Goal: Task Accomplishment & Management: Manage account settings

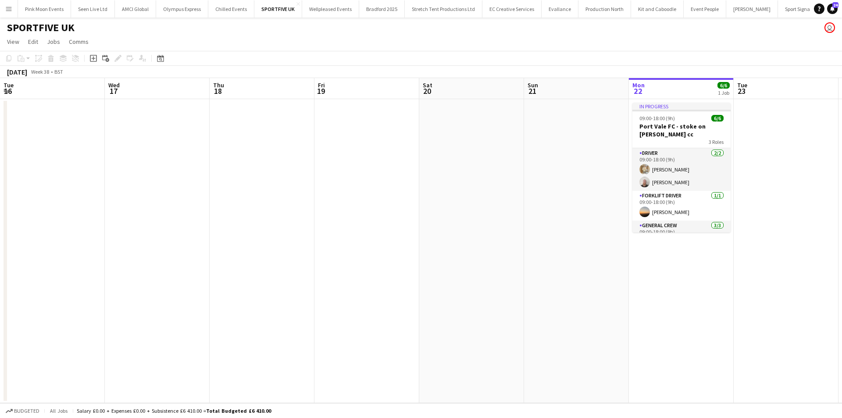
scroll to position [37, 0]
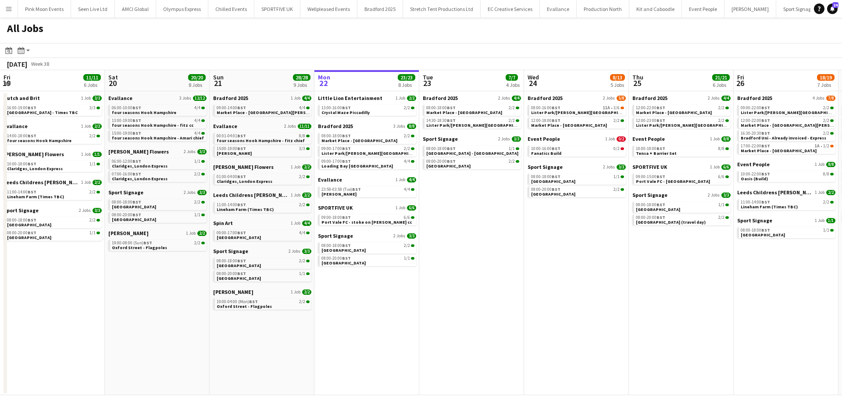
scroll to position [0, 210]
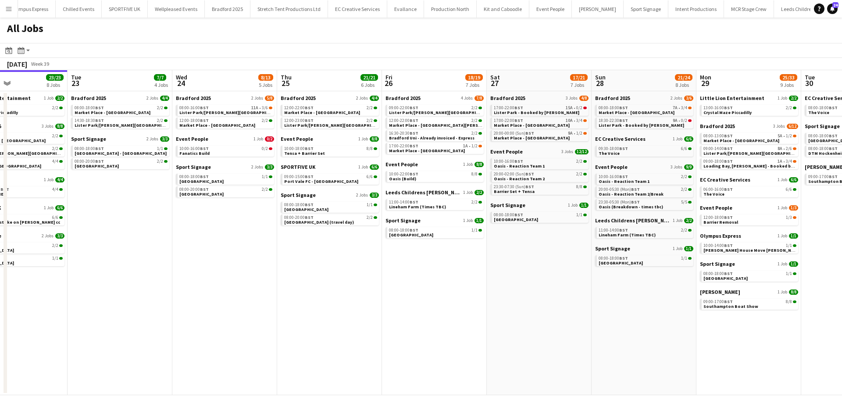
drag, startPoint x: 634, startPoint y: 278, endPoint x: 473, endPoint y: 278, distance: 160.0
click at [473, 278] on app-calendar-viewport "Fri 19 11/11 6 Jobs Sat 20 20/20 8 Jobs Sun 21 28/28 9 Jobs Mon 22 23/23 8 Jobs…" at bounding box center [421, 232] width 842 height 325
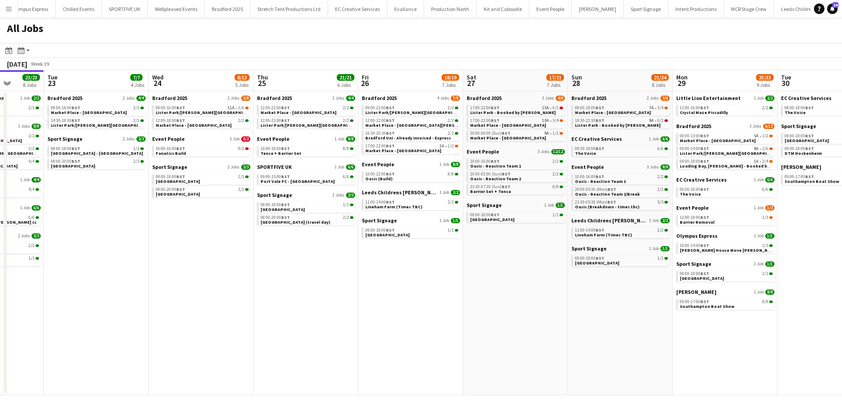
drag, startPoint x: 546, startPoint y: 277, endPoint x: 540, endPoint y: 277, distance: 6.1
click at [540, 277] on app-calendar-viewport "Fri 19 11/11 6 Jobs Sat 20 20/20 8 Jobs Sun 21 28/28 9 Jobs Mon 22 23/23 8 Jobs…" at bounding box center [421, 232] width 842 height 325
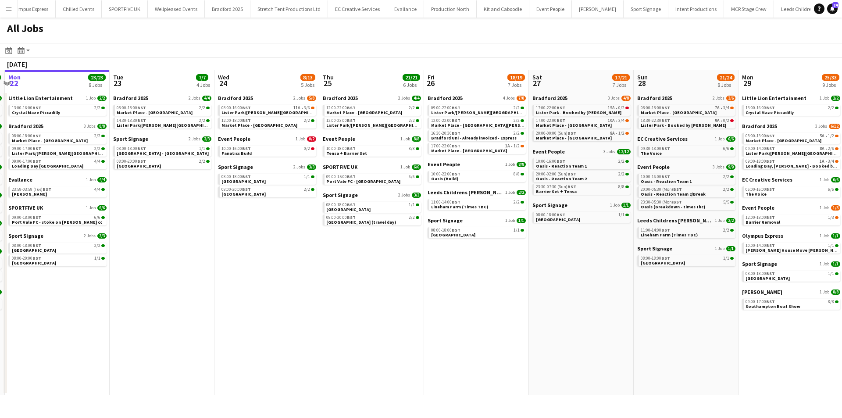
drag, startPoint x: 861, startPoint y: 274, endPoint x: 879, endPoint y: 271, distance: 17.8
click at [841, 271] on html "Menu Boards Boards Boards All jobs Status Workforce Workforce My Workforce Recr…" at bounding box center [421, 209] width 842 height 418
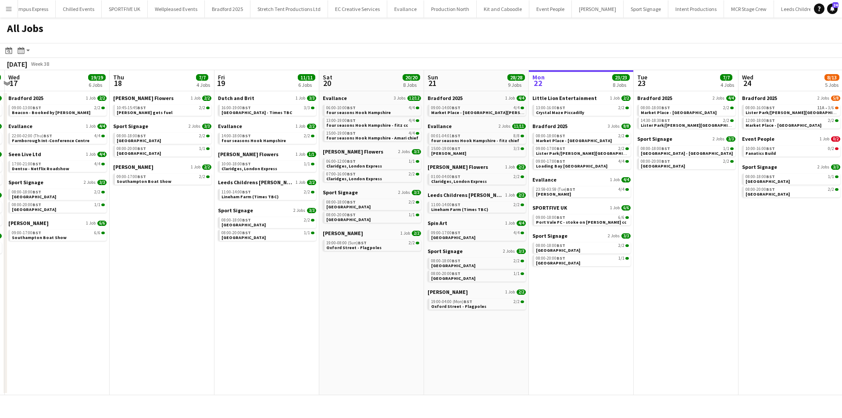
drag, startPoint x: 590, startPoint y: 280, endPoint x: 418, endPoint y: 306, distance: 173.9
click at [706, 275] on app-calendar-viewport "Sun 14 21/21 6 Jobs Mon 15 21/21 8 Jobs Tue 16 23/23 7 Jobs Wed 17 19/19 6 Jobs…" at bounding box center [421, 232] width 842 height 325
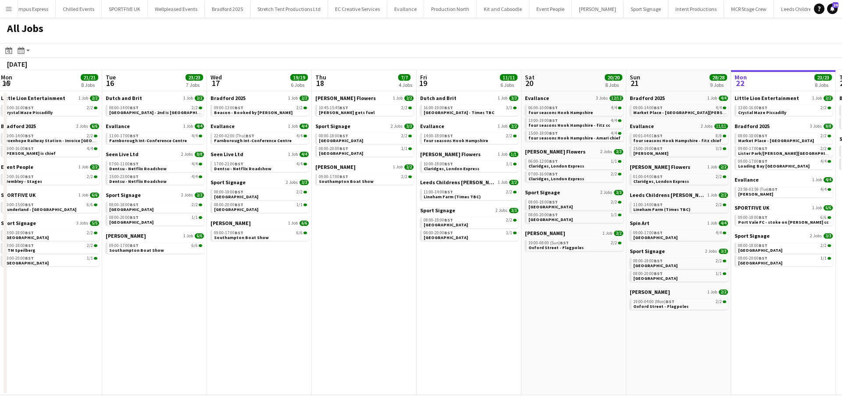
click at [450, 285] on app-all-jobs "All Jobs Date picker SEP 2025 SEP 2025 Monday M Tuesday T Wednesday W Thursday …" at bounding box center [421, 206] width 842 height 377
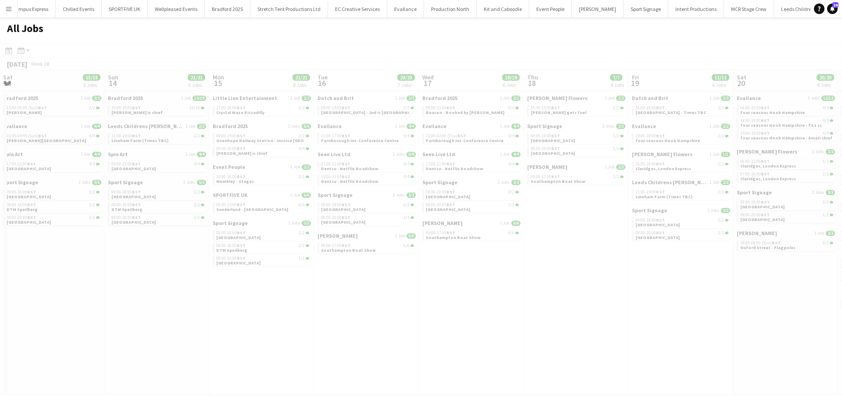
drag, startPoint x: 481, startPoint y: 281, endPoint x: 569, endPoint y: 275, distance: 88.4
click at [569, 275] on app-calendar-viewport "Thu 11 Fri 12 27/27 10 Jobs Sat 13 15/15 6 Jobs Sun 14 21/21 6 Jobs Mon 15 21/2…" at bounding box center [421, 232] width 842 height 325
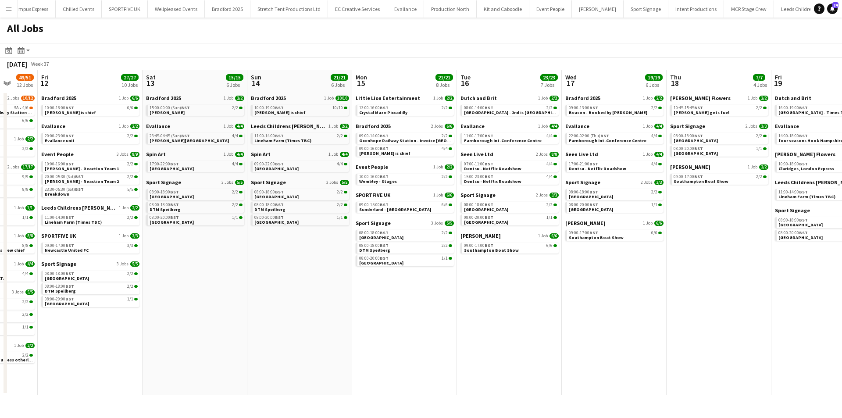
click at [466, 270] on app-all-jobs "All Jobs Date picker SEP 2025 SEP 2025 Monday M Tuesday T Wednesday W Thursday …" at bounding box center [421, 206] width 842 height 377
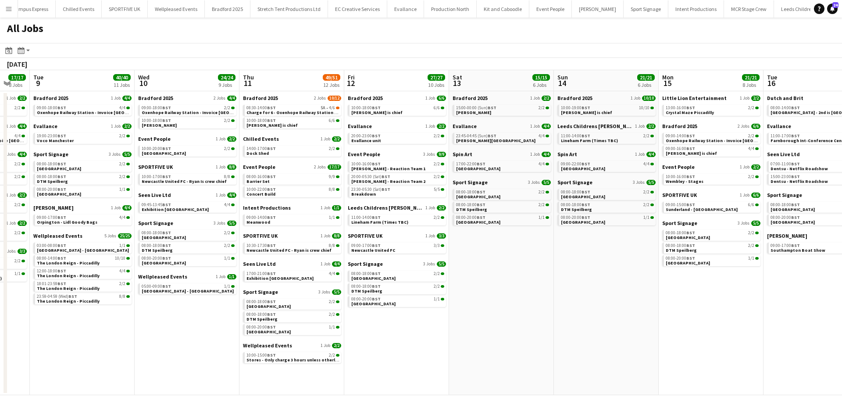
drag, startPoint x: 378, startPoint y: 291, endPoint x: 576, endPoint y: 264, distance: 200.0
click at [576, 264] on app-calendar-viewport "Sun 7 5/5 4 Jobs Mon 8 17/17 8 Jobs Tue 9 40/40 11 Jobs Wed 10 24/24 9 Jobs Thu…" at bounding box center [421, 232] width 842 height 325
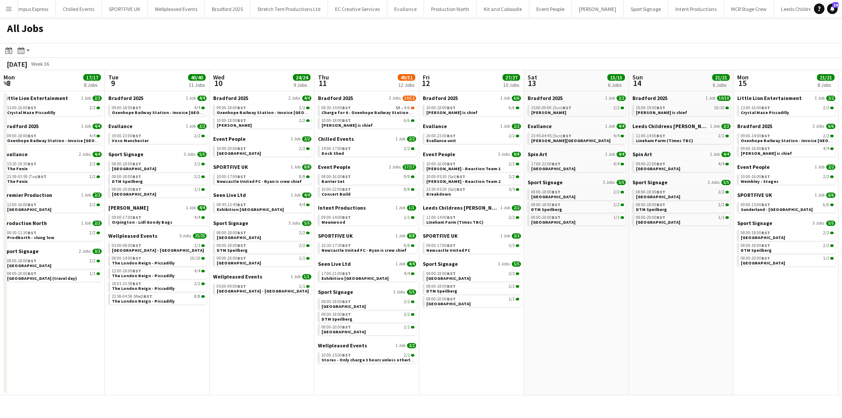
click at [636, 244] on app-all-jobs "All Jobs Date picker SEP 2025 SEP 2025 Monday M Tuesday T Wednesday W Thursday …" at bounding box center [421, 206] width 842 height 377
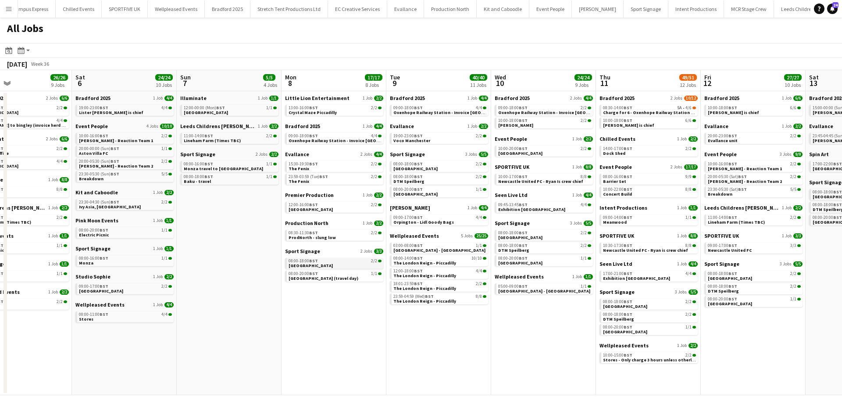
drag, startPoint x: 374, startPoint y: 291, endPoint x: 551, endPoint y: 267, distance: 177.9
click at [559, 264] on app-calendar-viewport "Wed 3 34/35 11 Jobs Thu 4 17/17 8 Jobs Fri 5 26/26 9 Jobs Sat 6 24/24 10 Jobs S…" at bounding box center [421, 232] width 842 height 325
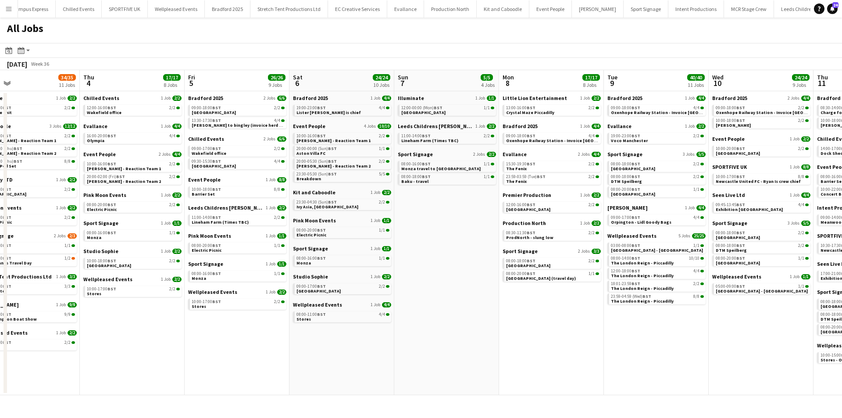
scroll to position [0, 258]
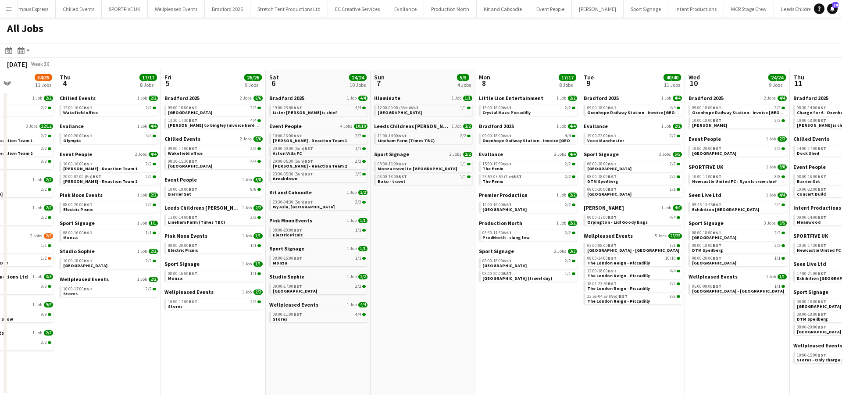
drag, startPoint x: 434, startPoint y: 278, endPoint x: 514, endPoint y: 267, distance: 81.4
click at [515, 267] on app-calendar-viewport "Mon 1 21/22 7 Jobs Tue 2 18/19 6 Jobs Wed 3 34/35 11 Jobs Thu 4 17/17 8 Jobs Fr…" at bounding box center [421, 232] width 842 height 325
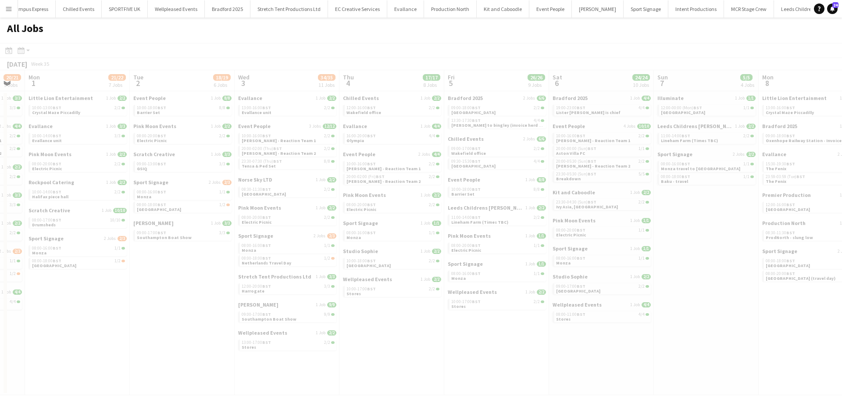
drag, startPoint x: 358, startPoint y: 275, endPoint x: 504, endPoint y: 281, distance: 146.1
click at [534, 275] on app-all-jobs "All Jobs Date picker SEP 2025 SEP 2025 Monday M Tuesday T Wednesday W Thursday …" at bounding box center [421, 206] width 842 height 377
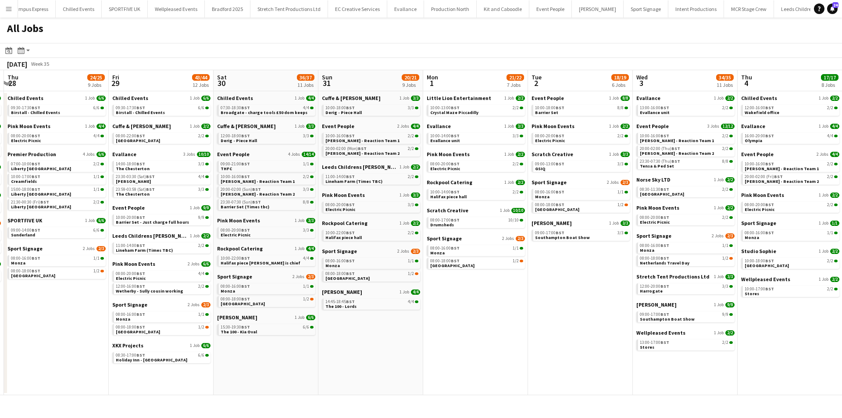
drag, startPoint x: 241, startPoint y: 248, endPoint x: 522, endPoint y: 217, distance: 282.2
click at [522, 217] on app-calendar-viewport "Tue 26 36/37 12 Jobs Wed 27 18/19 8 Jobs Thu 28 24/25 9 Jobs Fri 29 43/44 12 Jo…" at bounding box center [421, 232] width 842 height 325
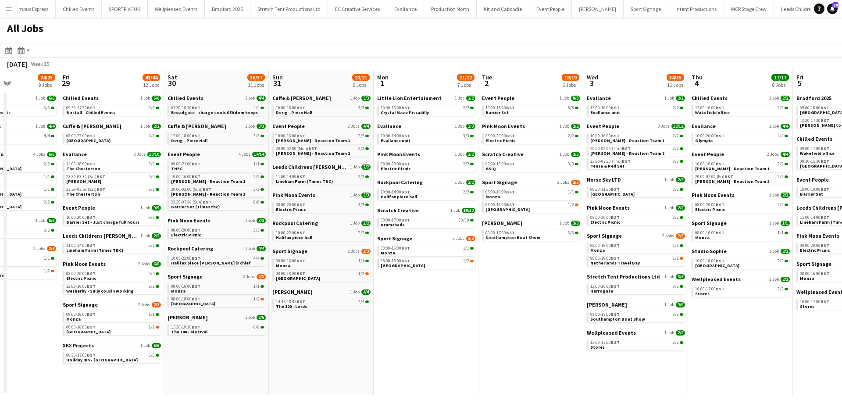
scroll to position [0, 253]
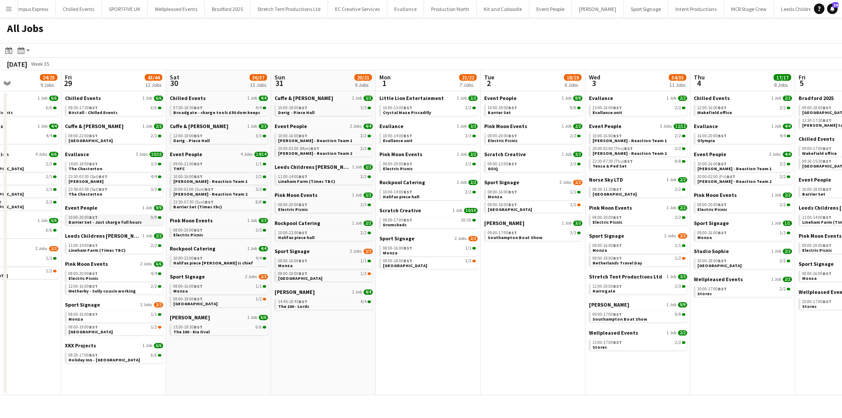
click at [114, 219] on div "10:00-20:00 BST 9/9" at bounding box center [114, 217] width 93 height 4
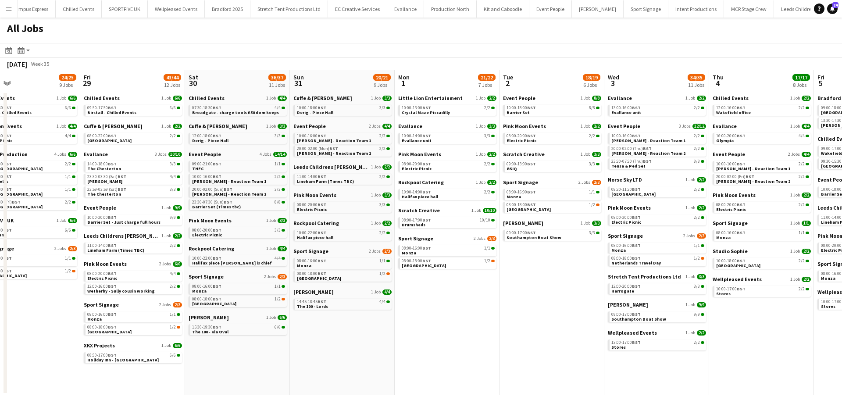
scroll to position [0, 221]
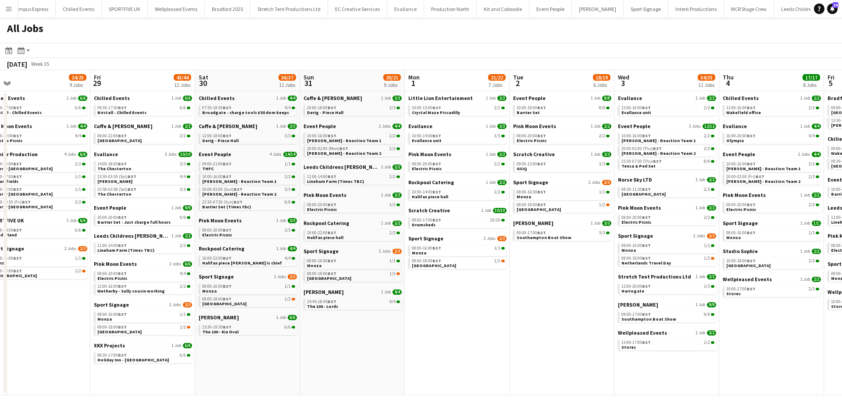
drag, startPoint x: 327, startPoint y: 347, endPoint x: 360, endPoint y: 341, distance: 33.0
click at [359, 341] on app-calendar-viewport "Tue 26 36/37 12 Jobs Wed 27 18/19 8 Jobs Thu 28 24/25 9 Jobs Fri 29 43/44 12 Jo…" at bounding box center [421, 232] width 842 height 325
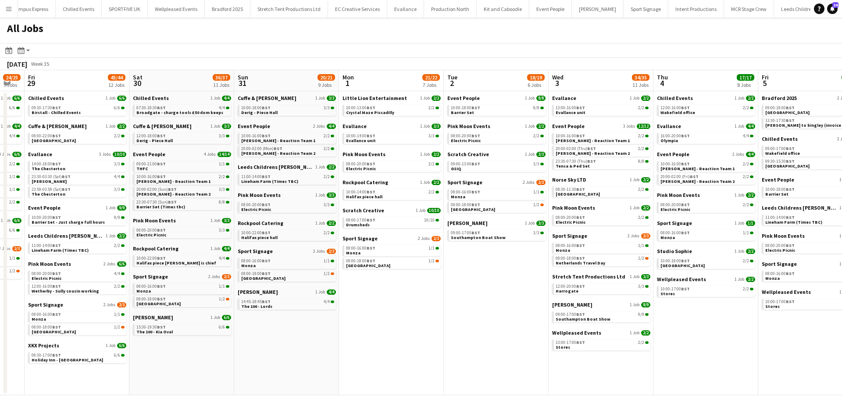
drag, startPoint x: 544, startPoint y: 372, endPoint x: 178, endPoint y: 356, distance: 366.9
click at [163, 363] on app-calendar-viewport "Tue 26 36/37 12 Jobs Wed 27 18/19 8 Jobs Thu 28 24/25 9 Jobs Fri 29 43/44 12 Jo…" at bounding box center [421, 232] width 842 height 325
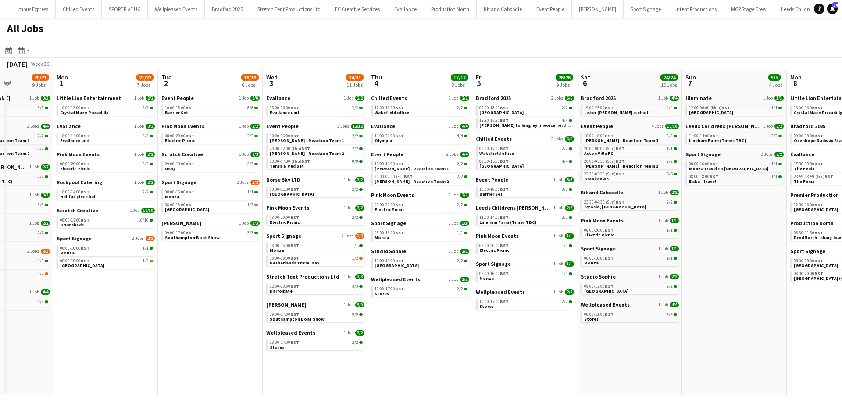
drag, startPoint x: 736, startPoint y: 332, endPoint x: 72, endPoint y: 300, distance: 664.5
click at [71, 301] on app-calendar-viewport "Fri 29 43/44 12 Jobs Sat 30 36/37 11 Jobs Sun 31 20/21 9 Jobs Mon 1 21/22 7 Job…" at bounding box center [421, 232] width 842 height 325
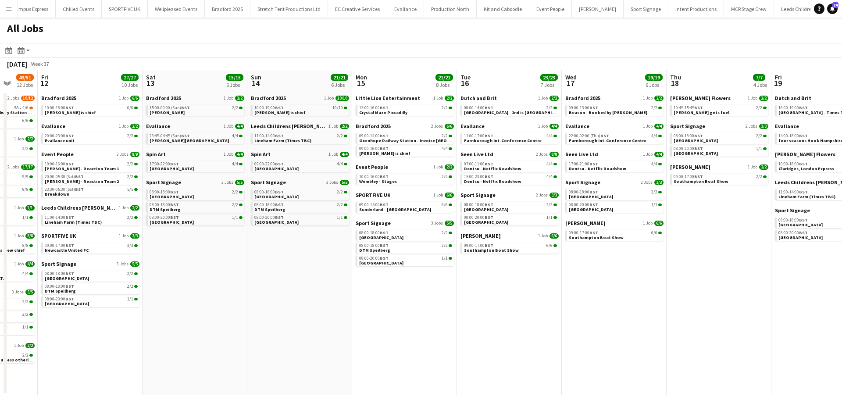
drag, startPoint x: 204, startPoint y: 327, endPoint x: 681, endPoint y: 322, distance: 477.0
click at [179, 327] on app-calendar-viewport "Mon 8 17/17 8 Jobs Tue 9 40/40 11 Jobs Wed 10 24/24 9 Jobs Thu 11 49/51 12 Jobs…" at bounding box center [421, 232] width 842 height 325
drag, startPoint x: 258, startPoint y: 322, endPoint x: 577, endPoint y: 317, distance: 319.6
click at [256, 322] on app-calendar-viewport "Mon 8 17/17 8 Jobs Tue 9 40/40 11 Jobs Wed 10 24/24 9 Jobs Thu 11 49/51 12 Jobs…" at bounding box center [421, 232] width 842 height 325
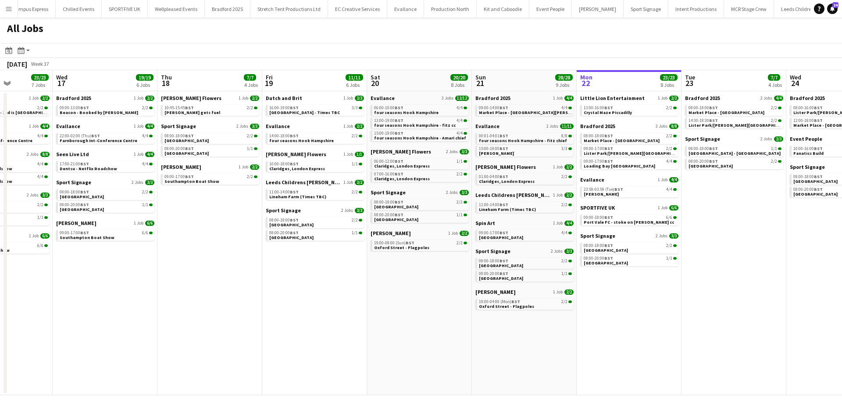
click at [14, 304] on app-calendar-viewport "Sat 13 15/15 6 Jobs Sun 14 21/21 6 Jobs Mon 15 21/21 8 Jobs Tue 16 23/23 7 Jobs…" at bounding box center [421, 232] width 842 height 325
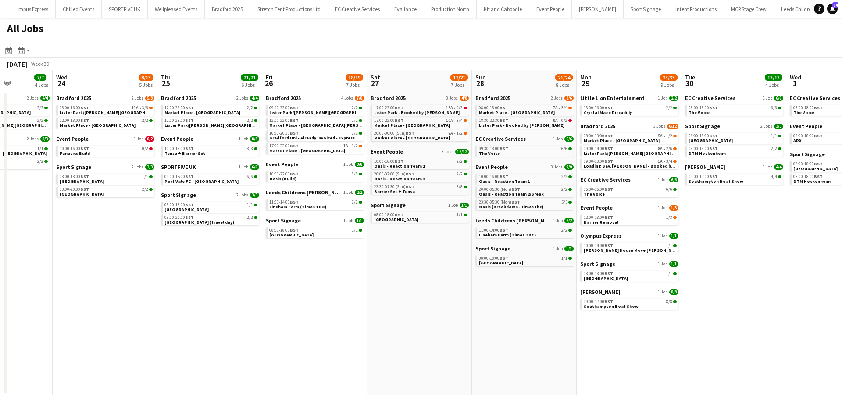
scroll to position [0, 289]
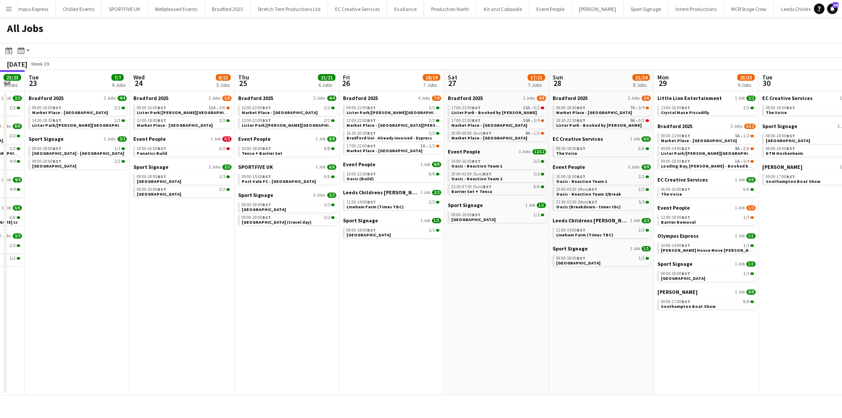
click at [139, 317] on app-all-jobs "All Jobs Date picker SEP 2025 SEP 2025 Monday M Tuesday T Wednesday W Thursday …" at bounding box center [421, 206] width 842 height 377
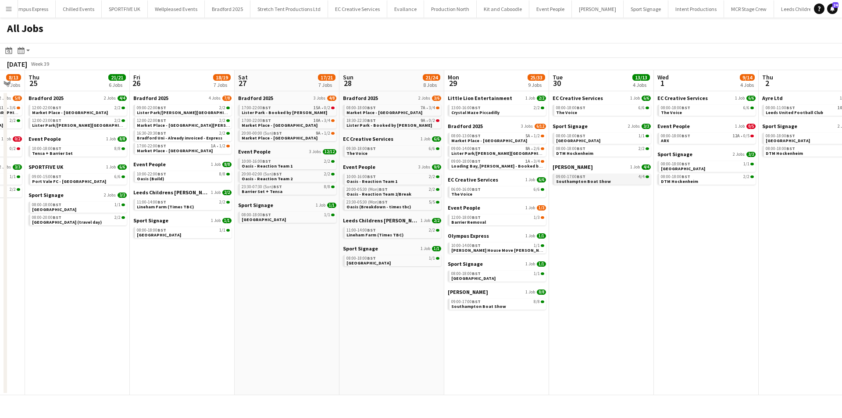
click at [587, 177] on div "09:00-17:00 BST 4/4" at bounding box center [602, 176] width 93 height 4
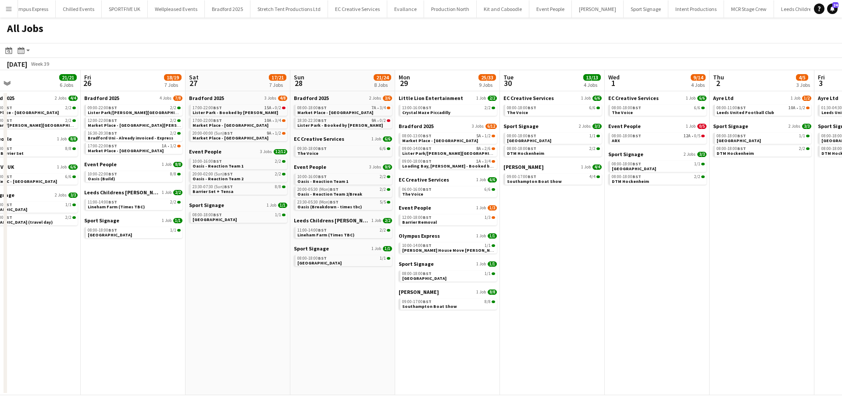
drag, startPoint x: 732, startPoint y: 300, endPoint x: 473, endPoint y: 302, distance: 258.7
click at [473, 302] on app-calendar-viewport "Mon 22 23/23 8 Jobs Tue 23 7/7 4 Jobs Wed 24 8/13 5 Jobs Thu 25 21/21 6 Jobs Fr…" at bounding box center [421, 232] width 842 height 325
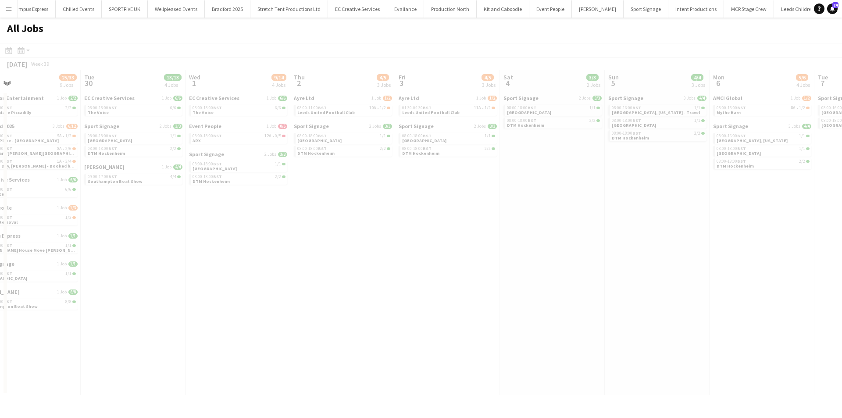
scroll to position [0, 306]
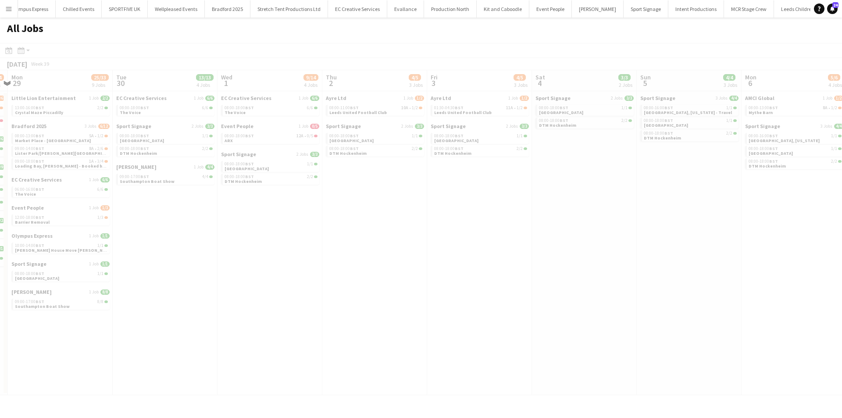
drag, startPoint x: 634, startPoint y: 288, endPoint x: 444, endPoint y: 233, distance: 197.3
click at [246, 266] on app-all-jobs "All Jobs Date picker SEP 2025 SEP 2025 Monday M Tuesday T Wednesday W Thursday …" at bounding box center [421, 206] width 842 height 377
drag, startPoint x: 383, startPoint y: 229, endPoint x: 170, endPoint y: 230, distance: 213.5
click at [151, 234] on div at bounding box center [421, 231] width 842 height 377
drag, startPoint x: 630, startPoint y: 254, endPoint x: 434, endPoint y: 260, distance: 196.9
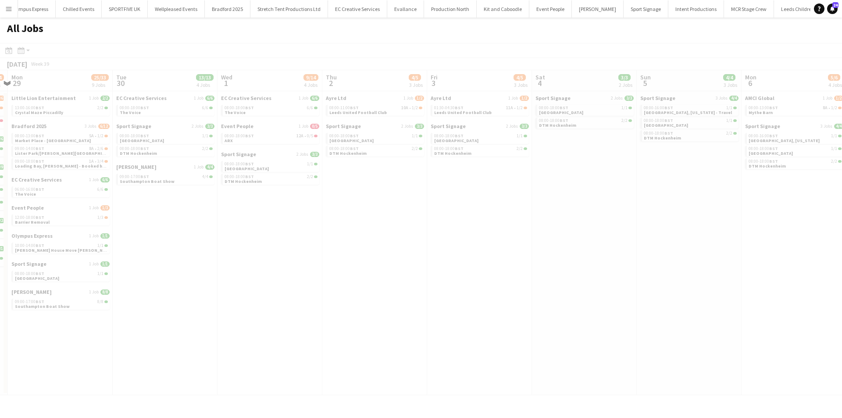
click at [401, 267] on div at bounding box center [421, 231] width 842 height 377
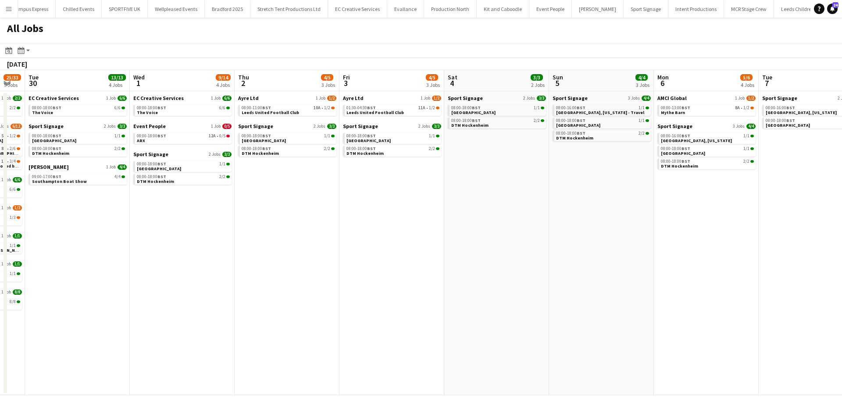
drag, startPoint x: 252, startPoint y: 261, endPoint x: 235, endPoint y: 261, distance: 16.2
click at [235, 261] on app-calendar-viewport "Fri 26 18/19 7 Jobs Sat 27 17/21 7 Jobs Sun 28 21/24 8 Jobs Mon 29 25/33 9 Jobs…" at bounding box center [421, 232] width 842 height 325
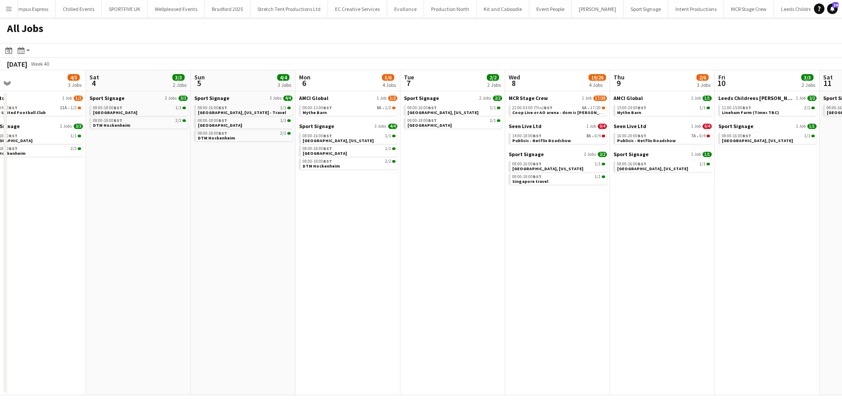
scroll to position [0, 278]
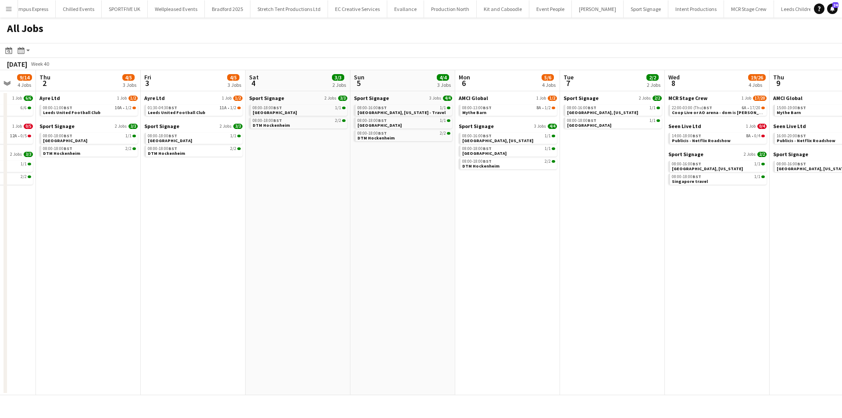
click at [83, 253] on app-calendar-viewport "Mon 29 25/33 9 Jobs Tue 30 13/13 4 Jobs Wed 1 9/14 4 Jobs Thu 2 4/5 3 Jobs Fri …" at bounding box center [421, 232] width 842 height 325
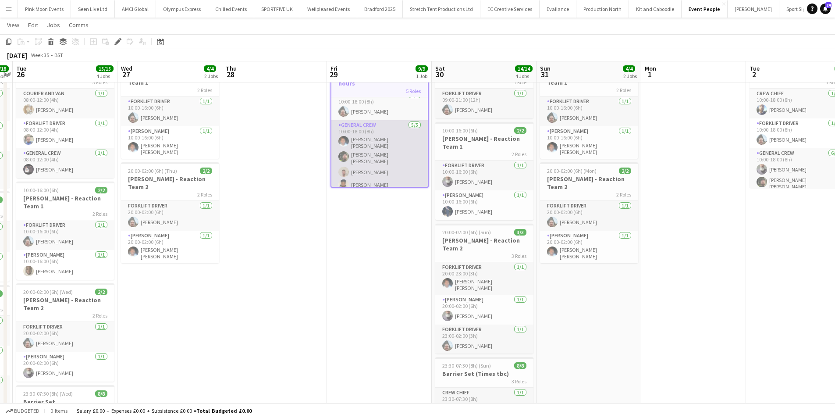
scroll to position [110, 0]
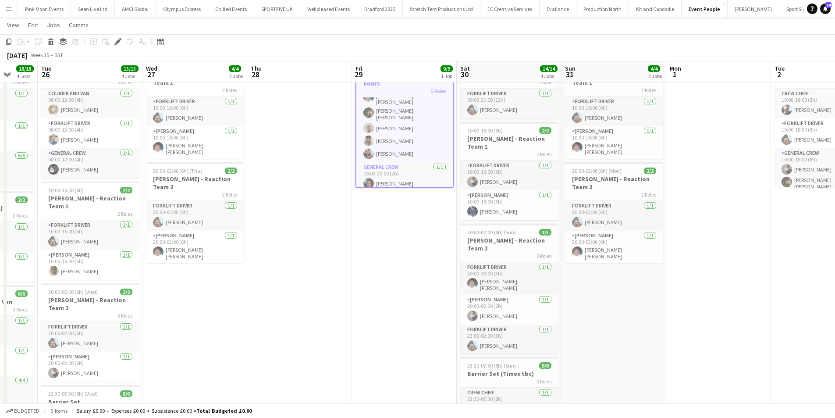
drag, startPoint x: 355, startPoint y: 277, endPoint x: 267, endPoint y: 278, distance: 87.7
click at [267, 278] on app-calendar-viewport "Sat 23 4/4 2 Jobs Sun 24 Mon 25 18/18 4 Jobs Tue 26 15/15 4 Jobs Wed 27 4/4 2 J…" at bounding box center [417, 266] width 835 height 552
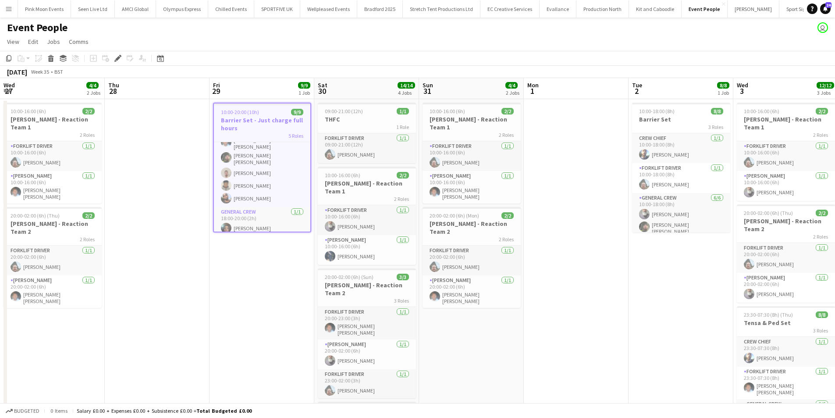
scroll to position [0, 332]
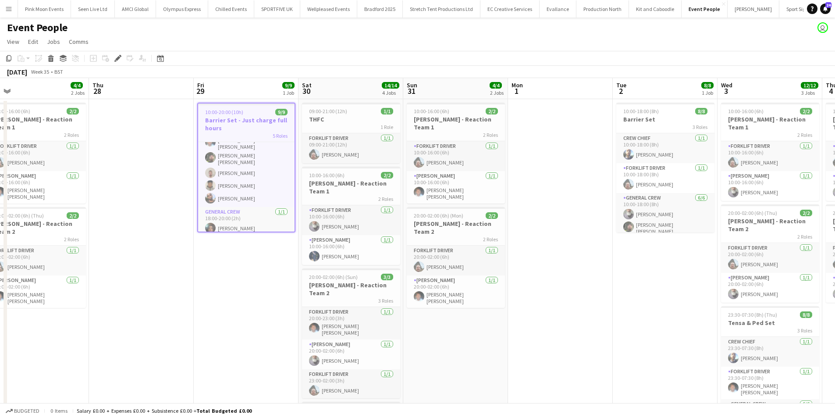
drag, startPoint x: 517, startPoint y: 319, endPoint x: 470, endPoint y: 327, distance: 48.1
click at [470, 327] on app-calendar-viewport "Sun 24 Mon 25 18/18 4 Jobs Tue 26 15/15 4 Jobs Wed 27 4/4 2 Jobs Thu 28 Fri 29 …" at bounding box center [417, 332] width 835 height 509
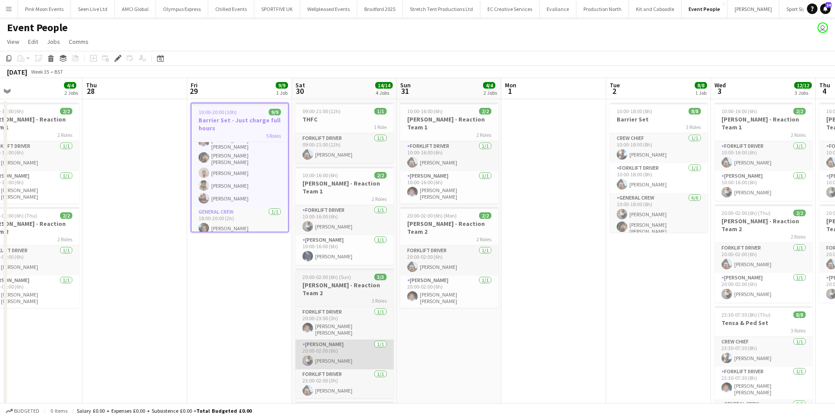
drag, startPoint x: 457, startPoint y: 335, endPoint x: 357, endPoint y: 347, distance: 100.7
click at [445, 337] on app-calendar-viewport "Sun 24 Mon 25 18/18 4 Jobs Tue 26 15/15 4 Jobs Wed 27 4/4 2 Jobs Thu 28 Fri 29 …" at bounding box center [417, 332] width 835 height 509
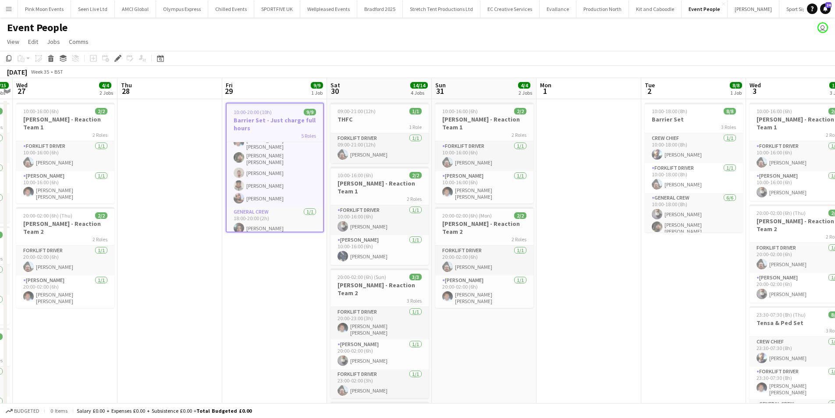
drag, startPoint x: 91, startPoint y: 376, endPoint x: 830, endPoint y: 363, distance: 739.3
click at [830, 363] on app-calendar-viewport "Mon 25 18/18 4 Jobs Tue 26 15/15 4 Jobs Wed 27 4/4 2 Jobs Thu 28 Fri 29 9/9 1 J…" at bounding box center [417, 332] width 835 height 509
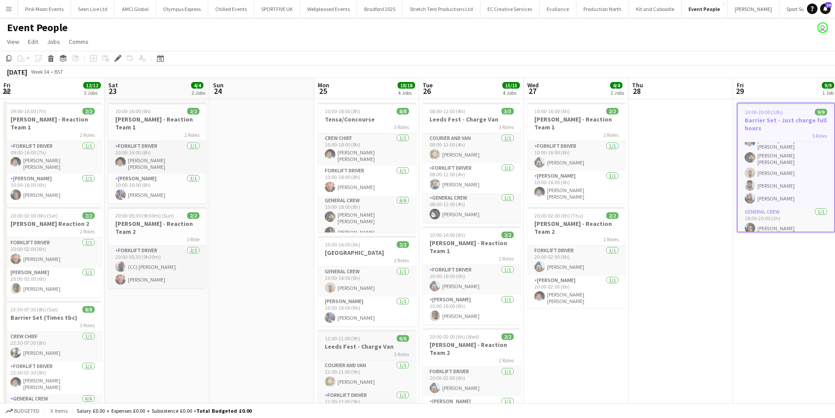
drag, startPoint x: 507, startPoint y: 353, endPoint x: 698, endPoint y: 356, distance: 191.2
click at [714, 353] on app-calendar-viewport "Wed 20 Thu 21 9/9 1 Job Fri 22 12/12 3 Jobs Sat 23 4/4 2 Jobs Sun 24 Mon 25 18/…" at bounding box center [417, 332] width 835 height 509
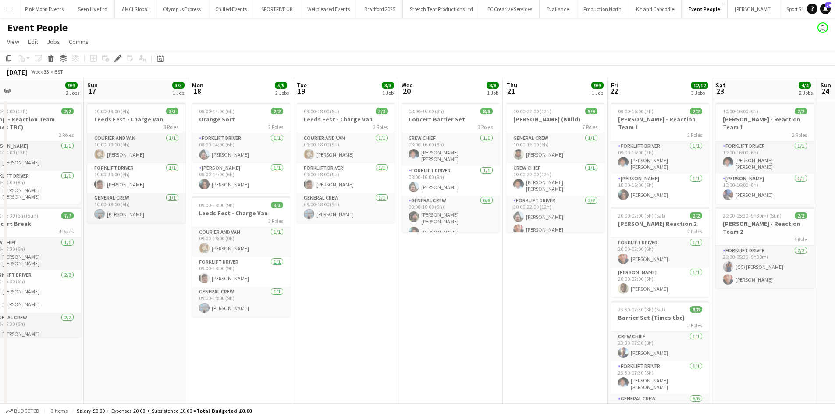
drag, startPoint x: 675, startPoint y: 324, endPoint x: 629, endPoint y: 328, distance: 46.3
click at [674, 324] on app-calendar-viewport "Thu 14 Fri 15 Sat 16 9/9 2 Jobs Sun 17 3/3 1 Job Mon 18 5/5 2 Jobs Tue 19 3/3 1…" at bounding box center [417, 332] width 835 height 509
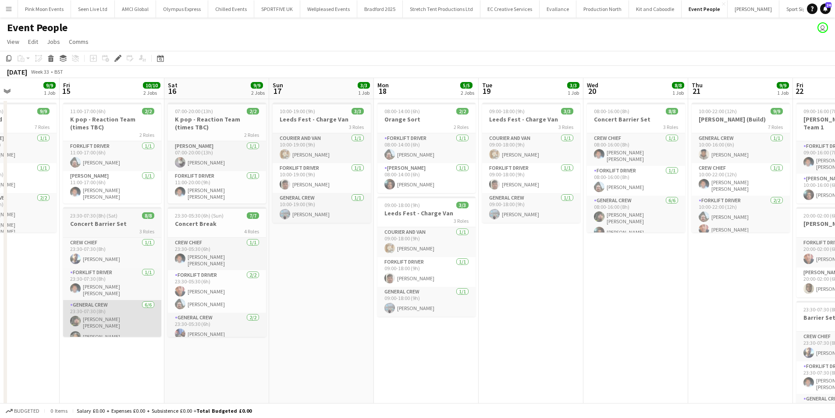
click at [601, 317] on app-calendar-viewport "Wed 13 9/9 1 Job Thu 14 9/9 1 Job Fri 15 10/10 2 Jobs Sat 16 9/9 2 Jobs Sun 17 …" at bounding box center [417, 332] width 835 height 509
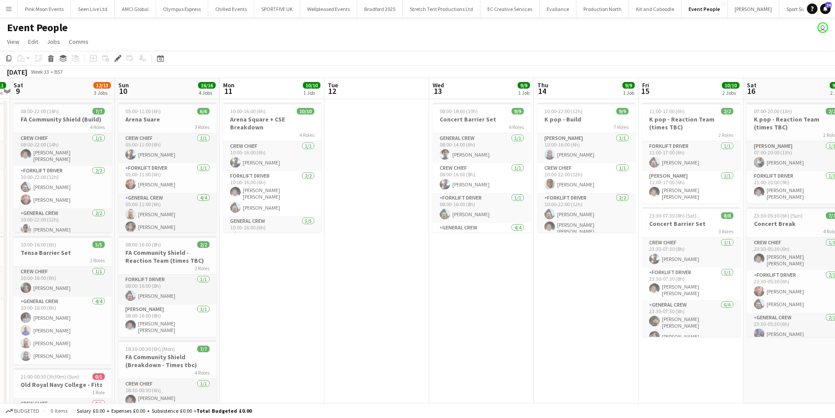
drag, startPoint x: 401, startPoint y: 356, endPoint x: 636, endPoint y: 324, distance: 237.3
click at [702, 310] on app-calendar-viewport "Thu 7 2/2 1 Job Fri 8 11/11 2 Jobs Sat 9 12/13 3 Jobs Sun 10 16/16 4 Jobs Mon 1…" at bounding box center [417, 332] width 835 height 509
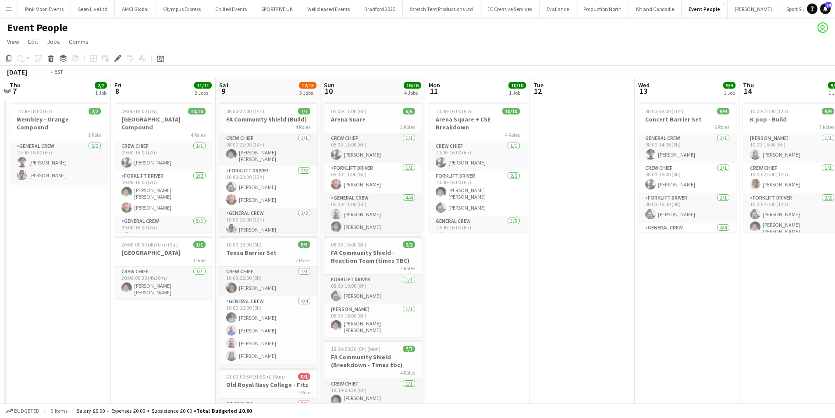
drag, startPoint x: 347, startPoint y: 309, endPoint x: 601, endPoint y: 297, distance: 253.7
click at [611, 294] on app-calendar-viewport "Tue 5 Wed 6 Thu 7 2/2 1 Job Fri 8 11/11 2 Jobs Sat 9 12/13 3 Jobs Sun 10 16/16 …" at bounding box center [417, 332] width 835 height 509
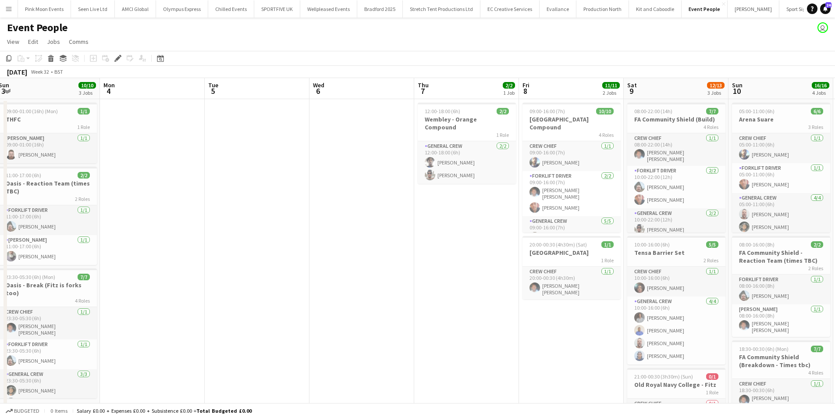
drag, startPoint x: 23, startPoint y: 319, endPoint x: 249, endPoint y: 290, distance: 227.2
click at [244, 286] on app-calendar-viewport "Fri 1 8/8 1 Job Sat 2 11/11 3 Jobs Sun 3 10/10 3 Jobs Mon 4 Tue 5 Wed 6 Thu 7 2…" at bounding box center [417, 332] width 835 height 509
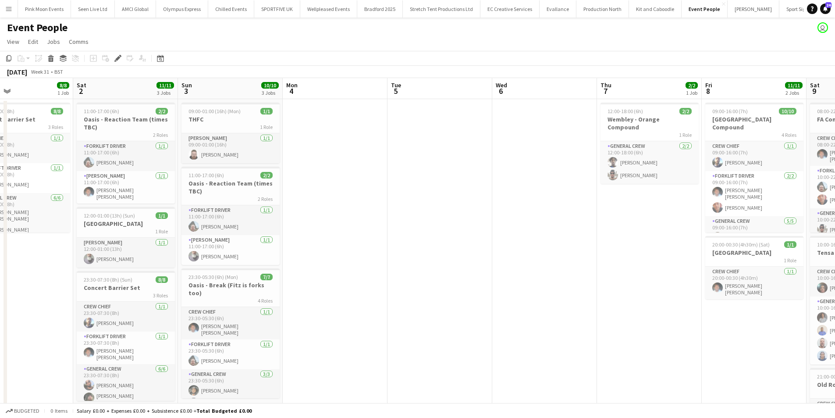
drag, startPoint x: 261, startPoint y: 295, endPoint x: 535, endPoint y: 295, distance: 274.0
click at [535, 295] on app-calendar-viewport "Wed 30 Thu 31 Fri 1 8/8 1 Job Sat 2 11/11 3 Jobs Sun 3 10/10 3 Jobs Mon 4 Tue 5…" at bounding box center [417, 332] width 835 height 509
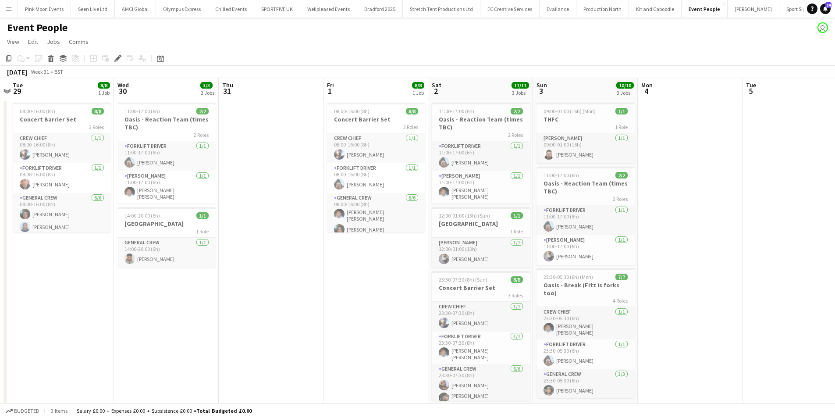
drag, startPoint x: 423, startPoint y: 299, endPoint x: 114, endPoint y: 271, distance: 310.3
click at [102, 282] on app-calendar-viewport "Sat 26 4/4 2 Jobs Sun 27 1/1 1 Job Mon 28 Tue 29 8/8 1 Job Wed 30 3/3 2 Jobs Th…" at bounding box center [417, 332] width 835 height 509
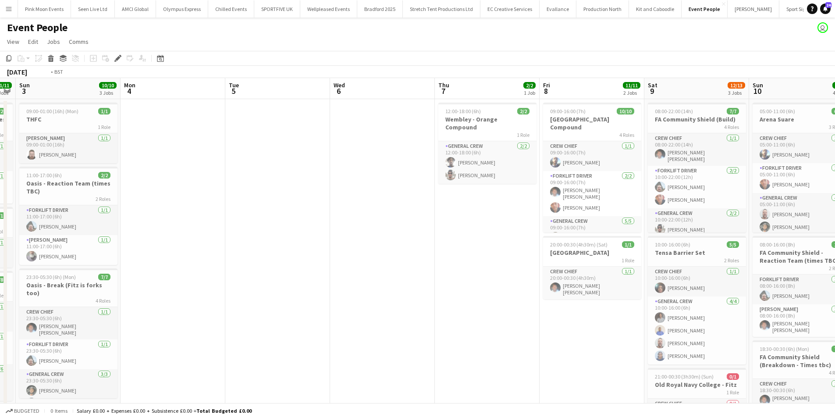
drag, startPoint x: 373, startPoint y: 260, endPoint x: 226, endPoint y: 287, distance: 149.3
click at [231, 285] on app-calendar-viewport "Thu 31 Fri 1 8/8 1 Job Sat 2 11/11 3 Jobs Sun 3 10/10 3 Jobs Mon 4 Tue 5 Wed 6 …" at bounding box center [417, 332] width 835 height 509
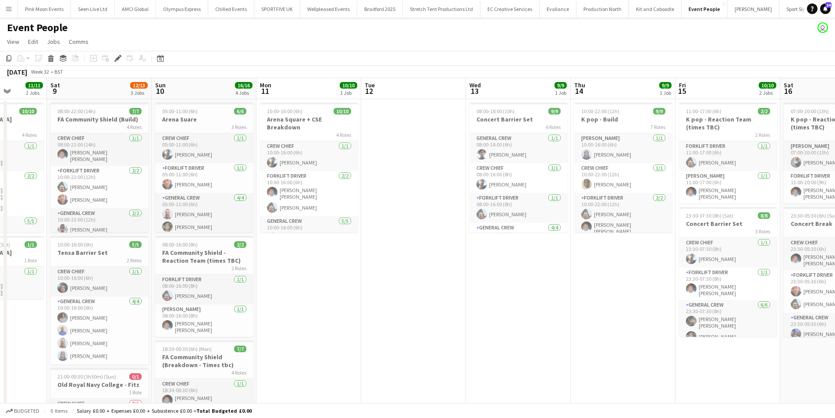
drag, startPoint x: 178, startPoint y: 295, endPoint x: 122, endPoint y: 299, distance: 55.9
click at [122, 299] on app-calendar-viewport "Wed 6 Thu 7 2/2 1 Job Fri 8 11/11 2 Jobs Sat 9 12/13 3 Jobs Sun 10 16/16 4 Jobs…" at bounding box center [417, 332] width 835 height 509
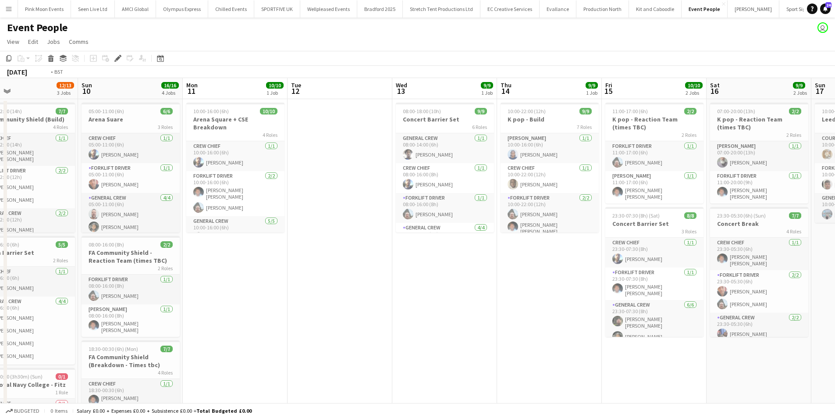
click at [254, 319] on app-calendar-viewport "Wed 6 Thu 7 2/2 1 Job Fri 8 11/11 2 Jobs Sat 9 12/13 3 Jobs Sun 10 16/16 4 Jobs…" at bounding box center [417, 332] width 835 height 509
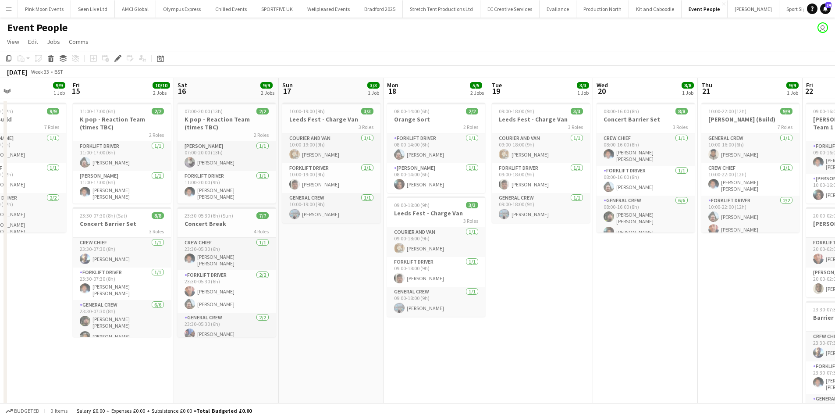
click at [156, 296] on app-calendar-viewport "Mon 11 10/10 1 Job Tue 12 Wed 13 9/9 1 Job Thu 14 9/9 1 Job Fri 15 10/10 2 Jobs…" at bounding box center [417, 332] width 835 height 509
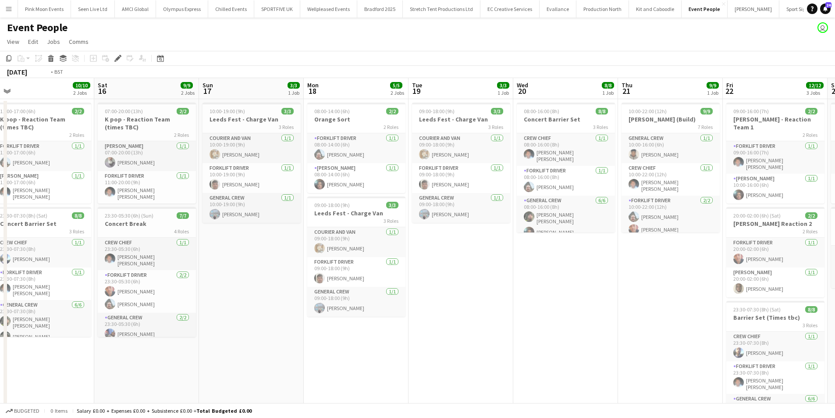
drag, startPoint x: 399, startPoint y: 307, endPoint x: 126, endPoint y: 322, distance: 273.5
click at [126, 322] on app-calendar-viewport "Tue 12 Wed 13 9/9 1 Job Thu 14 9/9 1 Job Fri 15 10/10 2 Jobs Sat 16 9/9 2 Jobs …" at bounding box center [417, 332] width 835 height 509
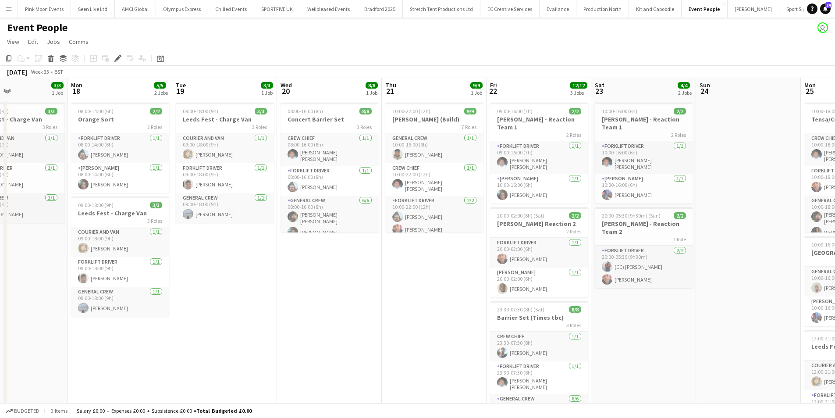
drag, startPoint x: 162, startPoint y: 316, endPoint x: 280, endPoint y: 301, distance: 119.4
click at [167, 316] on app-calendar-viewport "Fri 15 10/10 2 Jobs Sat 16 9/9 2 Jobs Sun 17 3/3 1 Job Mon 18 5/5 2 Jobs Tue 19…" at bounding box center [417, 332] width 835 height 509
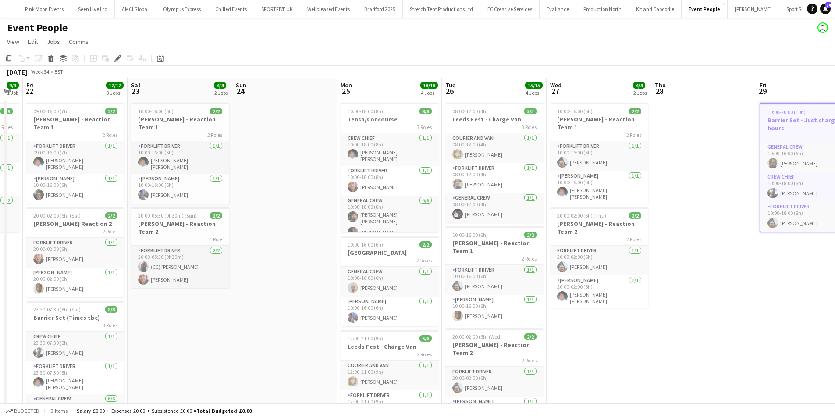
click at [309, 323] on app-calendar-viewport "Tue 19 3/3 1 Job Wed 20 8/8 1 Job Thu 21 9/9 1 Job Fri 22 12/12 3 Jobs Sat 23 4…" at bounding box center [417, 332] width 835 height 509
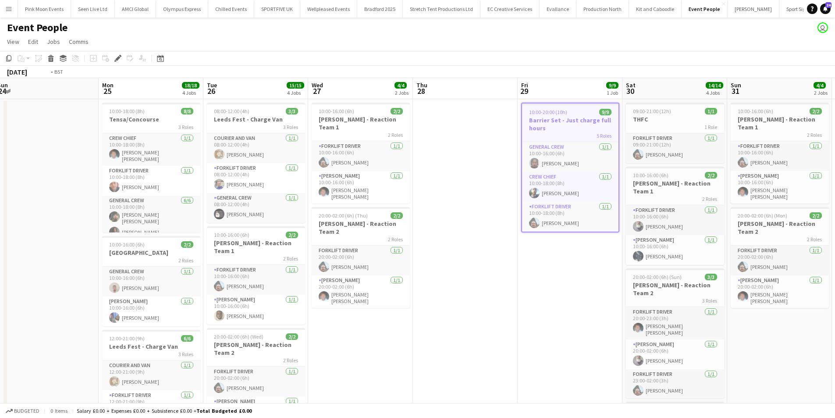
drag, startPoint x: 458, startPoint y: 306, endPoint x: 365, endPoint y: 310, distance: 93.0
click at [352, 315] on app-calendar-viewport "Thu 21 9/9 1 Job Fri 22 12/12 3 Jobs Sat 23 4/4 2 Jobs Sun 24 Mon 25 18/18 4 Jo…" at bounding box center [417, 332] width 835 height 509
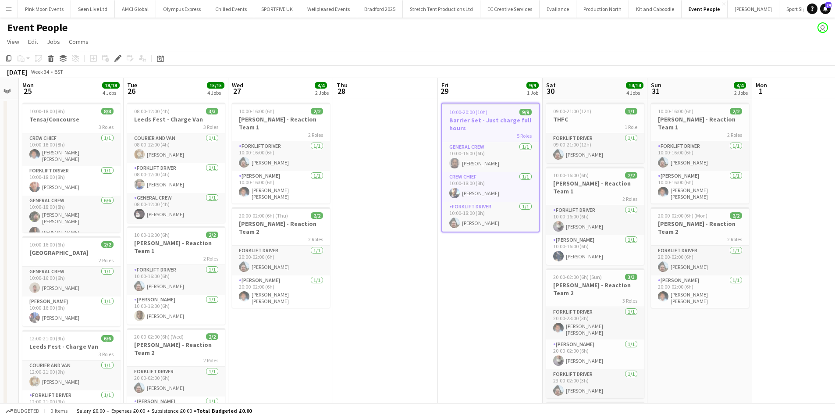
drag, startPoint x: 352, startPoint y: 300, endPoint x: 114, endPoint y: 303, distance: 238.5
click at [114, 303] on app-calendar-viewport "Fri 22 12/12 3 Jobs Sat 23 4/4 2 Jobs Sun 24 Mon 25 18/18 4 Jobs Tue 26 15/15 4…" at bounding box center [417, 332] width 835 height 509
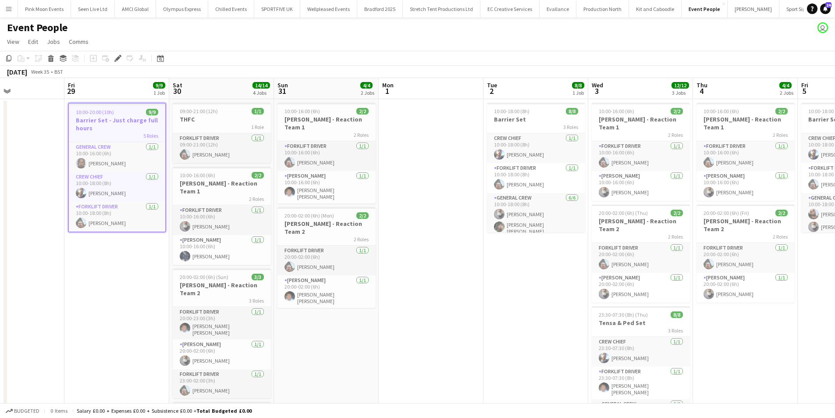
drag, startPoint x: 470, startPoint y: 293, endPoint x: 307, endPoint y: 309, distance: 163.4
click at [307, 309] on app-calendar-viewport "Tue 26 15/15 4 Jobs Wed 27 4/4 2 Jobs Thu 28 Fri 29 9/9 1 Job Sat 30 14/14 4 Jo…" at bounding box center [417, 332] width 835 height 509
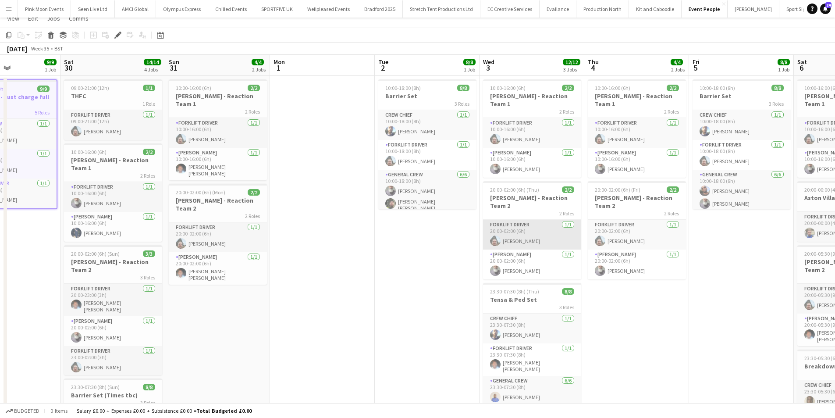
scroll to position [44, 0]
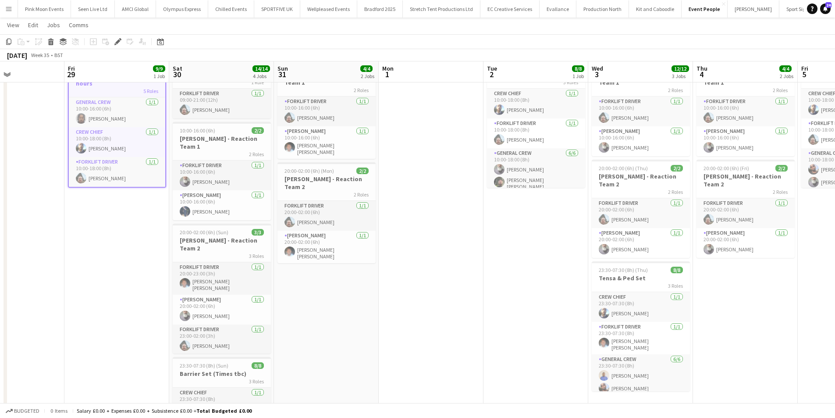
drag, startPoint x: 499, startPoint y: 331, endPoint x: 687, endPoint y: 350, distance: 189.1
click at [773, 339] on app-calendar-viewport "Tue 26 15/15 4 Jobs Wed 27 4/4 2 Jobs Thu 28 Fri 29 9/9 1 Job Sat 30 14/14 4 Jo…" at bounding box center [417, 266] width 835 height 552
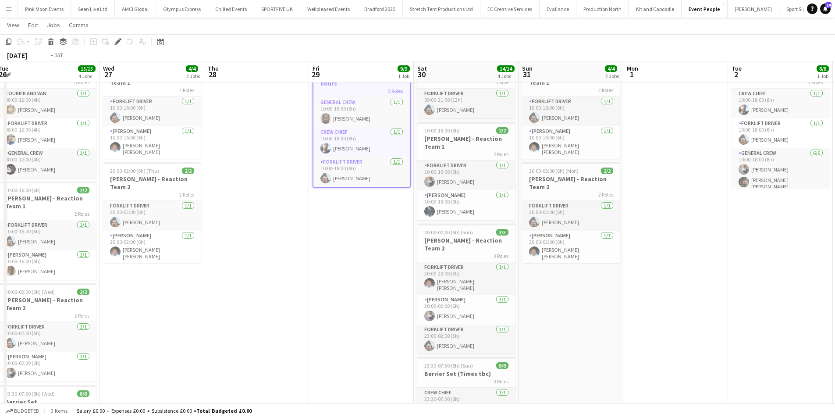
drag, startPoint x: 160, startPoint y: 322, endPoint x: 530, endPoint y: 285, distance: 372.3
click at [531, 285] on app-calendar-viewport "Sun 24 Mon 25 18/18 4 Jobs Tue 26 15/15 4 Jobs Wed 27 4/4 2 Jobs Thu 28 Fri 29 …" at bounding box center [417, 266] width 835 height 552
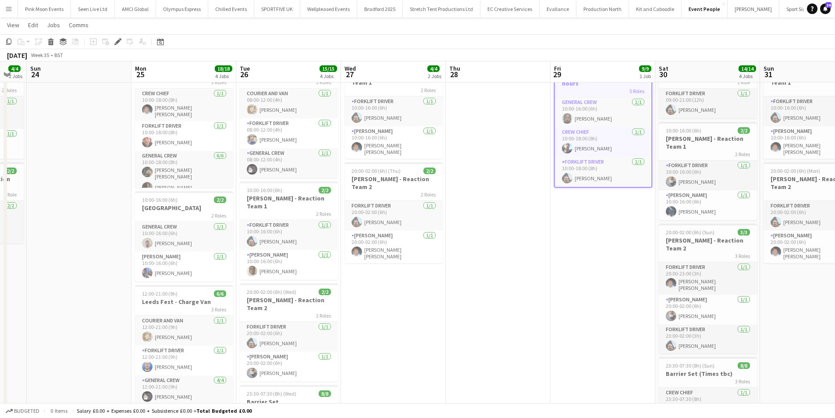
click at [705, 275] on app-calendar-viewport "Thu 21 9/9 1 Job Fri 22 12/12 3 Jobs Sat 23 4/4 2 Jobs Sun 24 Mon 25 18/18 4 Jo…" at bounding box center [417, 266] width 835 height 552
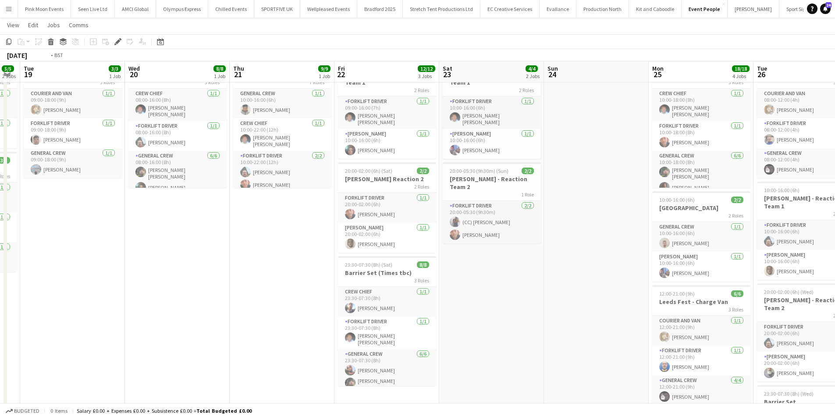
click at [636, 269] on app-calendar-viewport "Sun 17 3/3 1 Job Mon 18 5/5 2 Jobs Tue 19 3/3 1 Job Wed 20 8/8 1 Job Thu 21 9/9…" at bounding box center [417, 266] width 835 height 552
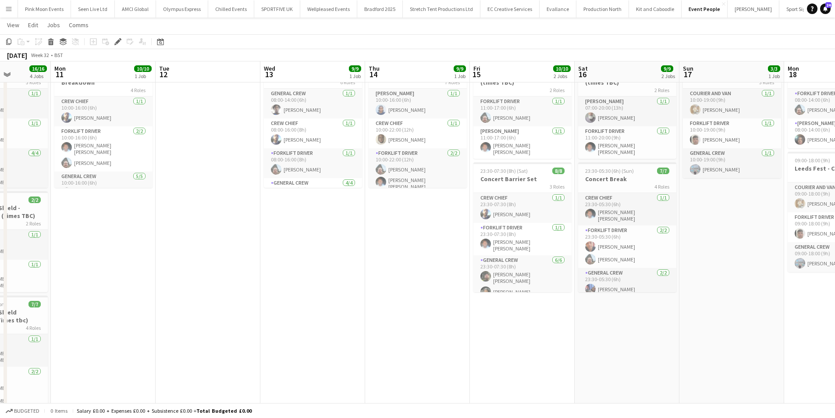
drag, startPoint x: 143, startPoint y: 301, endPoint x: 582, endPoint y: 302, distance: 438.8
click at [596, 298] on app-calendar-viewport "Fri 8 11/11 2 Jobs Sat 9 12/13 3 Jobs Sun 10 16/16 4 Jobs Mon 11 10/10 1 Job Tu…" at bounding box center [417, 266] width 835 height 552
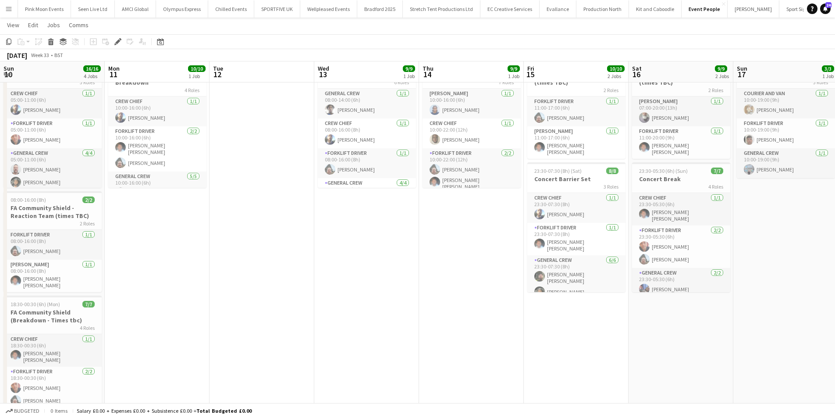
drag, startPoint x: 79, startPoint y: 311, endPoint x: 589, endPoint y: 314, distance: 510.3
click at [614, 306] on app-calendar-viewport "Fri 8 11/11 2 Jobs Sat 9 12/13 3 Jobs Sun 10 16/16 4 Jobs Mon 11 10/10 1 Job Tu…" at bounding box center [417, 266] width 835 height 552
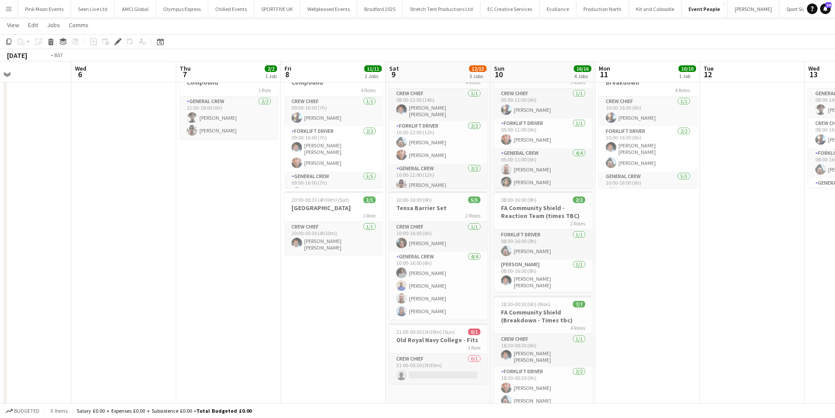
click at [552, 309] on app-calendar-viewport "Sun 3 10/10 3 Jobs Mon 4 Tue 5 Wed 6 Thu 7 2/2 1 Job Fri 8 11/11 2 Jobs Sat 9 1…" at bounding box center [417, 266] width 835 height 552
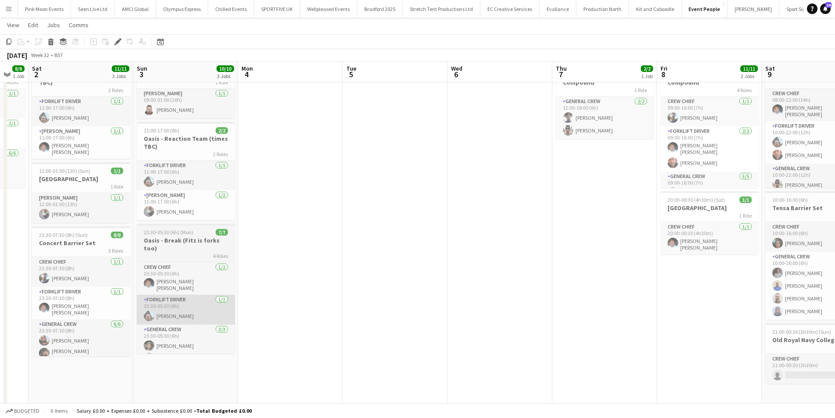
drag, startPoint x: 392, startPoint y: 310, endPoint x: 600, endPoint y: 308, distance: 207.8
click at [695, 302] on app-calendar-viewport "Wed 30 3/3 2 Jobs Thu 31 Fri 1 8/8 1 Job Sat 2 11/11 3 Jobs Sun 3 10/10 3 Jobs …" at bounding box center [417, 266] width 835 height 552
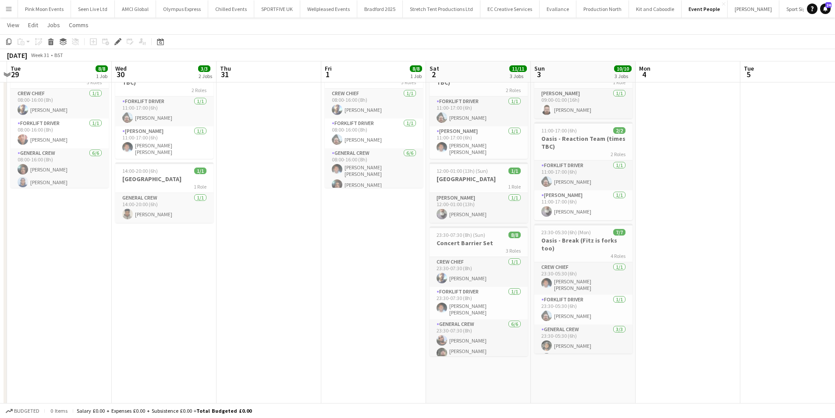
scroll to position [0, 212]
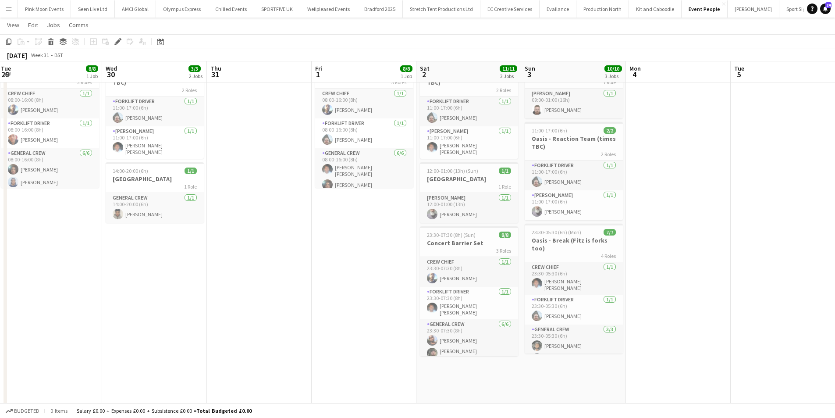
drag, startPoint x: 616, startPoint y: 328, endPoint x: 585, endPoint y: 330, distance: 31.2
click at [585, 330] on app-calendar-viewport "Sun 27 1/1 1 Job Mon 28 Tue 29 8/8 1 Job Wed 30 3/3 2 Jobs Thu 31 Fri 1 8/8 1 J…" at bounding box center [417, 266] width 835 height 552
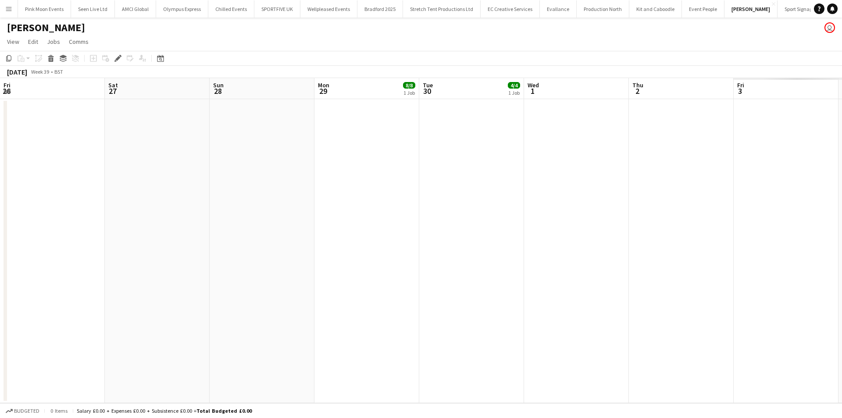
scroll to position [0, 302]
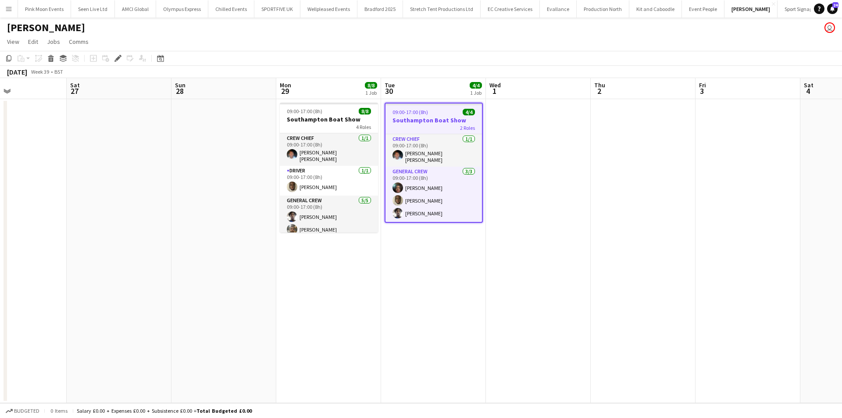
drag, startPoint x: 480, startPoint y: 243, endPoint x: 409, endPoint y: 244, distance: 71.0
click at [409, 244] on app-calendar-viewport "Wed 24 Thu 25 Fri 26 Sat 27 Sun 28 Mon 29 8/8 1 Job Tue 30 4/4 1 Job Wed 1 Thu …" at bounding box center [421, 240] width 842 height 325
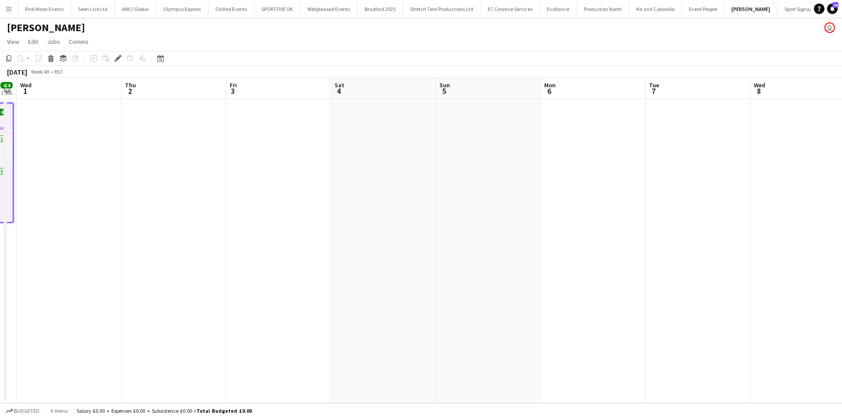
drag, startPoint x: 304, startPoint y: 245, endPoint x: 90, endPoint y: 247, distance: 214.4
click at [54, 253] on app-calendar-viewport "Sun 28 Mon 29 8/8 1 Job Tue 30 4/4 1 Job Wed 1 Thu 2 Fri 3 Sat 4 Sun 5 Mon 6 Tu…" at bounding box center [421, 240] width 842 height 325
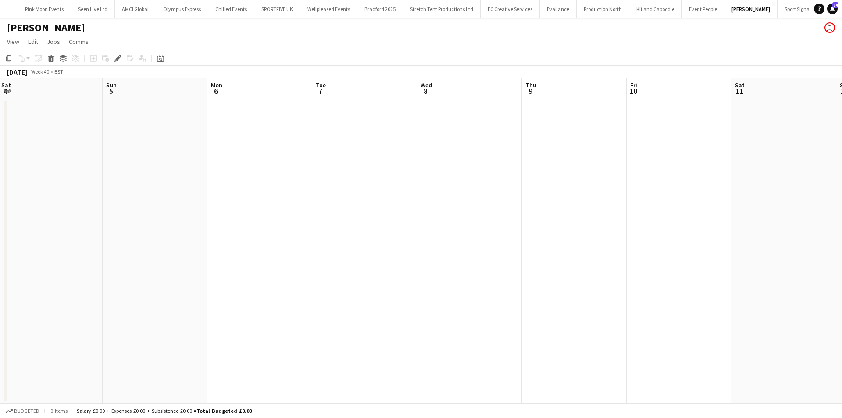
click at [152, 306] on app-calendar-viewport "Tue 30 4/4 1 Job Wed 1 Thu 2 Fri 3 Sat 4 Sun 5 Mon 6 Tue 7 Wed 8 Thu 9 Fri 10 S…" at bounding box center [421, 240] width 842 height 325
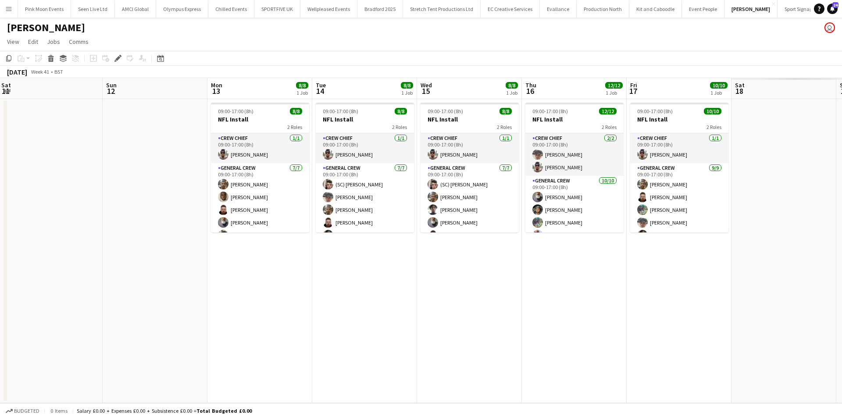
scroll to position [0, 302]
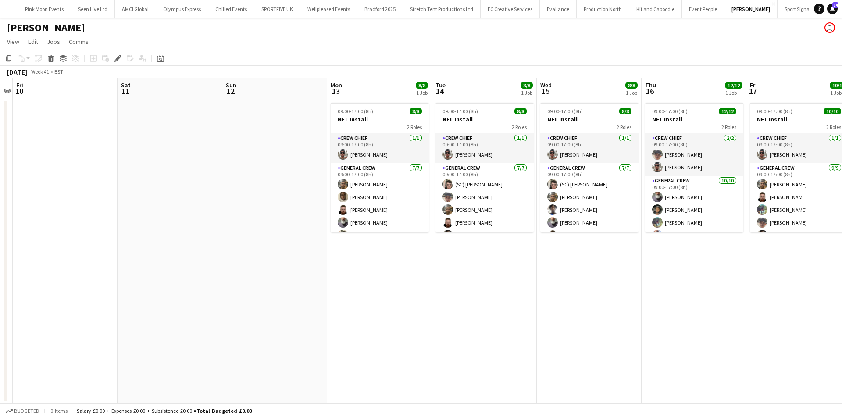
drag, startPoint x: 353, startPoint y: 272, endPoint x: 202, endPoint y: 267, distance: 151.3
click at [197, 272] on app-calendar-viewport "Tue 7 Wed 8 Thu 9 Fri 10 Sat 11 Sun 12 Mon 13 8/8 1 Job Tue 14 8/8 1 Job Wed 15…" at bounding box center [421, 240] width 842 height 325
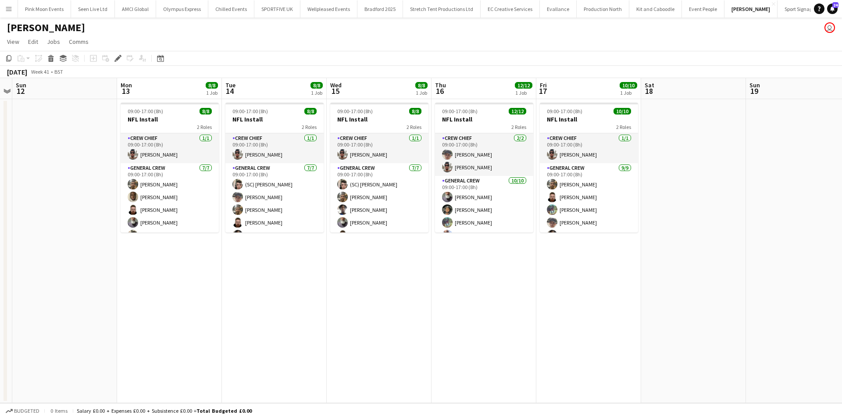
scroll to position [0, 254]
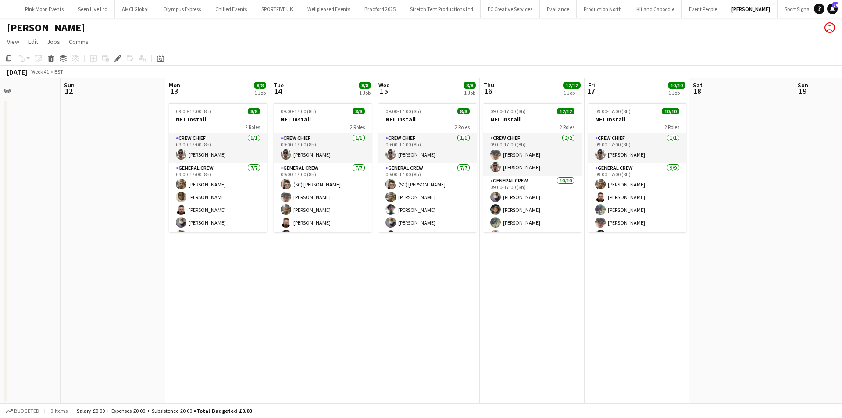
click at [466, 294] on app-calendar-viewport "Thu 9 Fri 10 Sat 11 Sun 12 Mon 13 8/8 1 Job Tue 14 8/8 1 Job Wed 15 8/8 1 Job T…" at bounding box center [421, 240] width 842 height 325
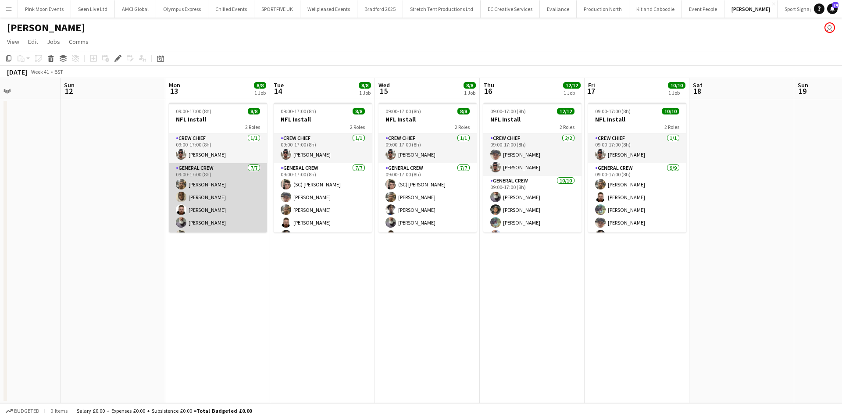
scroll to position [37, 0]
click at [224, 195] on app-card-role "General Crew 7/7 09:00-17:00 (8h) James Granger David Simbizi Craig Barrett Edv…" at bounding box center [218, 179] width 98 height 106
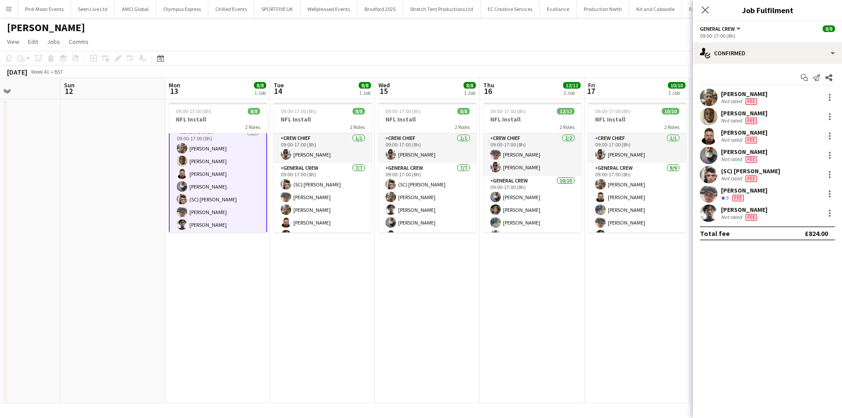
scroll to position [38, 0]
click at [826, 135] on div at bounding box center [829, 136] width 11 height 11
click at [819, 244] on button "Remove" at bounding box center [800, 236] width 68 height 21
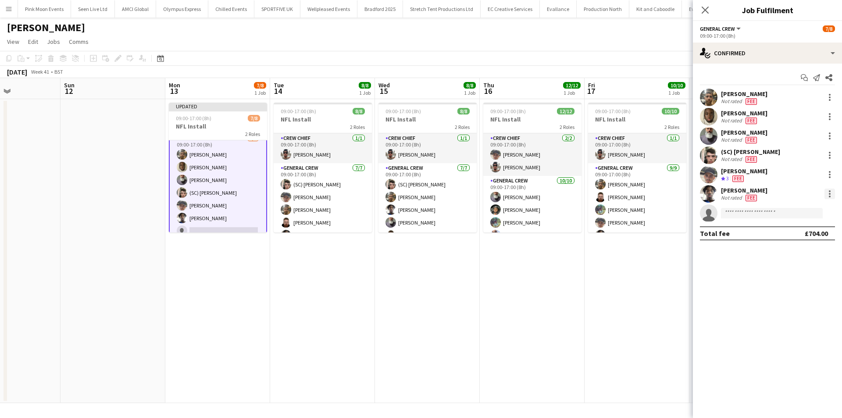
click at [829, 195] on div at bounding box center [829, 194] width 11 height 11
click at [794, 296] on span "Remove" at bounding box center [786, 293] width 26 height 7
click at [830, 134] on div at bounding box center [829, 136] width 11 height 11
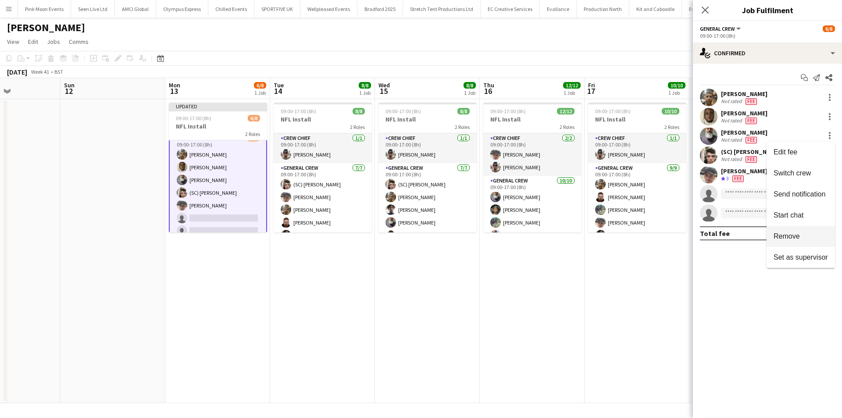
click at [808, 234] on span "Remove" at bounding box center [800, 236] width 54 height 8
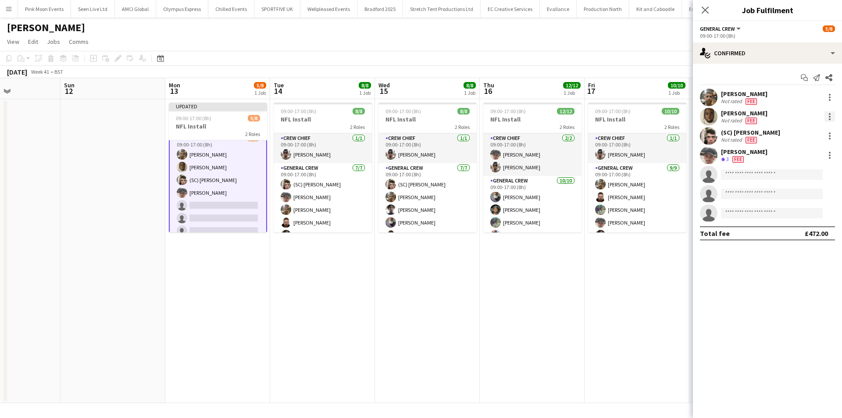
click at [830, 114] on div at bounding box center [830, 114] width 2 height 2
click at [794, 211] on button "Remove" at bounding box center [800, 216] width 68 height 21
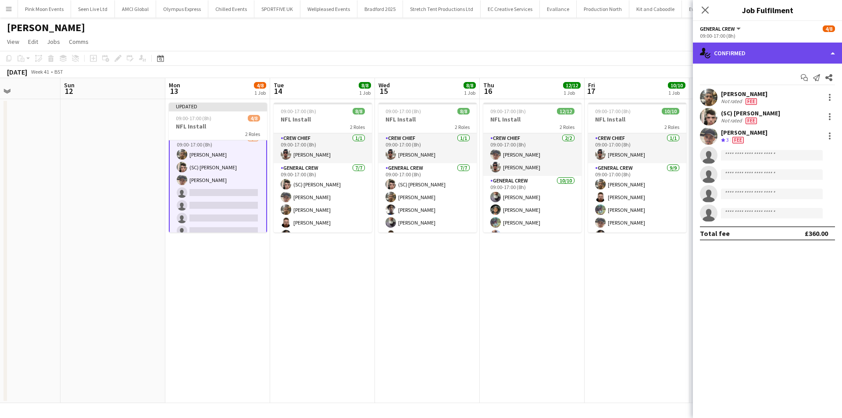
click at [771, 50] on div "single-neutral-actions-check-2 Confirmed" at bounding box center [767, 53] width 149 height 21
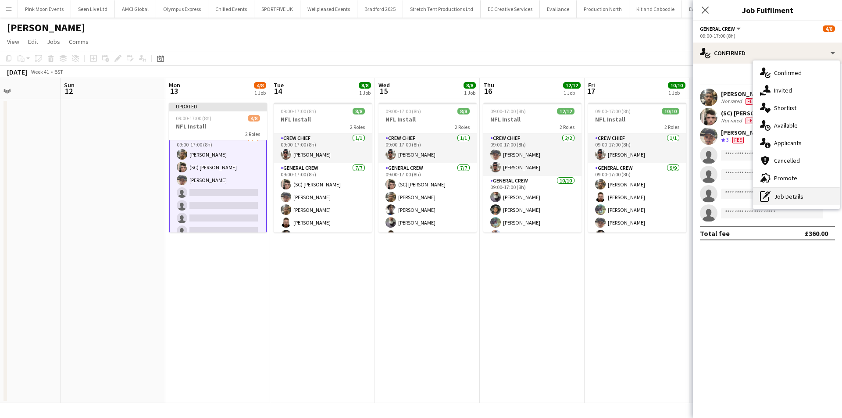
click at [777, 199] on div "pen-write Job Details" at bounding box center [796, 197] width 87 height 18
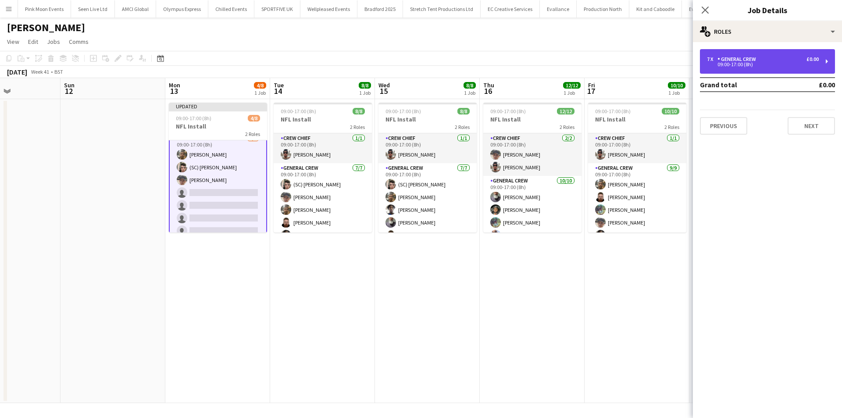
click at [755, 68] on div "7 x General Crew £0.00 09:00-17:00 (8h)" at bounding box center [767, 61] width 135 height 25
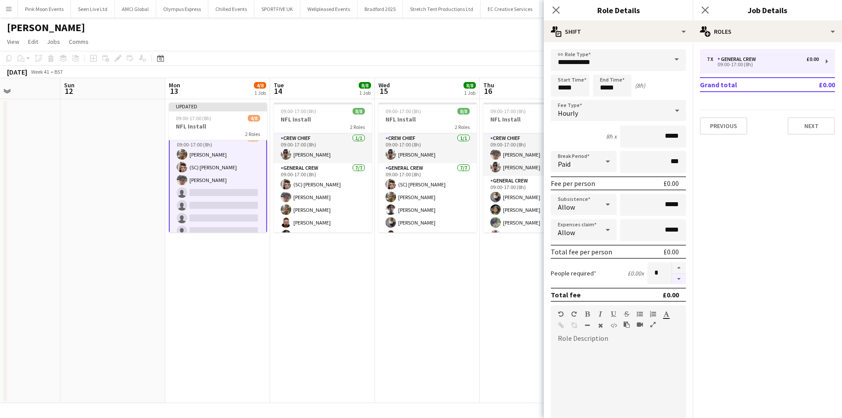
click at [672, 282] on button "button" at bounding box center [679, 279] width 14 height 11
type input "*"
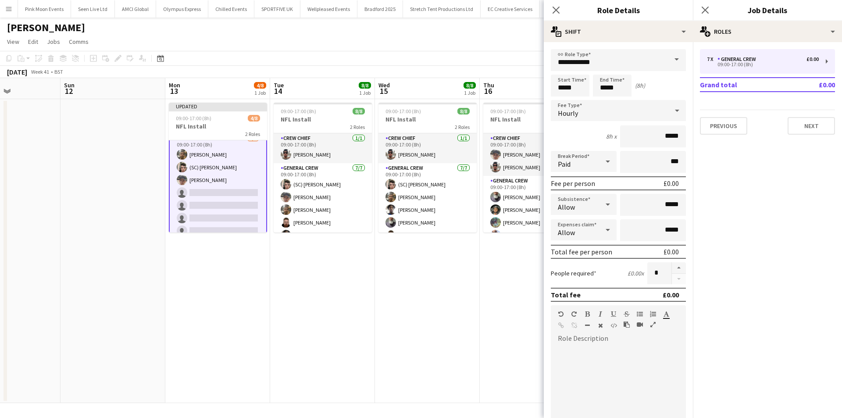
click at [411, 304] on app-date-cell "09:00-17:00 (8h) 8/8 NFL Install 2 Roles Crew Chief 1/1 09:00-17:00 (8h) Stefan…" at bounding box center [427, 251] width 105 height 304
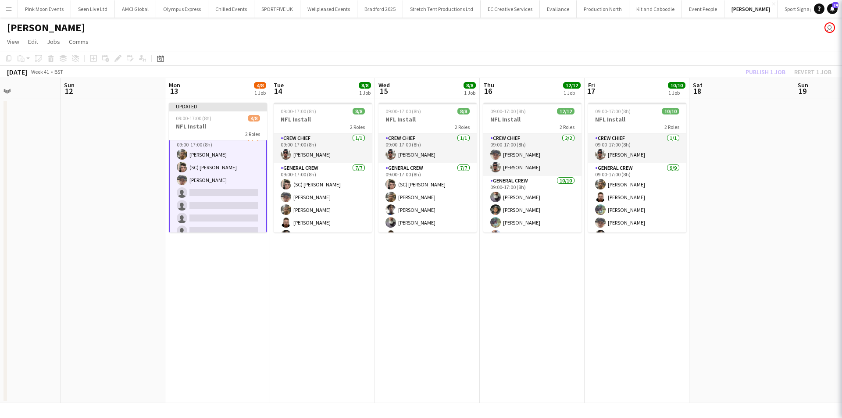
scroll to position [0, 0]
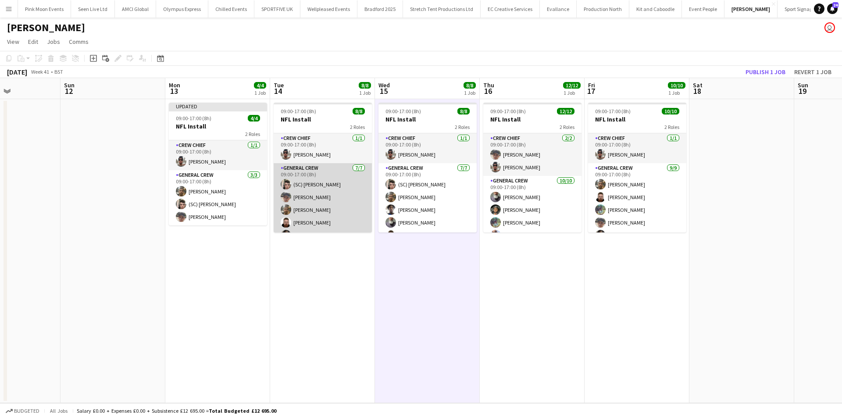
click at [324, 206] on app-card-role "General Crew 7/7 09:00-17:00 (8h) (SC) Joshua Monteiro Szymon Matyjasik James G…" at bounding box center [323, 216] width 98 height 106
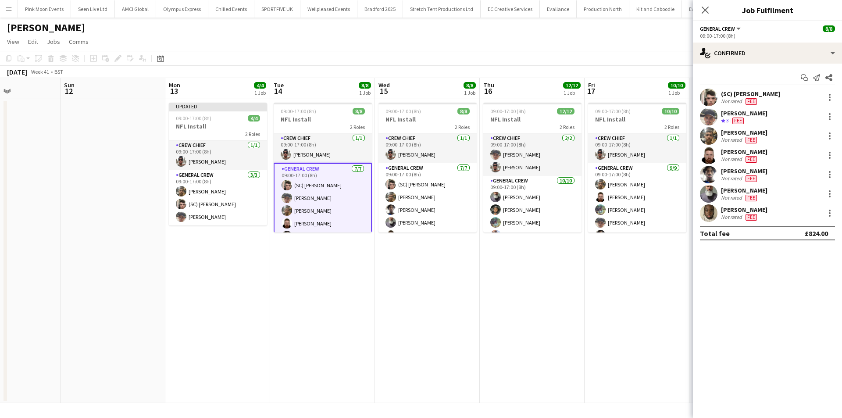
click at [373, 310] on app-date-cell "09:00-17:00 (8h) 8/8 NFL Install 2 Roles Crew Chief 1/1 09:00-17:00 (8h) Stefan…" at bounding box center [322, 251] width 105 height 304
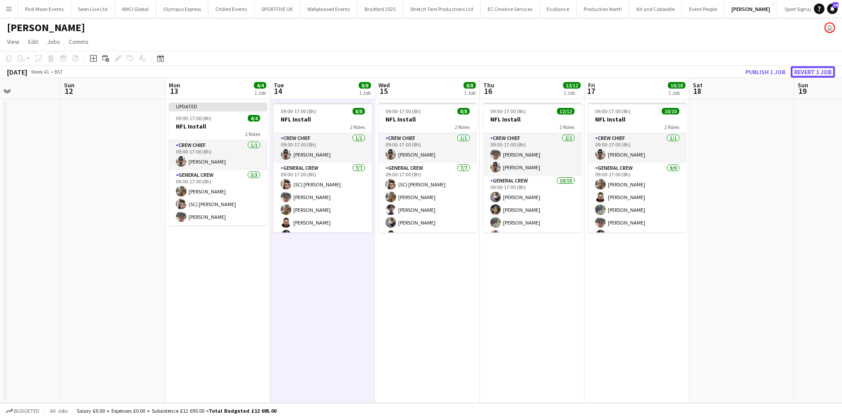
click at [811, 75] on button "Revert 1 job" at bounding box center [812, 71] width 44 height 11
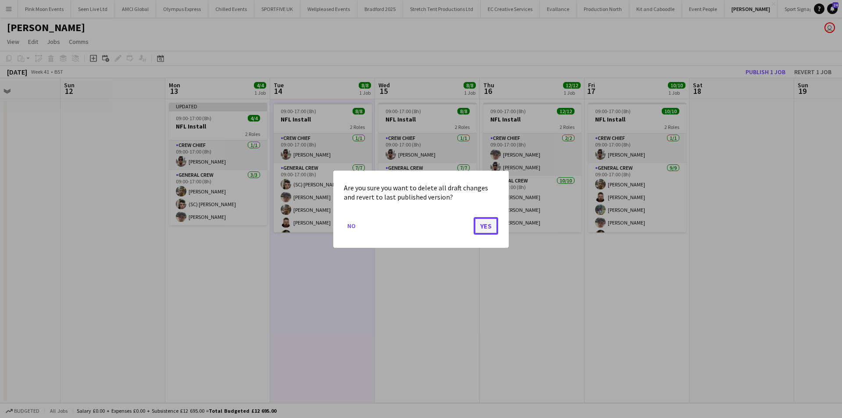
click at [482, 228] on button "Yes" at bounding box center [485, 226] width 25 height 18
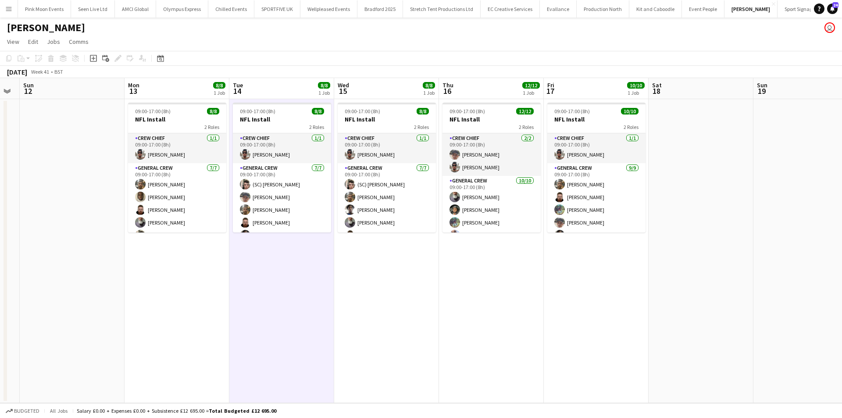
drag, startPoint x: 445, startPoint y: 254, endPoint x: 369, endPoint y: 243, distance: 76.7
click at [371, 257] on app-calendar-viewport "Thu 9 Fri 10 Sat 11 Sun 12 Mon 13 8/8 1 Job Tue 14 8/8 1 Job Wed 15 8/8 1 Job T…" at bounding box center [421, 240] width 842 height 325
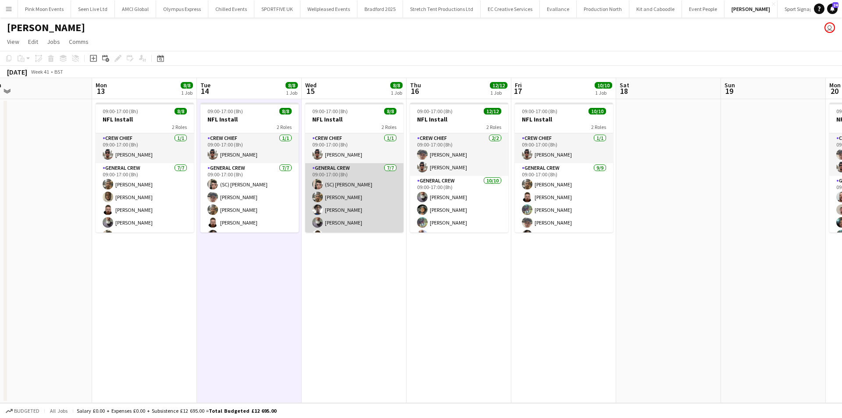
click at [362, 214] on app-card-role "General Crew 7/7 09:00-17:00 (8h) (SC) Joshua Monteiro James Granger Tayeeb Ala…" at bounding box center [354, 216] width 98 height 106
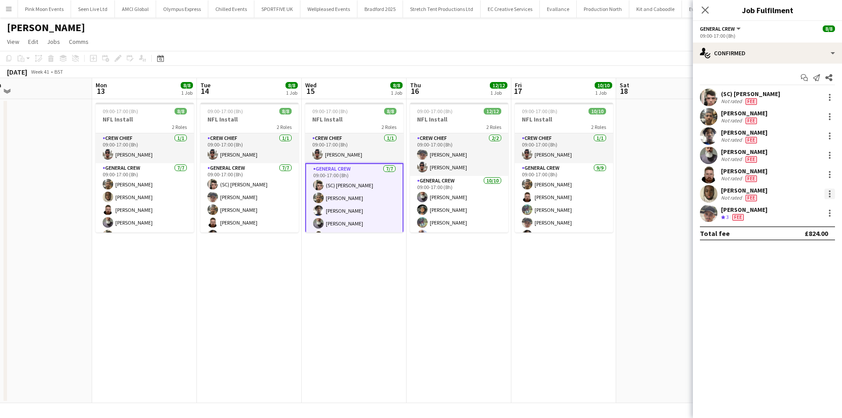
click at [828, 193] on div at bounding box center [829, 194] width 11 height 11
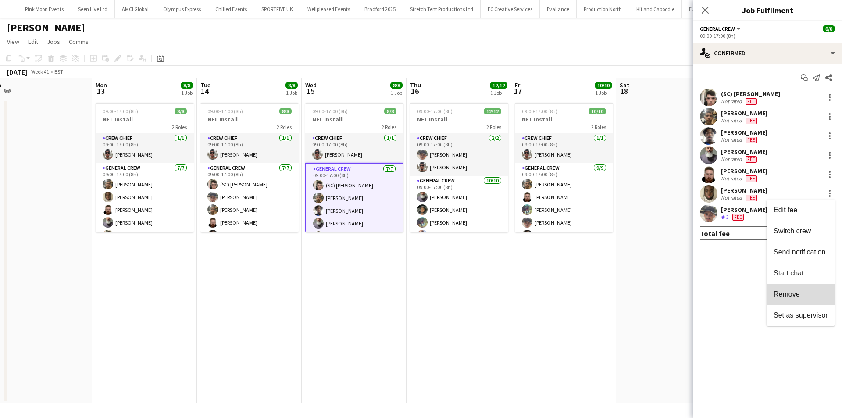
click at [797, 298] on span "Remove" at bounding box center [800, 294] width 54 height 8
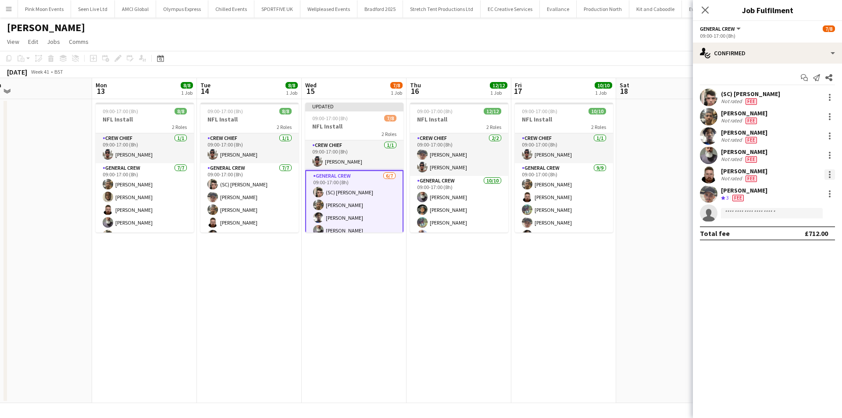
click at [828, 178] on div at bounding box center [829, 174] width 11 height 11
click at [797, 271] on span "Remove" at bounding box center [786, 274] width 26 height 7
click at [828, 154] on div at bounding box center [829, 155] width 11 height 11
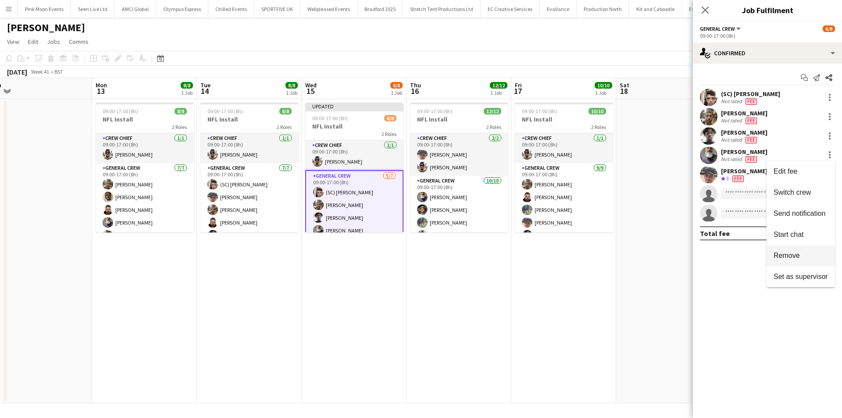
click at [787, 262] on button "Remove" at bounding box center [800, 255] width 68 height 21
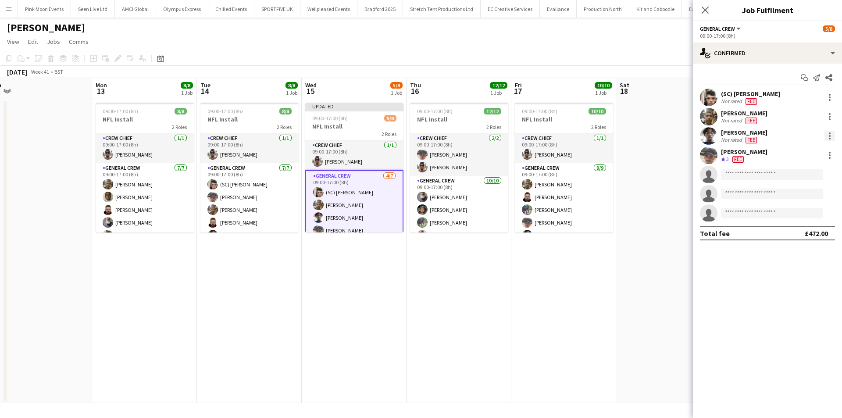
click at [831, 135] on div at bounding box center [829, 136] width 11 height 11
drag, startPoint x: 801, startPoint y: 235, endPoint x: 755, endPoint y: 172, distance: 77.8
click at [800, 235] on span "Remove" at bounding box center [800, 236] width 54 height 8
click at [706, 14] on app-icon "Close pop-in" at bounding box center [705, 10] width 13 height 13
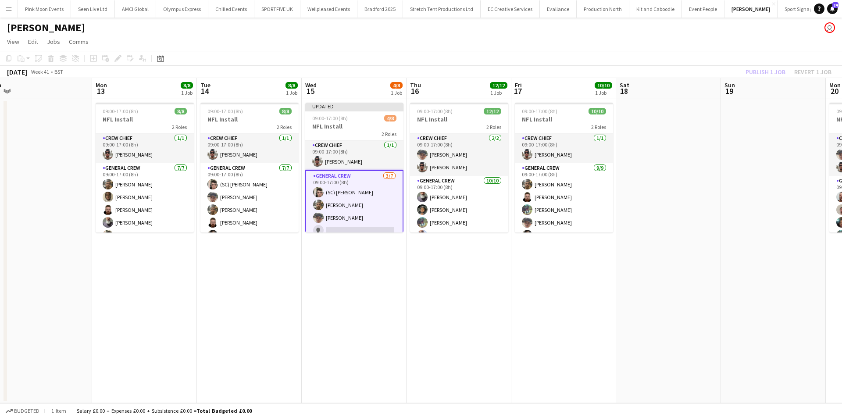
click at [362, 201] on app-card-role "General Crew 3/7 09:00-17:00 (8h) (SC) Joshua Monteiro James Granger Szymon Mat…" at bounding box center [354, 224] width 98 height 108
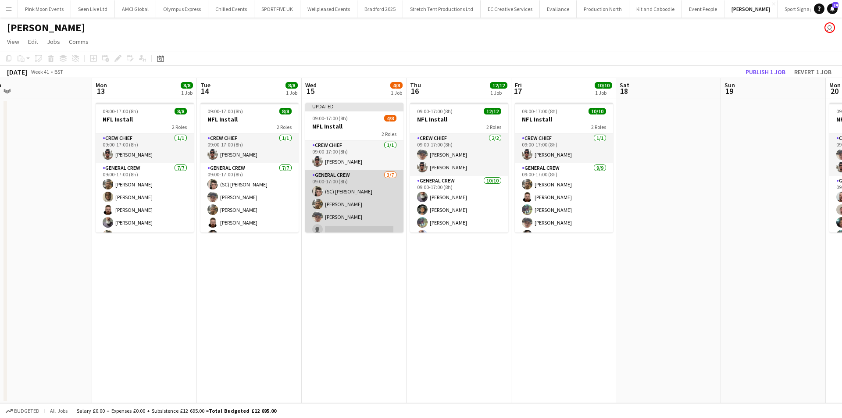
click at [371, 199] on app-card-role "General Crew 3/7 09:00-17:00 (8h) (SC) Joshua Monteiro James Granger Szymon Mat…" at bounding box center [354, 223] width 98 height 106
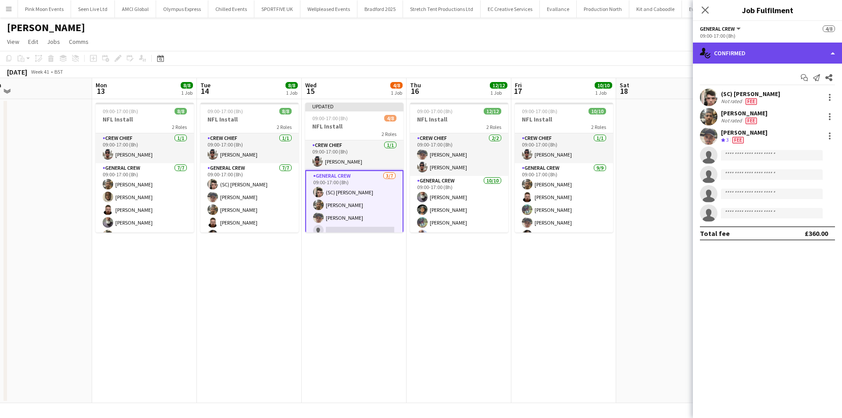
click at [769, 43] on div "single-neutral-actions-check-2 Confirmed" at bounding box center [767, 53] width 149 height 21
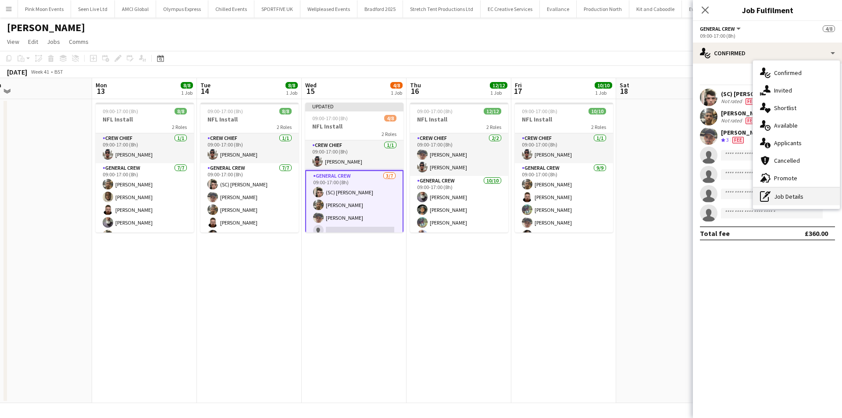
click at [797, 196] on div "pen-write Job Details" at bounding box center [796, 197] width 87 height 18
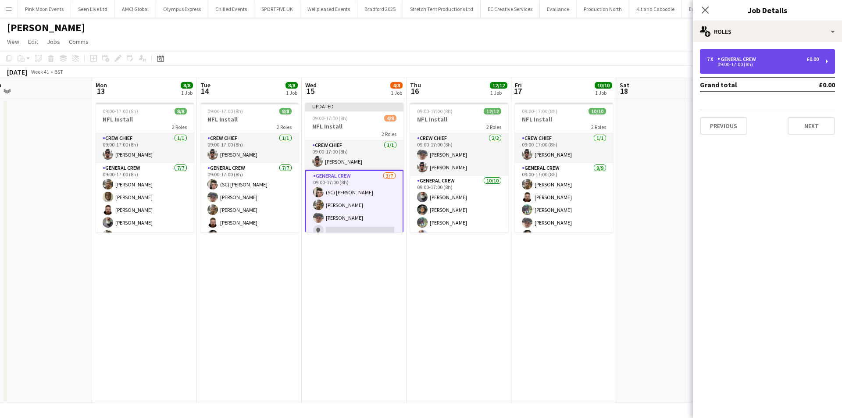
click at [764, 64] on div "09:00-17:00 (8h)" at bounding box center [763, 64] width 112 height 4
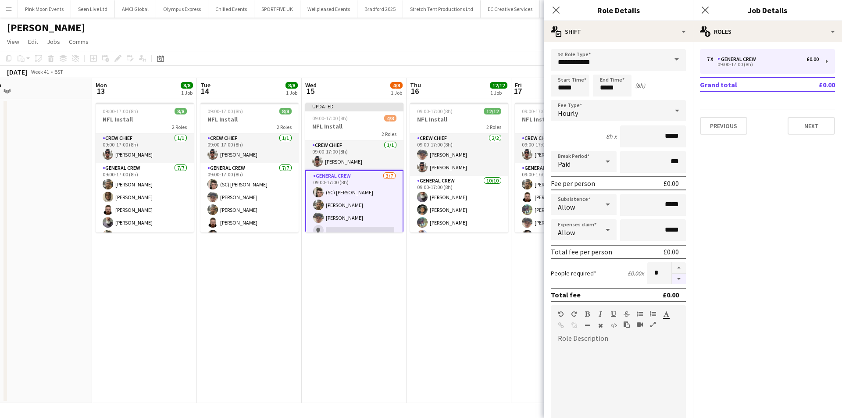
click at [672, 274] on button "button" at bounding box center [679, 279] width 14 height 11
type input "*"
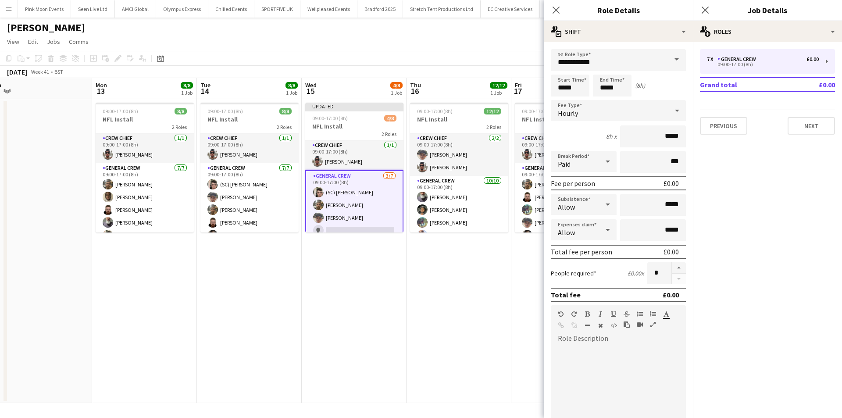
click at [671, 276] on div at bounding box center [678, 273] width 14 height 22
click at [555, 5] on app-icon "Close pop-in" at bounding box center [556, 10] width 13 height 13
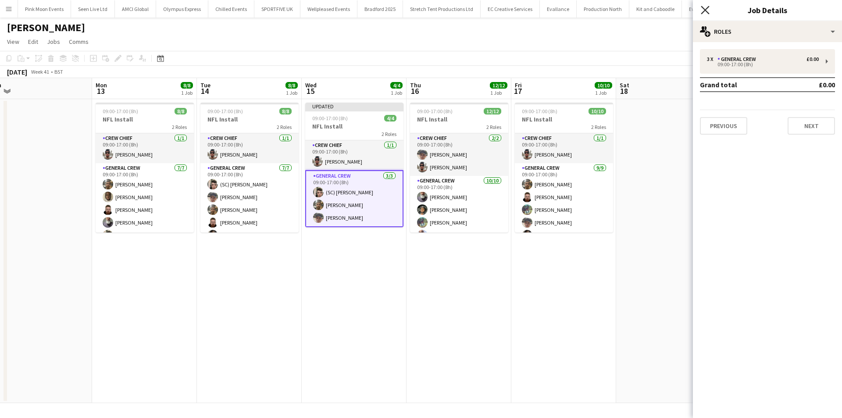
click at [703, 12] on icon at bounding box center [705, 10] width 8 height 8
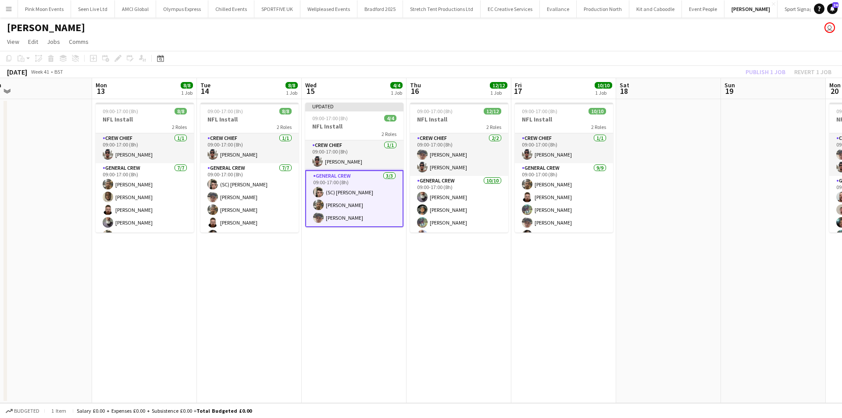
click at [763, 71] on div "Publish 1 job Revert 1 job" at bounding box center [788, 71] width 107 height 11
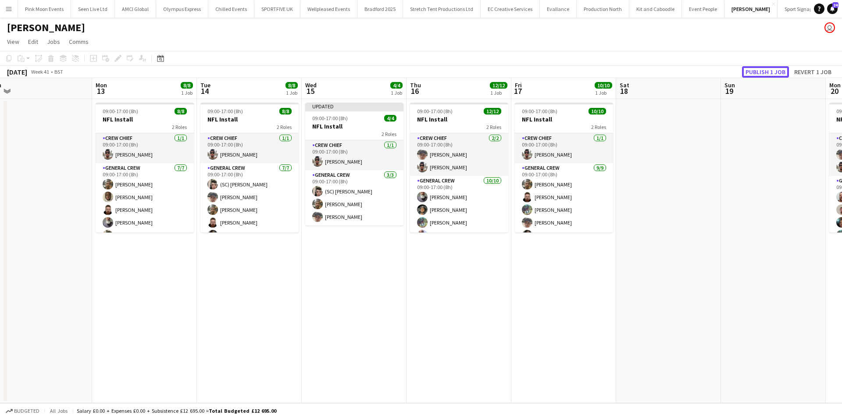
click at [763, 71] on button "Publish 1 job" at bounding box center [765, 71] width 47 height 11
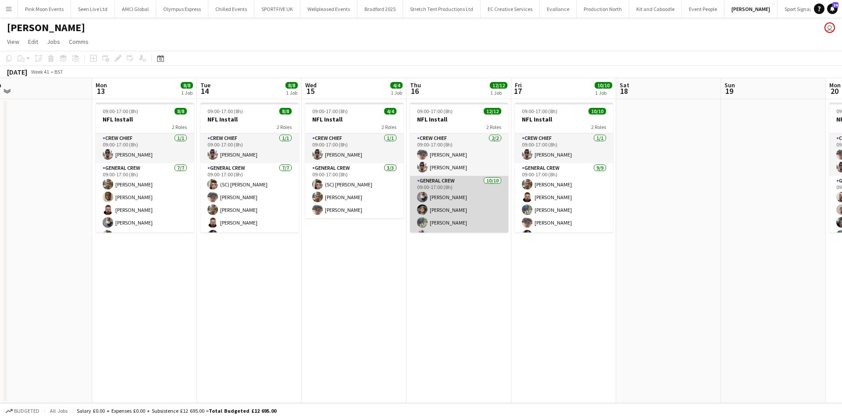
click at [439, 209] on app-card-role "General Crew 10/10 09:00-17:00 (8h) Edvardas Draskinis Kairo Solomon Ryan Sarto…" at bounding box center [459, 248] width 98 height 144
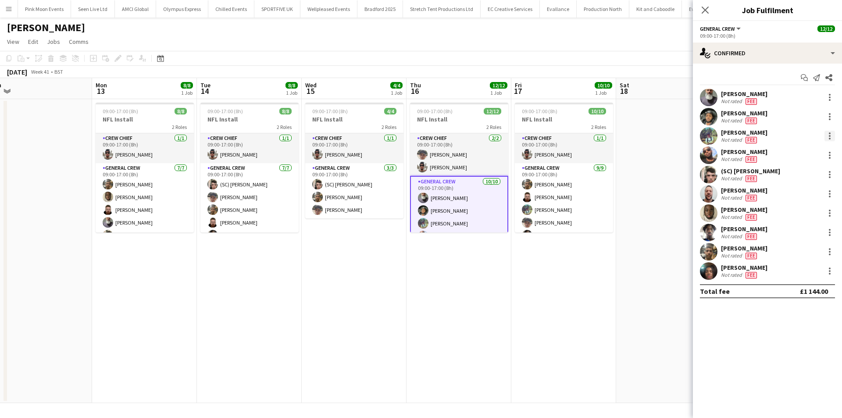
click at [829, 136] on div at bounding box center [830, 136] width 2 height 2
click at [809, 229] on button "Remove" at bounding box center [800, 236] width 68 height 21
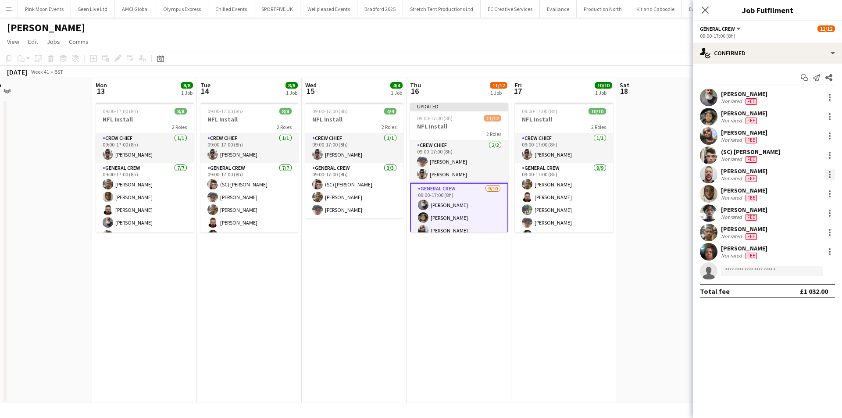
click at [829, 174] on div at bounding box center [830, 175] width 2 height 2
click at [801, 267] on button "Remove" at bounding box center [800, 274] width 68 height 21
click at [826, 232] on div at bounding box center [829, 232] width 11 height 11
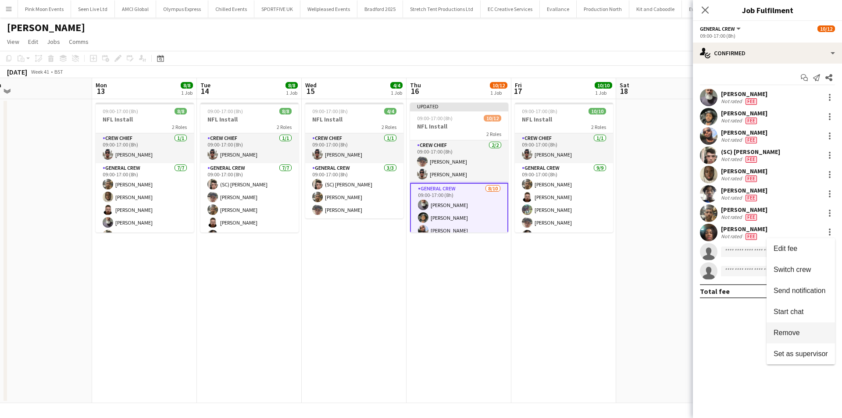
click at [783, 336] on span "Remove" at bounding box center [786, 332] width 26 height 7
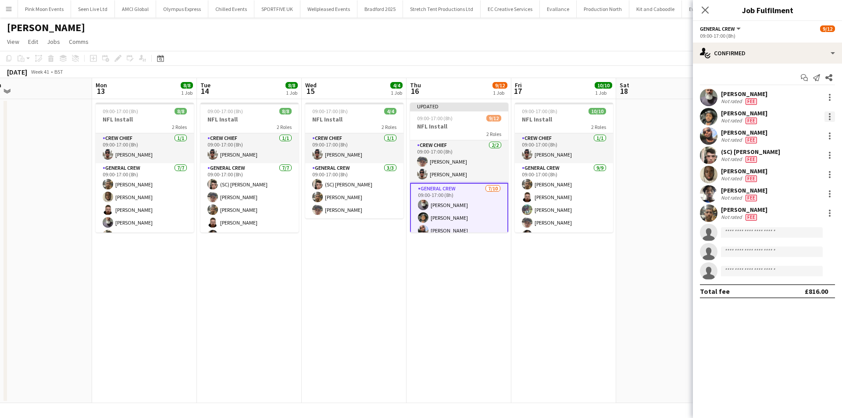
click at [831, 120] on div at bounding box center [829, 116] width 11 height 11
click at [815, 221] on button "Remove" at bounding box center [800, 216] width 68 height 21
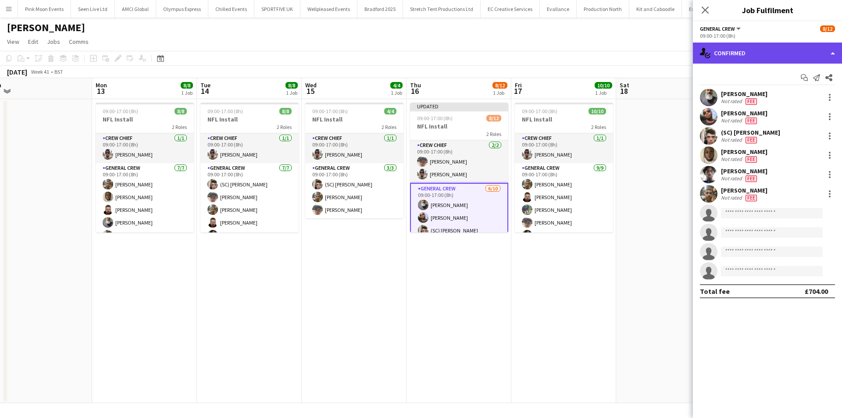
click at [778, 48] on div "single-neutral-actions-check-2 Confirmed" at bounding box center [767, 53] width 149 height 21
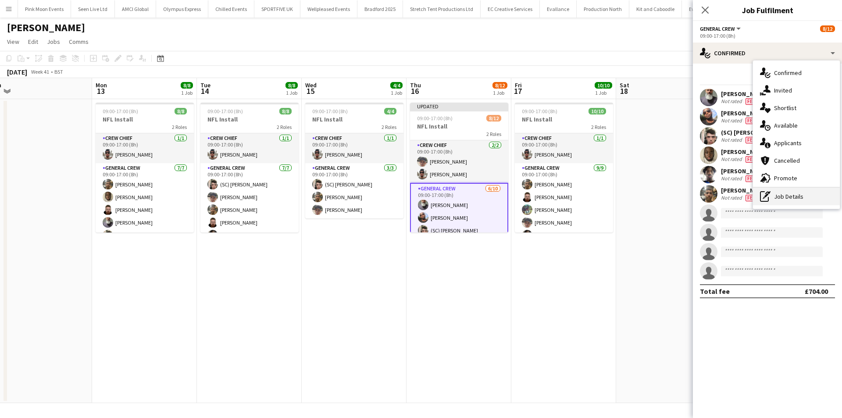
click at [783, 202] on div "pen-write Job Details" at bounding box center [796, 197] width 87 height 18
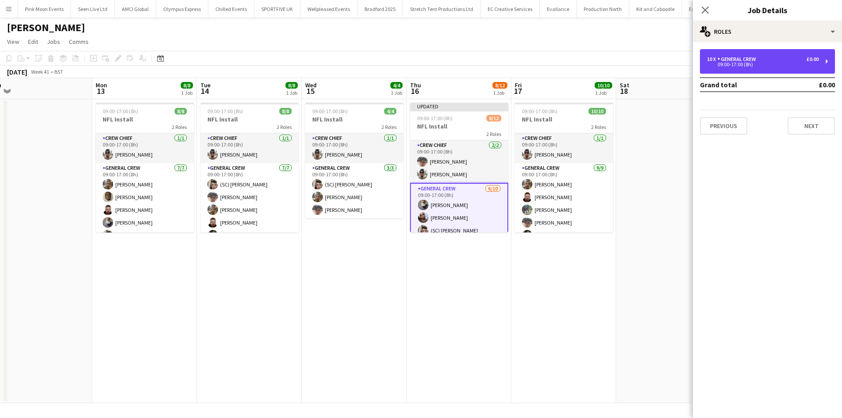
drag, startPoint x: 761, startPoint y: 69, endPoint x: 759, endPoint y: 77, distance: 8.6
click at [761, 71] on div "10 x General Crew £0.00 09:00-17:00 (8h)" at bounding box center [767, 61] width 135 height 25
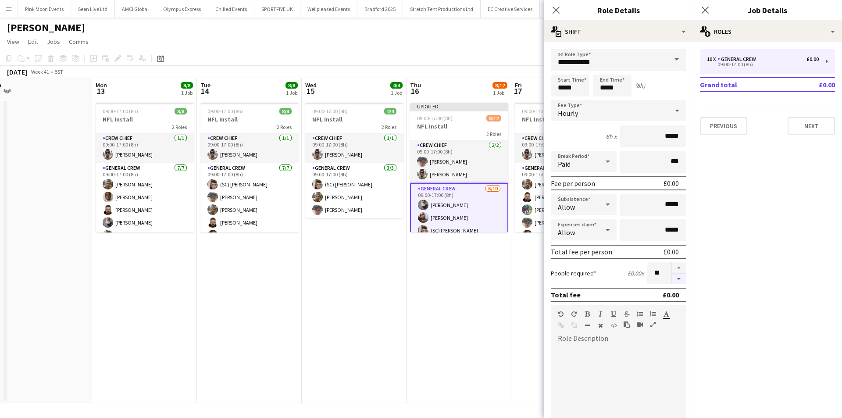
click at [676, 280] on button "button" at bounding box center [679, 279] width 14 height 11
click at [676, 280] on div at bounding box center [678, 273] width 14 height 22
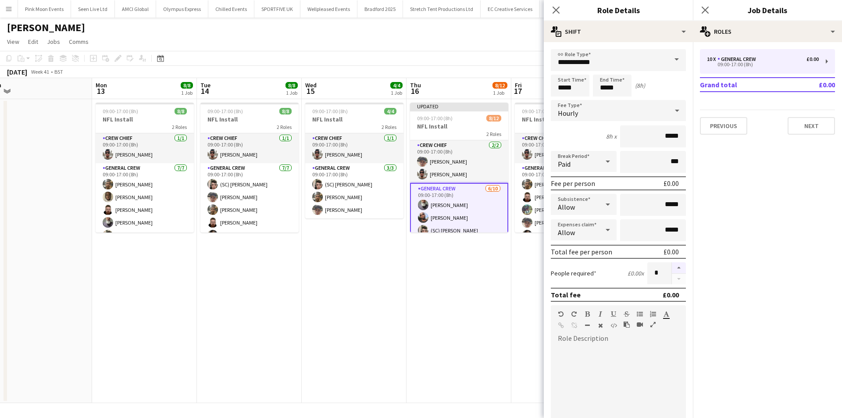
click at [675, 269] on button "button" at bounding box center [679, 267] width 14 height 11
type input "*"
click at [516, 282] on app-date-cell "09:00-17:00 (8h) 10/10 NFL Install 2 Roles Crew Chief 1/1 09:00-17:00 (8h) Stef…" at bounding box center [563, 251] width 105 height 304
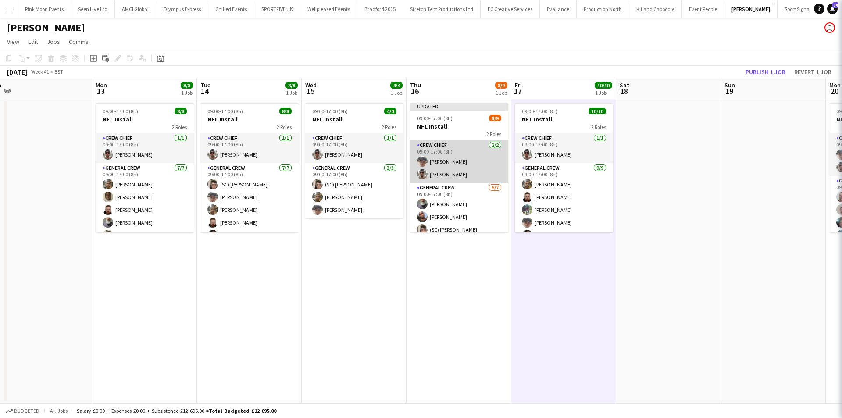
click at [454, 159] on app-card-role "Crew Chief 2/2 09:00-17:00 (8h) Szymon Matyjasik Stefan Simpson-Soye" at bounding box center [459, 161] width 98 height 43
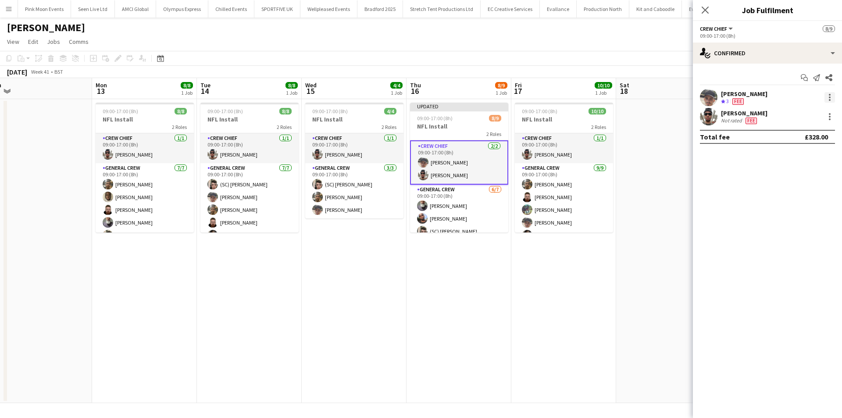
click at [826, 93] on div at bounding box center [829, 97] width 11 height 11
click at [815, 136] on span "Switch crew" at bounding box center [800, 135] width 54 height 8
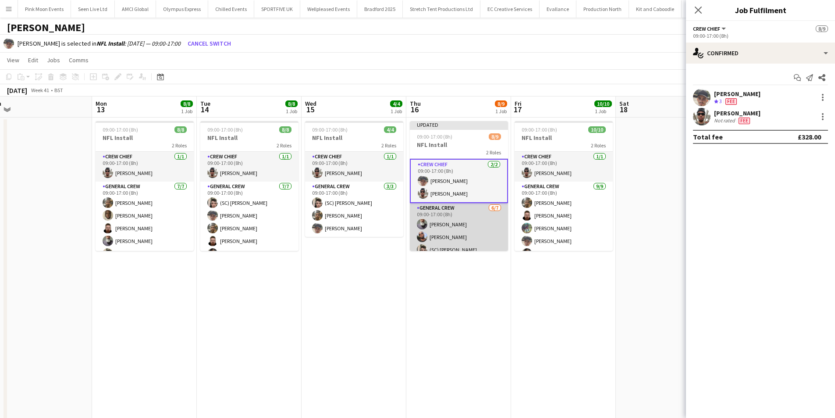
click at [461, 230] on app-card-role "General Crew 6/7 09:00-17:00 (8h) Edvardas Draskinis David Ryan (SC) Joshua Mon…" at bounding box center [459, 256] width 98 height 106
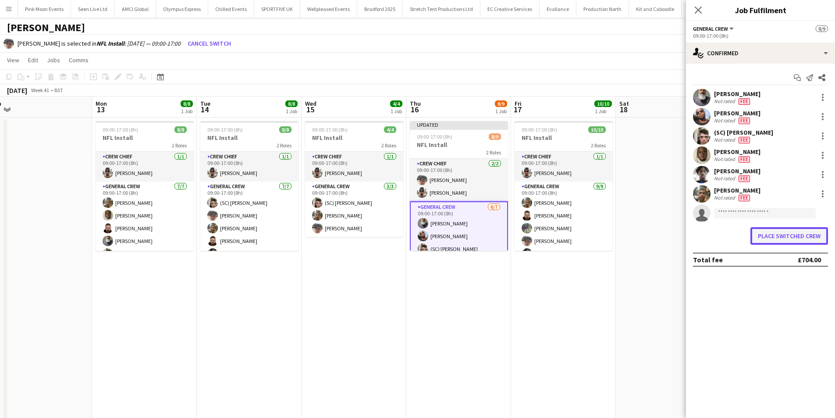
click at [766, 230] on button "Place switched crew" at bounding box center [790, 236] width 78 height 18
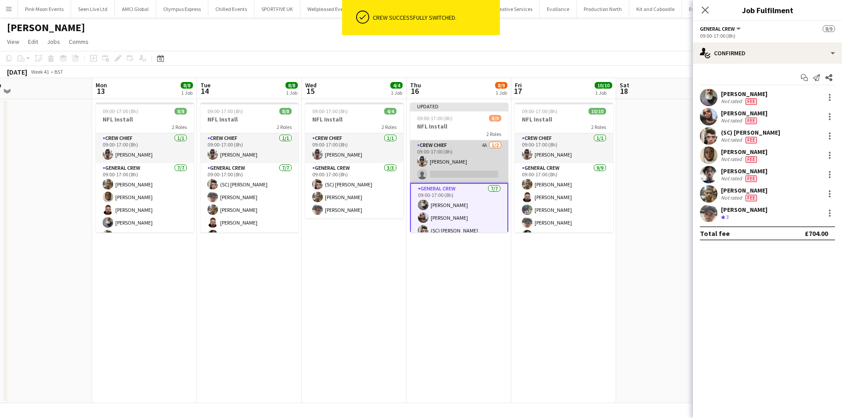
click at [464, 173] on app-card-role "Crew Chief 4A 1/2 09:00-17:00 (8h) Stefan Simpson-Soye single-neutral-actions" at bounding box center [459, 161] width 98 height 43
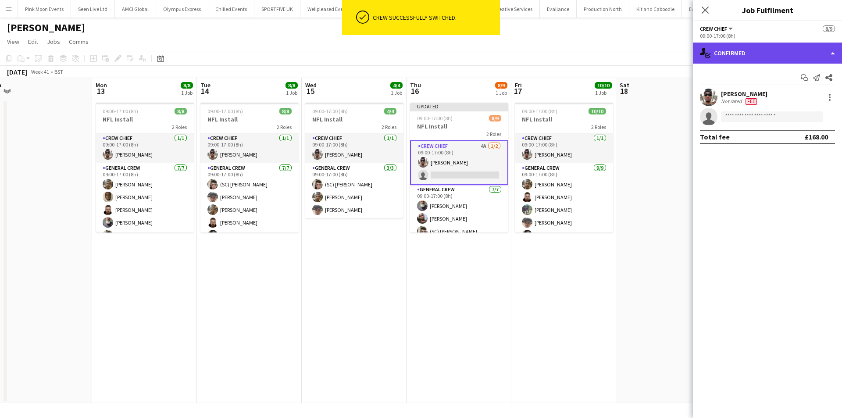
click at [779, 53] on div "single-neutral-actions-check-2 Confirmed" at bounding box center [767, 53] width 149 height 21
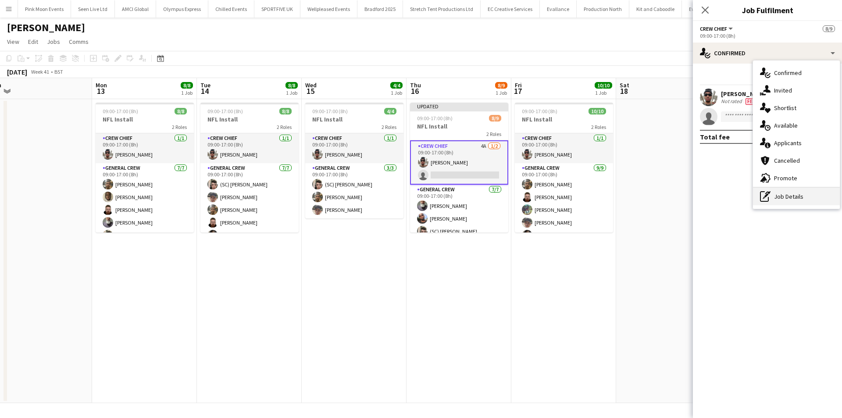
click at [781, 195] on div "pen-write Job Details" at bounding box center [796, 197] width 87 height 18
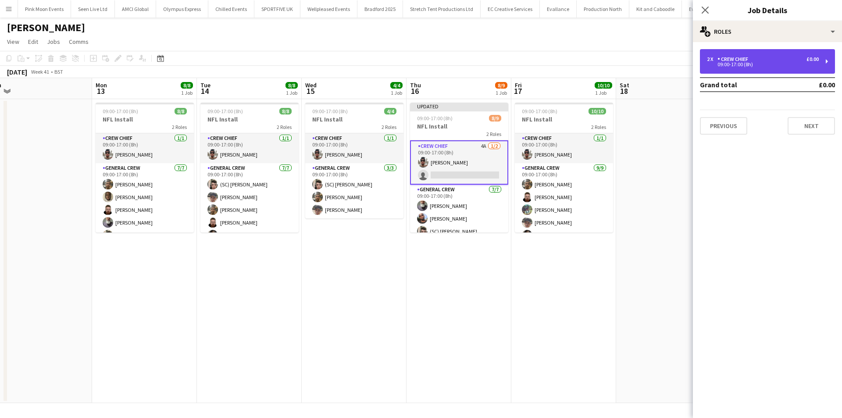
click at [771, 53] on div "2 x Crew Chief £0.00 09:00-17:00 (8h)" at bounding box center [767, 61] width 135 height 25
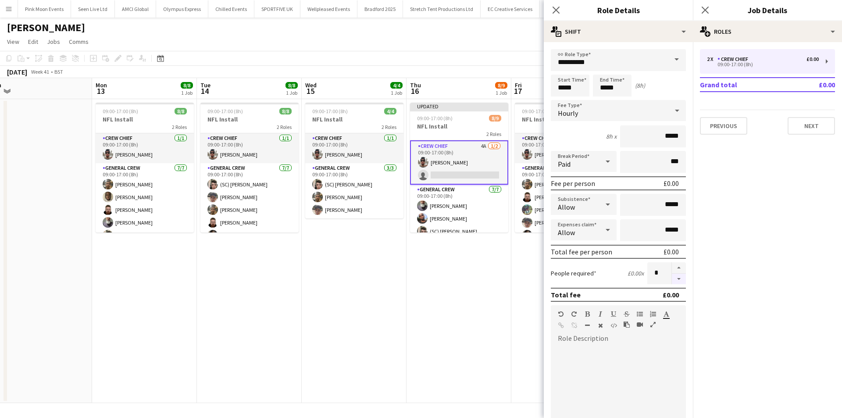
click at [672, 279] on button "button" at bounding box center [679, 279] width 14 height 11
type input "*"
click at [555, 17] on div "Close pop-in" at bounding box center [556, 10] width 25 height 20
click at [557, 14] on app-icon "Close pop-in" at bounding box center [556, 10] width 13 height 13
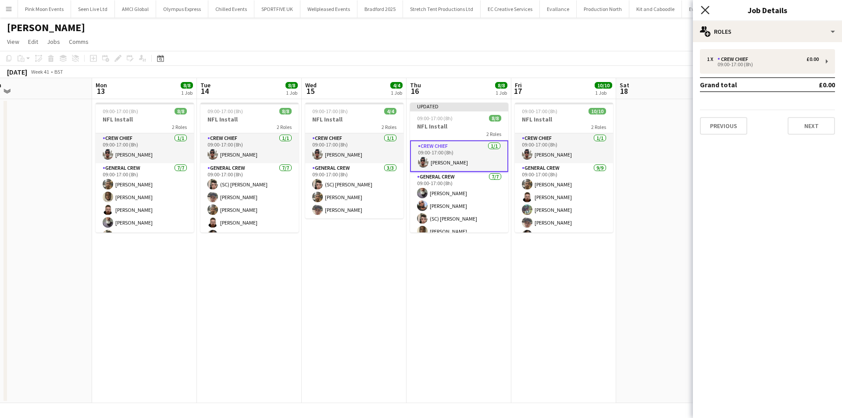
click at [702, 12] on icon "Close pop-in" at bounding box center [705, 10] width 8 height 8
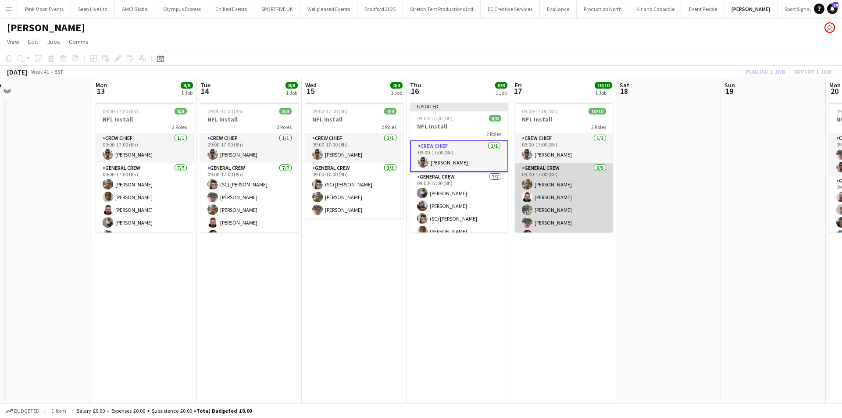
click at [576, 216] on app-card-role "General Crew 9/9 09:00-17:00 (8h) James Granger Craig Barrett Ryan Sartorius Sz…" at bounding box center [564, 229] width 98 height 132
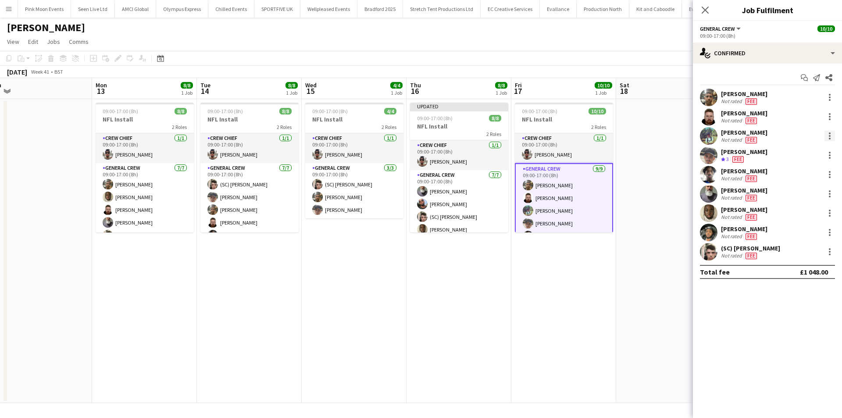
click at [828, 133] on div at bounding box center [829, 136] width 11 height 11
click at [797, 240] on span "Remove" at bounding box center [800, 236] width 54 height 8
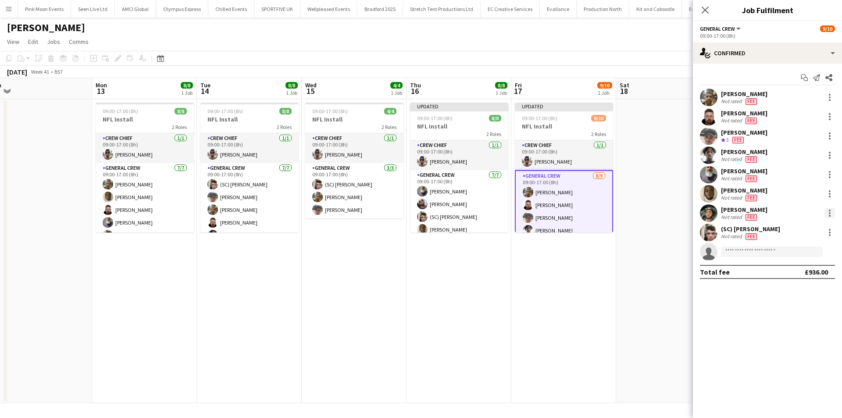
click at [830, 209] on div at bounding box center [829, 213] width 11 height 11
click at [788, 312] on span "Remove" at bounding box center [786, 313] width 26 height 7
click at [831, 172] on div at bounding box center [829, 174] width 11 height 11
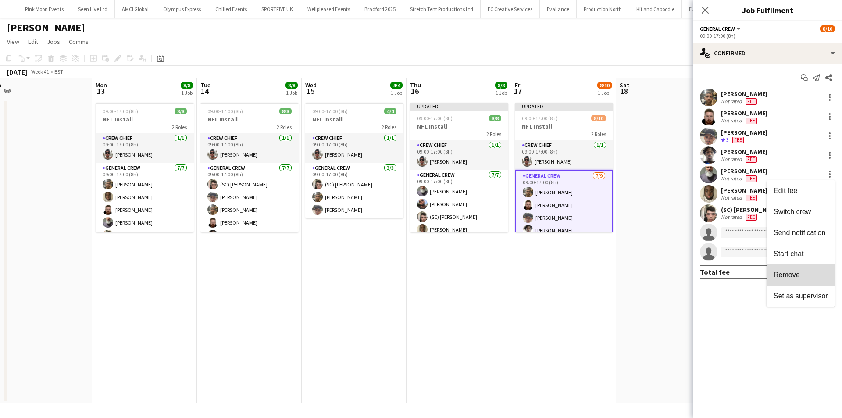
click at [802, 279] on span "Remove" at bounding box center [800, 275] width 54 height 8
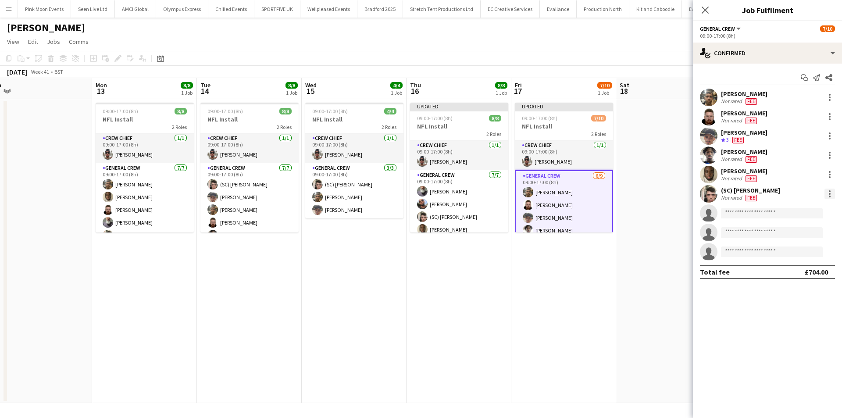
click at [831, 196] on div at bounding box center [829, 194] width 11 height 11
click at [806, 287] on button "Remove" at bounding box center [800, 294] width 68 height 21
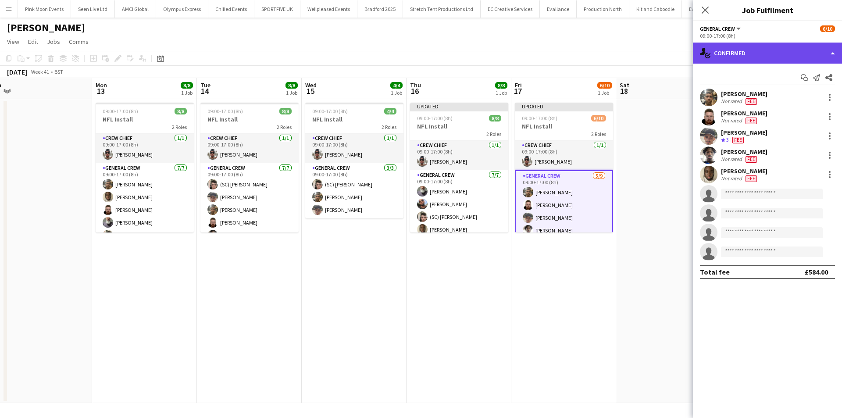
click at [787, 59] on div "single-neutral-actions-check-2 Confirmed" at bounding box center [767, 53] width 149 height 21
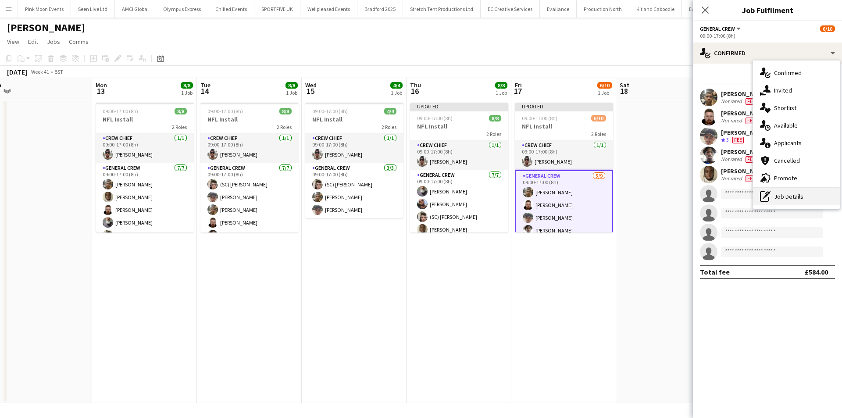
click at [776, 203] on div "pen-write Job Details" at bounding box center [796, 197] width 87 height 18
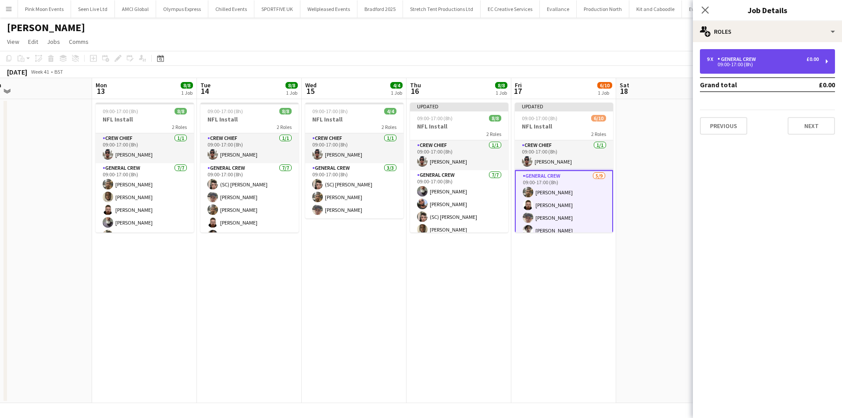
click at [769, 58] on div "9 x General Crew £0.00" at bounding box center [763, 59] width 112 height 6
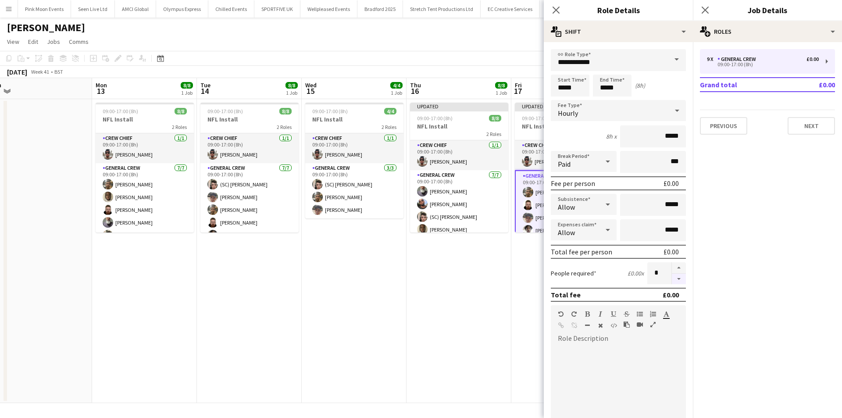
click at [673, 280] on button "button" at bounding box center [679, 279] width 14 height 11
type input "*"
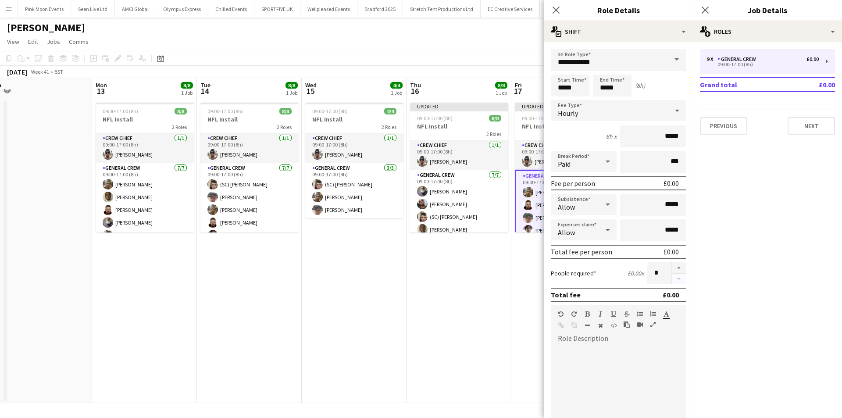
click at [673, 280] on div at bounding box center [678, 273] width 14 height 22
click at [555, 12] on icon "Close pop-in" at bounding box center [556, 10] width 8 height 8
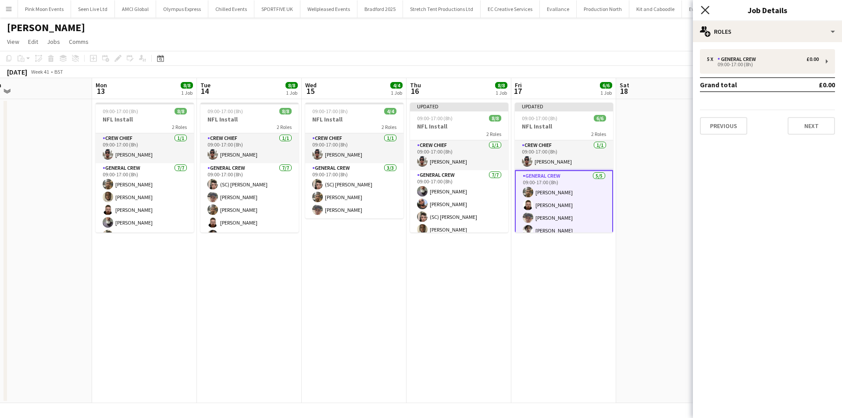
click at [702, 9] on icon "Close pop-in" at bounding box center [705, 10] width 8 height 8
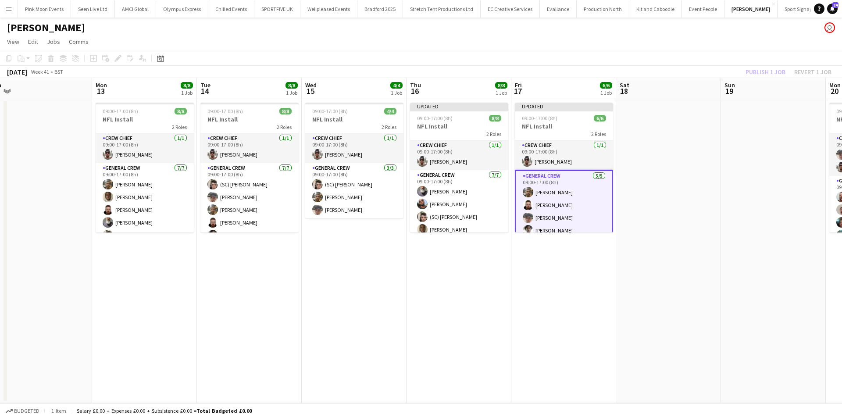
click at [762, 69] on div "Publish 1 job Revert 1 job" at bounding box center [788, 71] width 107 height 11
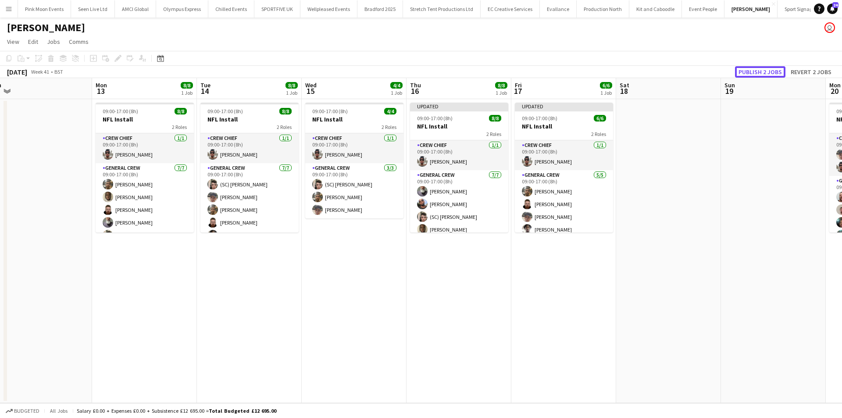
click at [762, 69] on button "Publish 2 jobs" at bounding box center [760, 71] width 50 height 11
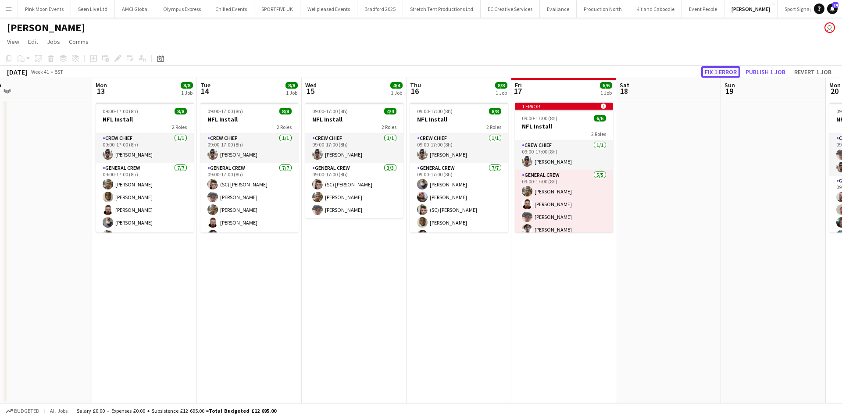
click at [731, 70] on button "Fix 1 error" at bounding box center [720, 71] width 39 height 11
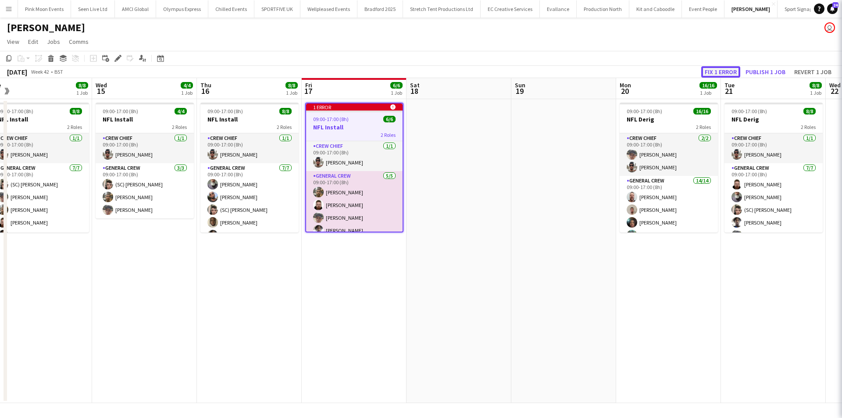
scroll to position [0, 302]
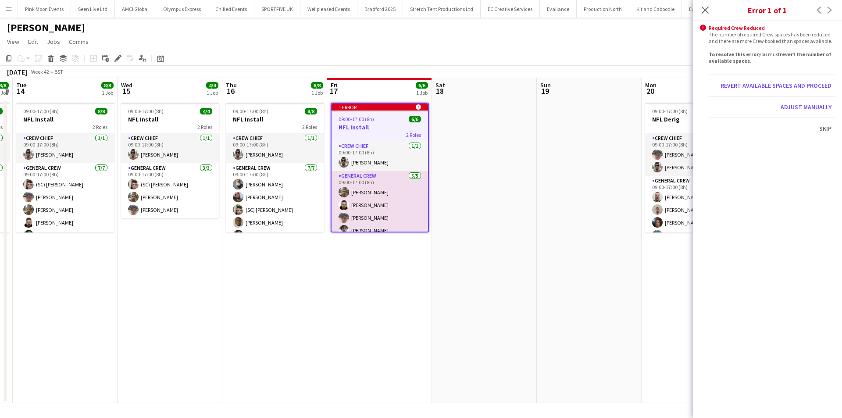
click at [560, 168] on app-date-cell at bounding box center [589, 251] width 105 height 304
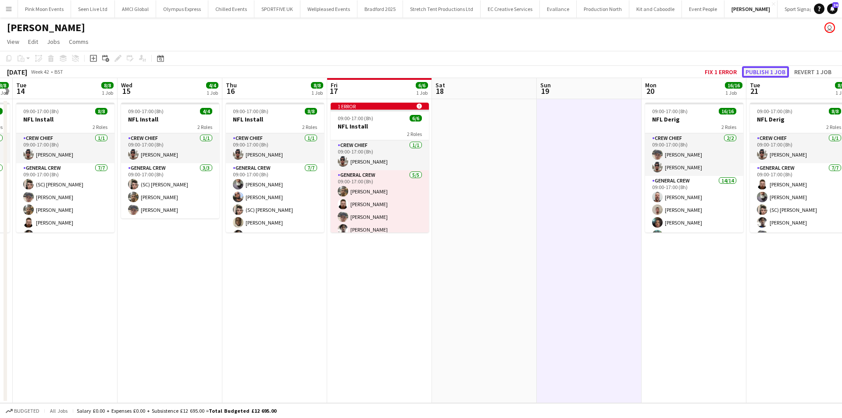
click at [768, 71] on button "Publish 1 job" at bounding box center [765, 71] width 47 height 11
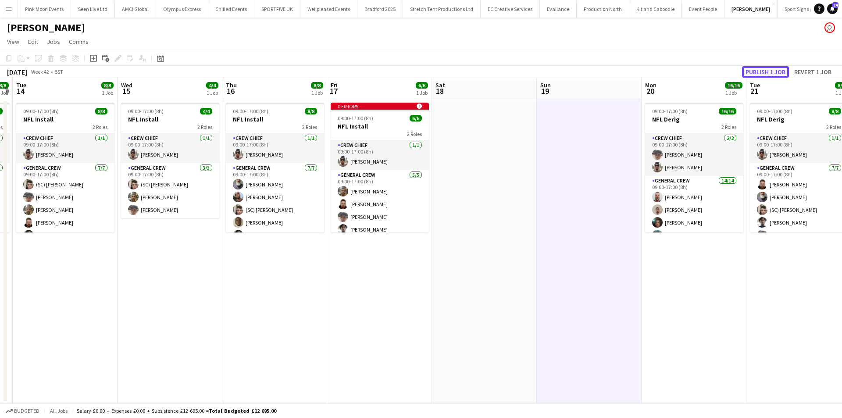
click at [768, 71] on button "Publish 1 job" at bounding box center [765, 71] width 47 height 11
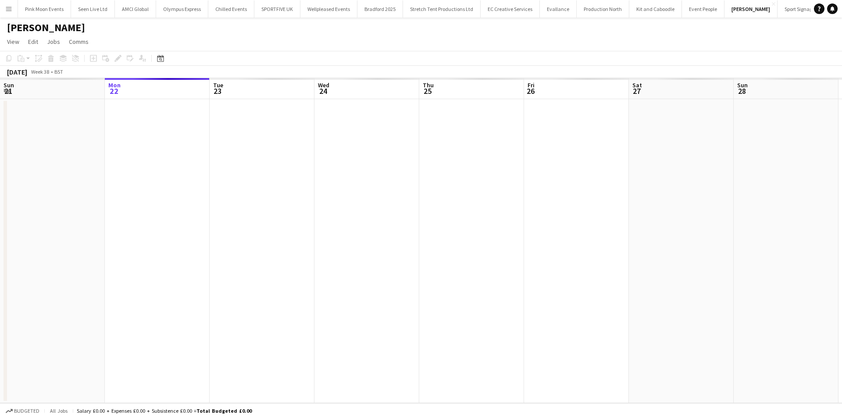
scroll to position [0, 302]
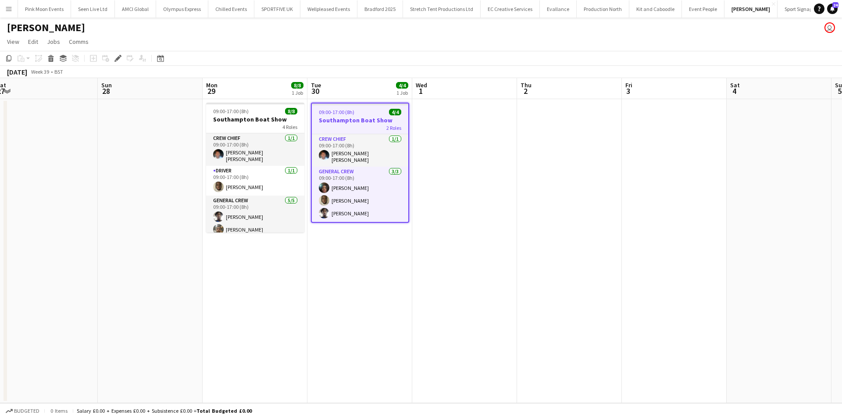
click at [591, 250] on app-calendar-viewport "Wed 24 Thu 25 Fri 26 Sat 27 Sun 28 Mon 29 8/8 1 Job Tue 30 4/4 1 Job Wed 1 Thu …" at bounding box center [421, 240] width 842 height 325
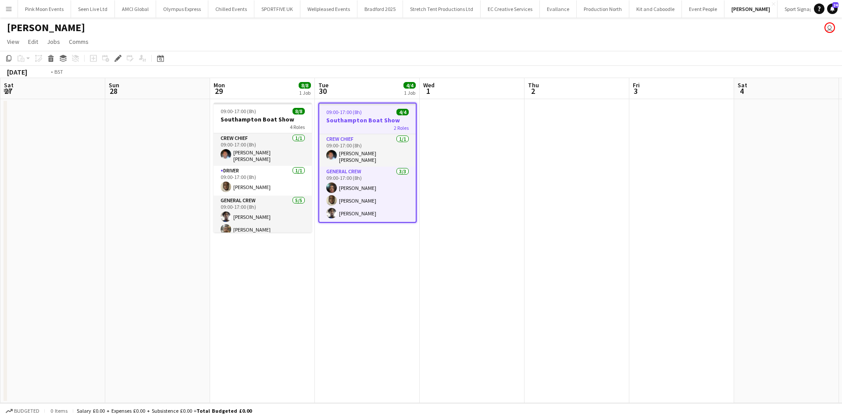
drag, startPoint x: 582, startPoint y: 255, endPoint x: 9, endPoint y: 258, distance: 573.4
click at [9, 258] on app-calendar-viewport "Wed 24 Thu 25 Fri 26 Sat 27 Sun 28 Mon 29 8/8 1 Job Tue 30 4/4 1 Job Wed 1 Thu …" at bounding box center [421, 240] width 842 height 325
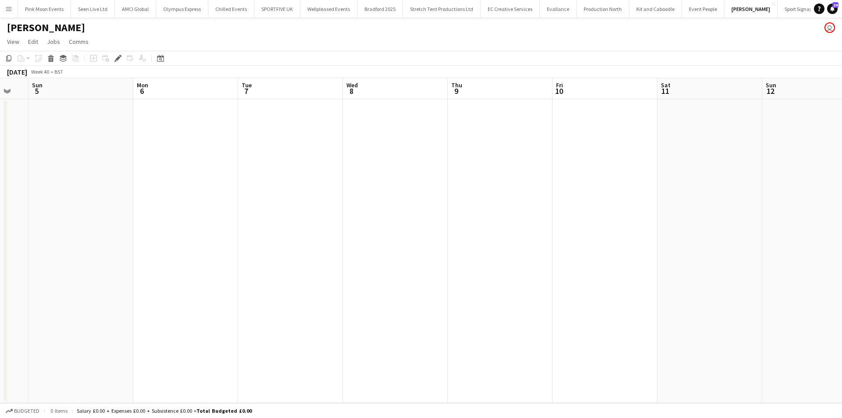
drag, startPoint x: 258, startPoint y: 280, endPoint x: 346, endPoint y: 284, distance: 88.6
click at [160, 291] on app-calendar-viewport "Wed 1 Thu 2 Fri 3 Sat 4 Sun 5 Mon 6 Tue 7 Wed 8 Thu 9 Fri 10 Sat 11 Sun 12 Mon …" at bounding box center [421, 240] width 842 height 325
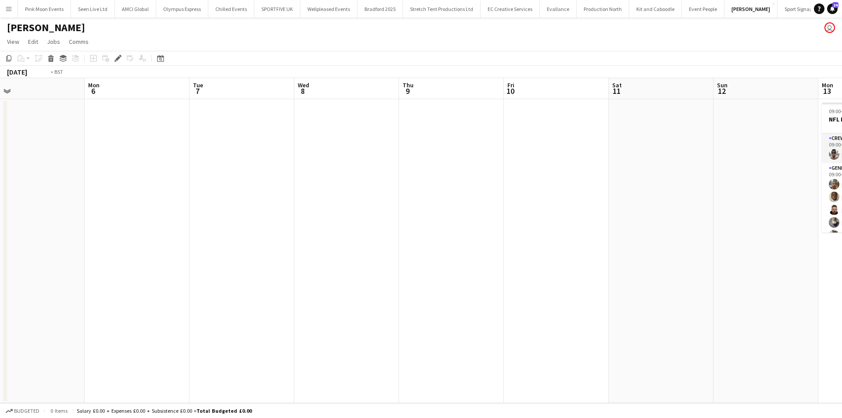
drag, startPoint x: 527, startPoint y: 299, endPoint x: 429, endPoint y: 318, distance: 99.6
click at [398, 327] on app-calendar-viewport "Wed 1 Thu 2 Fri 3 Sat 4 Sun 5 Mon 6 Tue 7 Wed 8 Thu 9 Fri 10 Sat 11 Sun 12 Mon …" at bounding box center [421, 240] width 842 height 325
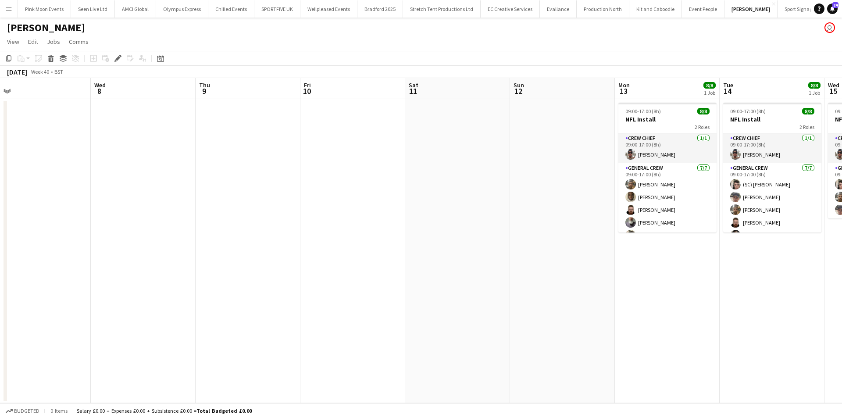
drag, startPoint x: 374, startPoint y: 310, endPoint x: 327, endPoint y: 317, distance: 47.6
click at [327, 317] on app-calendar-viewport "Fri 3 Sat 4 Sun 5 Mon 6 Tue 7 Wed 8 Thu 9 Fri 10 Sat 11 Sun 12 Mon 13 8/8 1 Job…" at bounding box center [421, 240] width 842 height 325
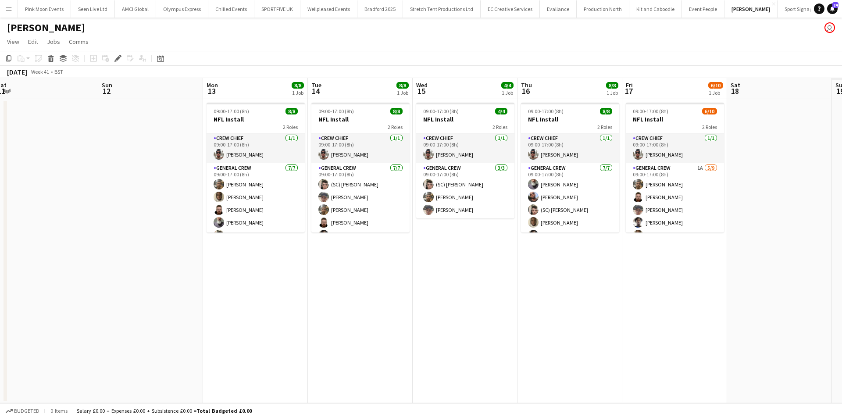
click at [168, 310] on app-calendar-viewport "Tue 7 Wed 8 Thu 9 Fri 10 Sat 11 Sun 12 Mon 13 8/8 1 Job Tue 14 8/8 1 Job Wed 15…" at bounding box center [421, 240] width 842 height 325
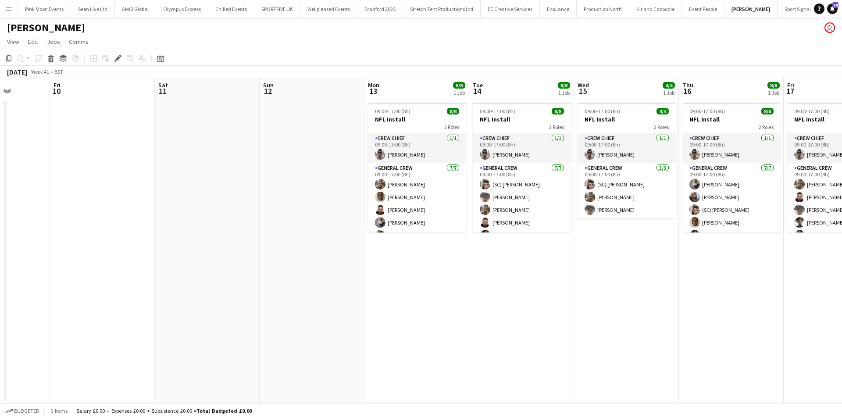
drag, startPoint x: 334, startPoint y: 294, endPoint x: 313, endPoint y: 294, distance: 20.6
click at [313, 294] on app-calendar-viewport "Tue 7 Wed 8 Thu 9 Fri 10 Sat 11 Sun 12 Mon 13 8/8 1 Job Tue 14 8/8 1 Job Wed 15…" at bounding box center [421, 240] width 842 height 325
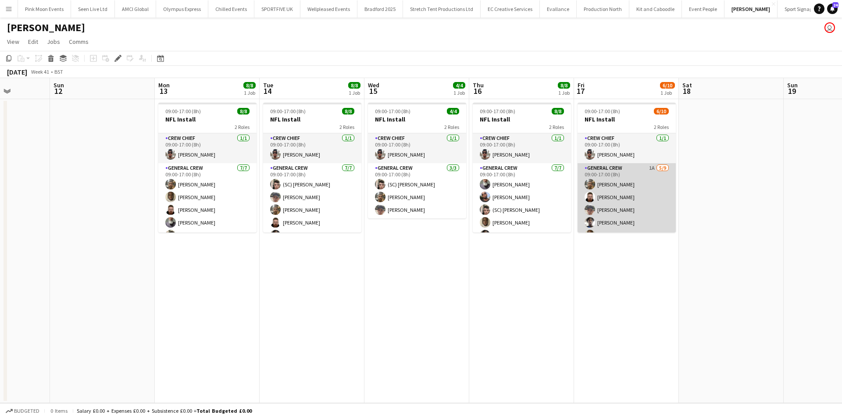
click at [613, 202] on app-card-role "General Crew 1A [DATE] 09:00-17:00 (8h) [PERSON_NAME] [PERSON_NAME] [PERSON_NAM…" at bounding box center [626, 229] width 98 height 132
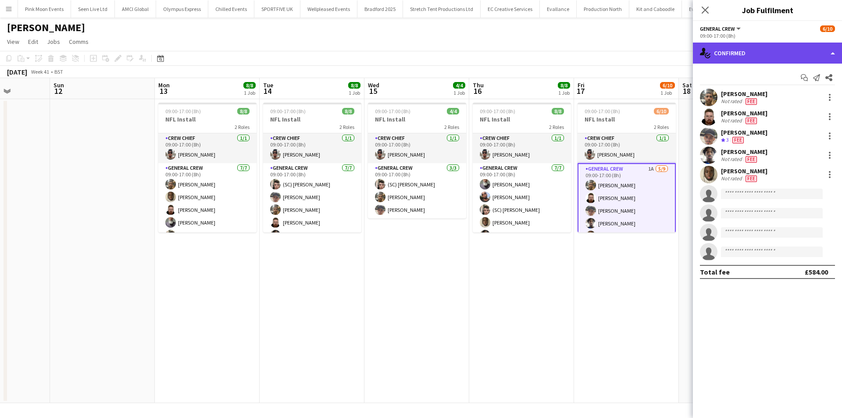
click at [779, 48] on div "single-neutral-actions-check-2 Confirmed" at bounding box center [767, 53] width 149 height 21
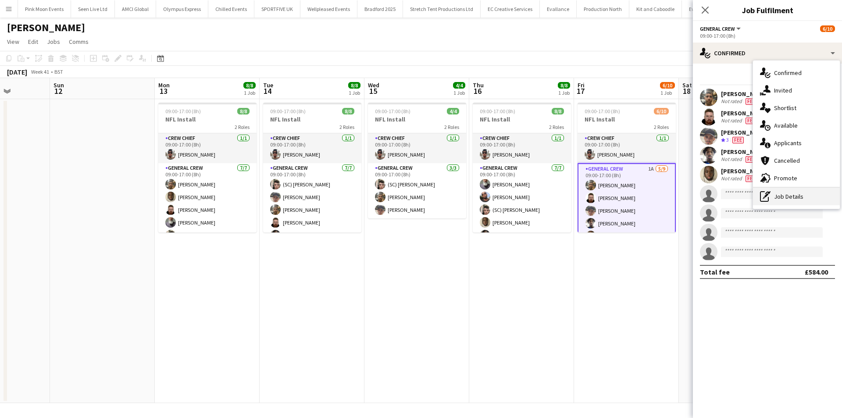
click at [786, 199] on div "pen-write Job Details" at bounding box center [796, 197] width 87 height 18
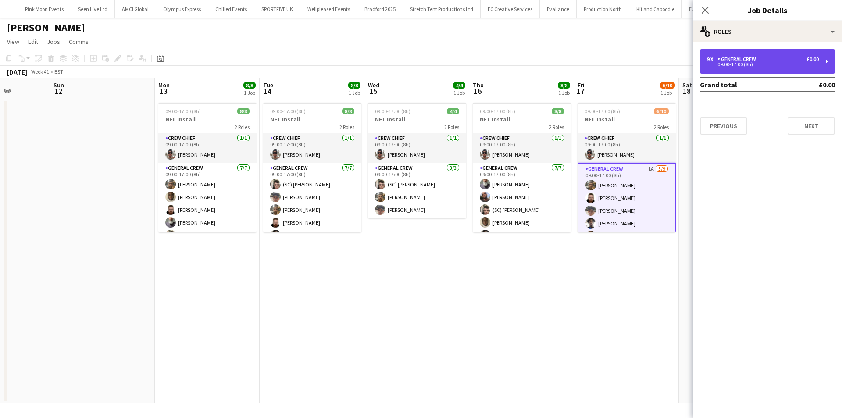
click at [762, 70] on div "9 x General Crew £0.00 09:00-17:00 (8h)" at bounding box center [767, 61] width 135 height 25
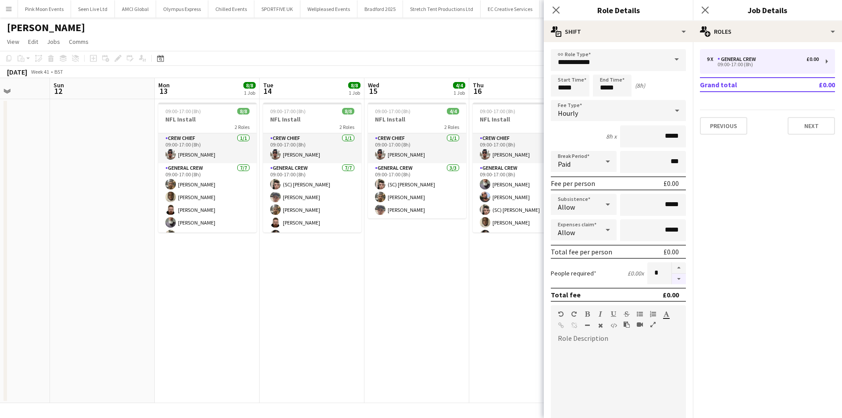
click at [675, 280] on button "button" at bounding box center [679, 279] width 14 height 11
type input "*"
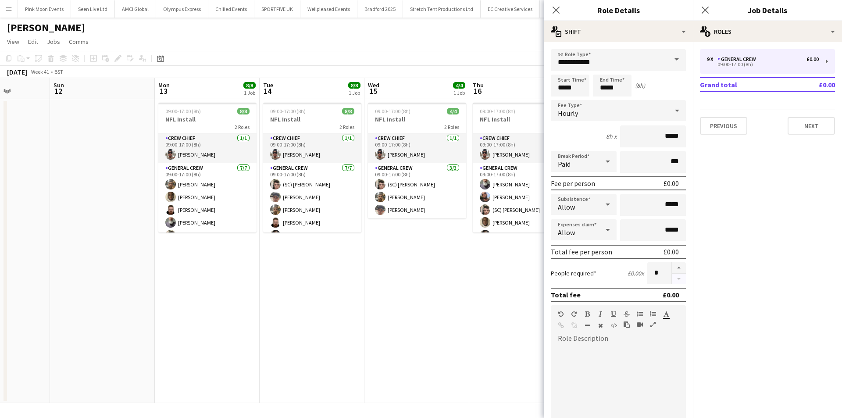
click at [675, 280] on div at bounding box center [678, 273] width 14 height 22
drag, startPoint x: 552, startPoint y: 10, endPoint x: 560, endPoint y: 10, distance: 7.9
click at [554, 10] on icon "Close pop-in" at bounding box center [556, 10] width 8 height 8
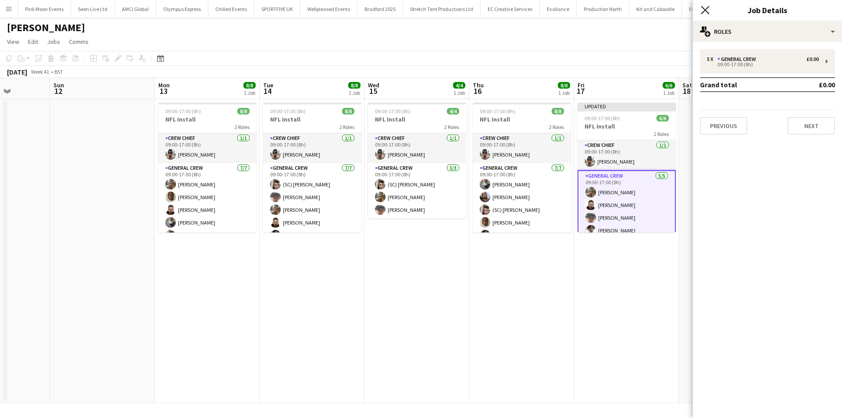
click at [702, 9] on icon "Close pop-in" at bounding box center [705, 10] width 8 height 8
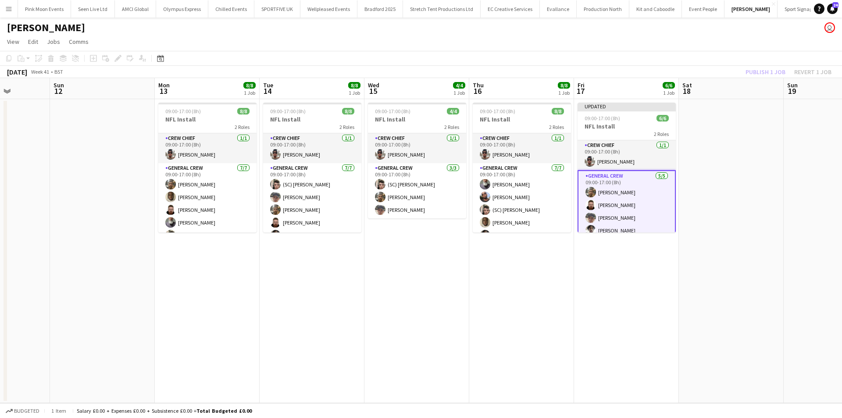
click at [761, 72] on div "Publish 1 job Revert 1 job" at bounding box center [788, 71] width 107 height 11
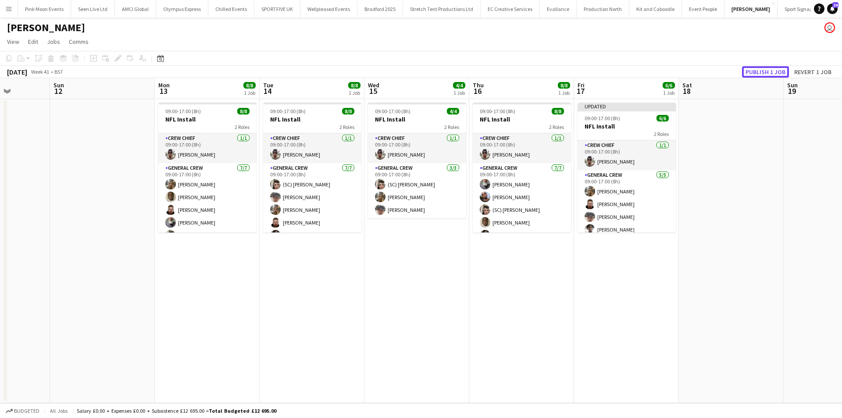
click at [761, 72] on button "Publish 1 job" at bounding box center [765, 71] width 47 height 11
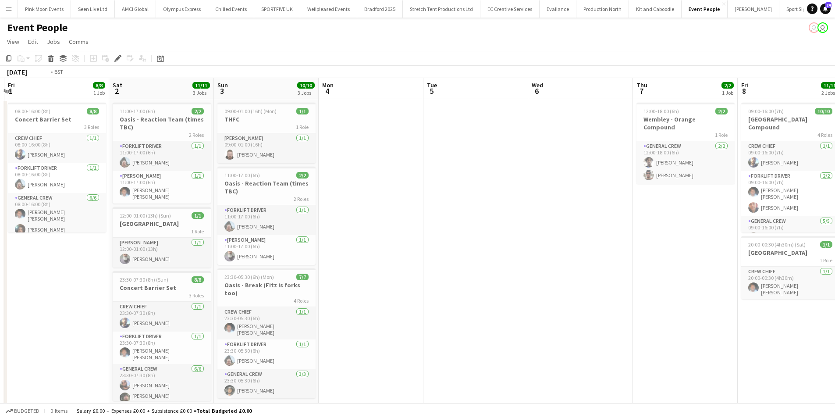
drag, startPoint x: 716, startPoint y: 173, endPoint x: 4, endPoint y: 218, distance: 713.4
click at [0, 218] on app-calendar-viewport "Tue 29 8/8 1 Job Wed 30 3/3 2 Jobs Thu 31 Fri 1 8/8 1 Job Sat 2 11/11 3 Jobs Su…" at bounding box center [417, 332] width 835 height 509
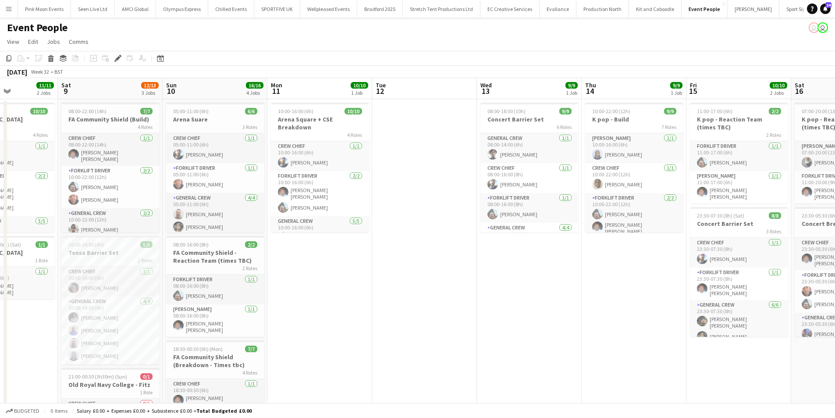
drag, startPoint x: 280, startPoint y: 253, endPoint x: 186, endPoint y: 260, distance: 93.6
click at [182, 259] on app-calendar-viewport "Wed 6 Thu 7 2/2 1 Job Fri 8 11/11 2 Jobs Sat 9 12/13 3 Jobs Sun 10 16/16 4 Jobs…" at bounding box center [417, 332] width 835 height 509
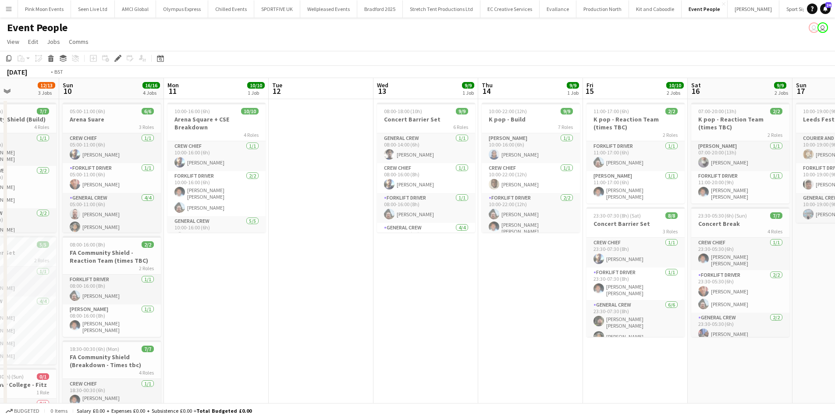
drag, startPoint x: 234, startPoint y: 275, endPoint x: 112, endPoint y: 276, distance: 121.9
click at [133, 275] on app-calendar-viewport "Thu 7 2/2 1 Job Fri 8 11/11 2 Jobs Sat 9 12/13 3 Jobs Sun 10 16/16 4 Jobs Mon 1…" at bounding box center [417, 332] width 835 height 509
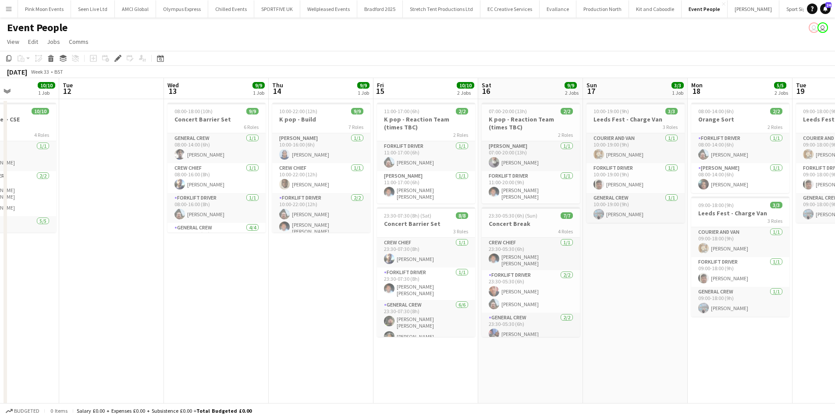
scroll to position [0, 251]
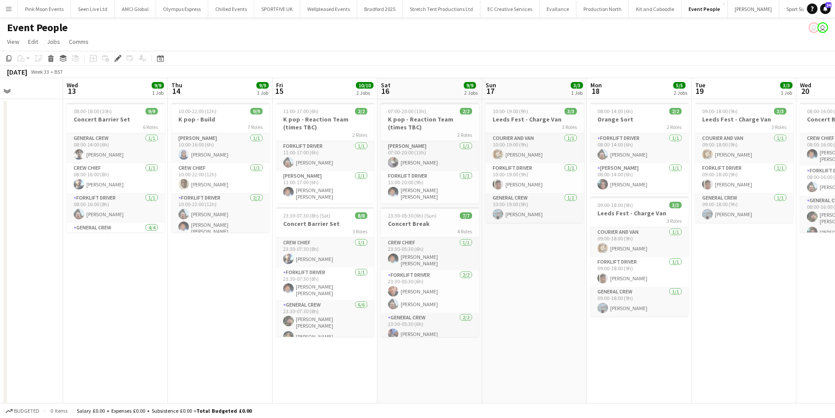
drag, startPoint x: 686, startPoint y: 406, endPoint x: 415, endPoint y: 365, distance: 274.1
click at [395, 387] on app-board "Event People user user View Day view expanded Day view collapsed Month view Dat…" at bounding box center [417, 310] width 835 height 584
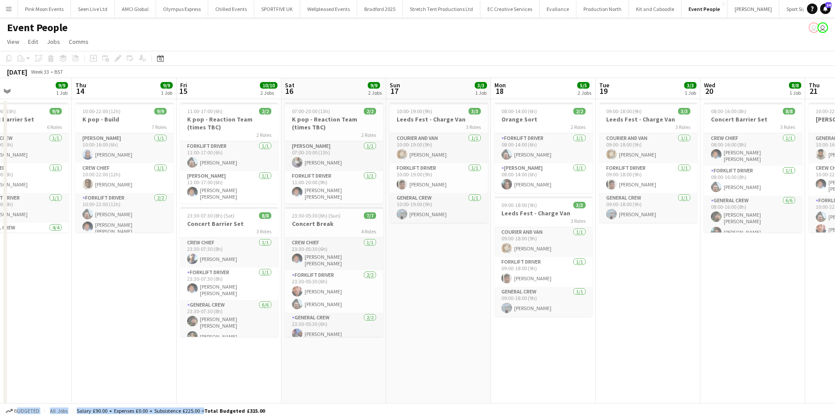
drag, startPoint x: 264, startPoint y: 335, endPoint x: 230, endPoint y: 333, distance: 33.8
click at [230, 333] on app-calendar-viewport "Sun 10 16/16 4 Jobs Mon 11 10/10 1 Job Tue 12 Wed 13 9/9 1 Job Thu 14 9/9 1 Job…" at bounding box center [417, 332] width 835 height 509
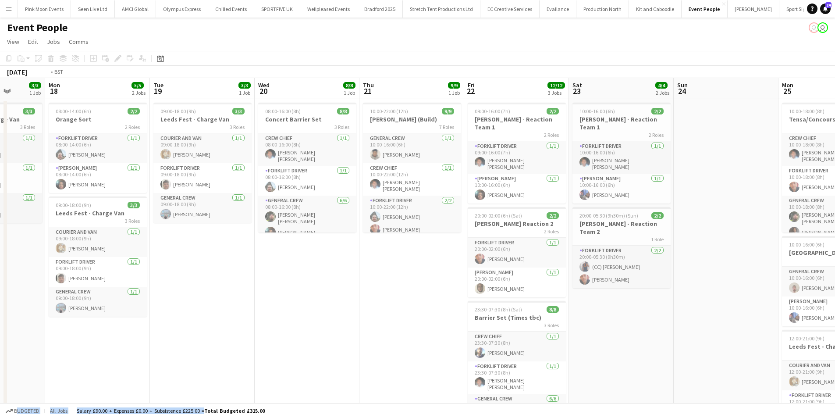
drag, startPoint x: 562, startPoint y: 329, endPoint x: 243, endPoint y: 321, distance: 319.3
click at [243, 321] on app-calendar-viewport "Thu 14 9/9 1 Job Fri 15 10/10 2 Jobs Sat 16 9/9 2 Jobs Sun 17 3/3 1 Job Mon 18 …" at bounding box center [417, 332] width 835 height 509
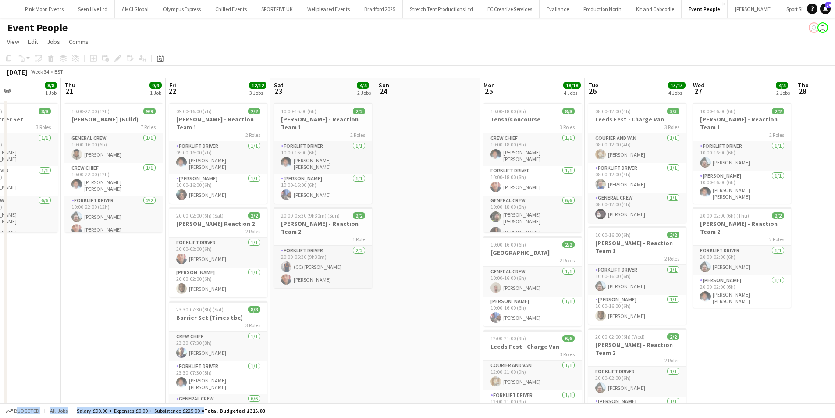
drag, startPoint x: 179, startPoint y: 340, endPoint x: 121, endPoint y: 338, distance: 58.3
click at [126, 338] on app-calendar-viewport "Sun 17 3/3 1 Job Mon 18 5/5 2 Jobs Tue 19 3/3 1 Job Wed 20 8/8 1 Job Thu 21 9/9…" at bounding box center [417, 332] width 835 height 509
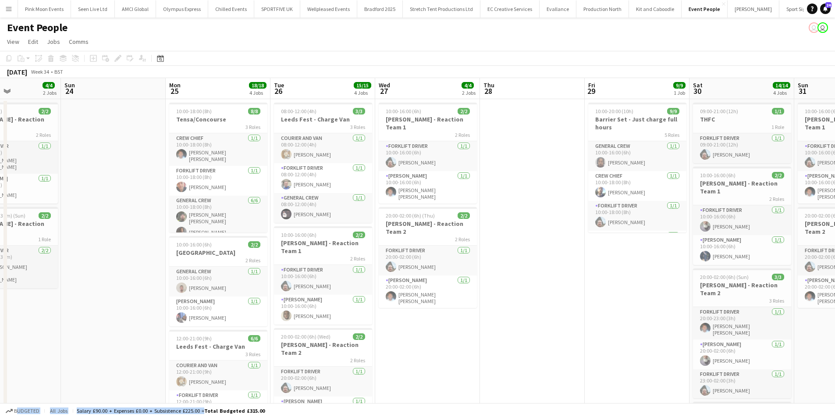
scroll to position [0, 347]
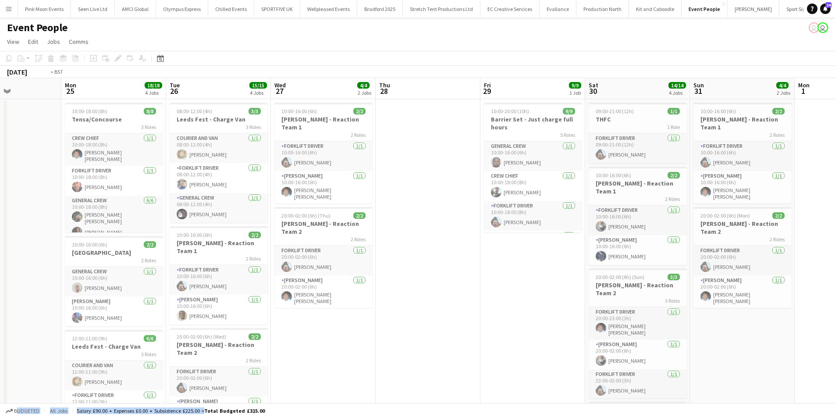
drag, startPoint x: 535, startPoint y: 329, endPoint x: 0, endPoint y: 328, distance: 534.9
click at [0, 328] on app-calendar-viewport "Wed 20 8/8 1 Job Thu 21 9/9 1 Job Fri 22 12/12 3 Jobs Sat 23 4/4 2 Jobs Sun 24 …" at bounding box center [417, 332] width 835 height 509
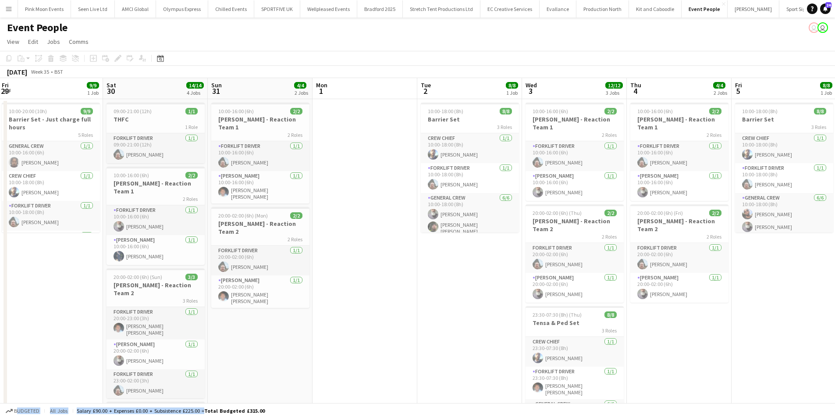
drag, startPoint x: 622, startPoint y: 324, endPoint x: 440, endPoint y: 317, distance: 182.0
click at [422, 321] on app-calendar-viewport "Tue 26 15/15 4 Jobs Wed 27 4/4 2 Jobs Thu 28 Fri 29 9/9 1 Job Sat 30 14/14 4 Jo…" at bounding box center [417, 332] width 835 height 509
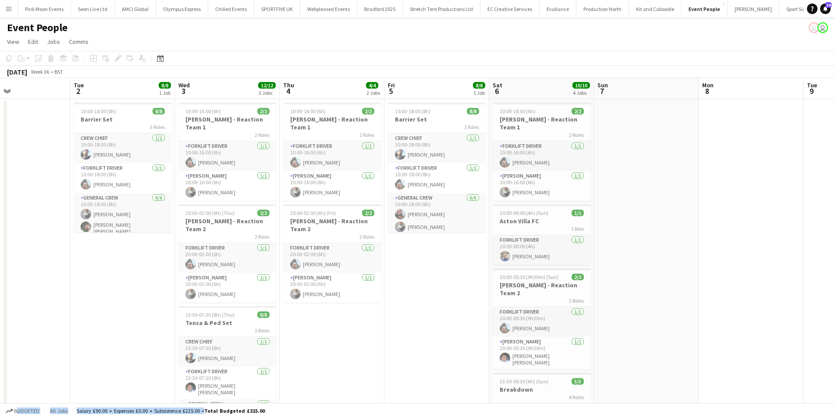
drag, startPoint x: 494, startPoint y: 343, endPoint x: 210, endPoint y: 342, distance: 283.7
click at [210, 343] on app-calendar-viewport "Sat 30 14/14 4 Jobs Sun 31 4/4 2 Jobs Mon 1 Tue 2 8/8 1 Job Wed 3 12/12 3 Jobs …" at bounding box center [417, 332] width 835 height 509
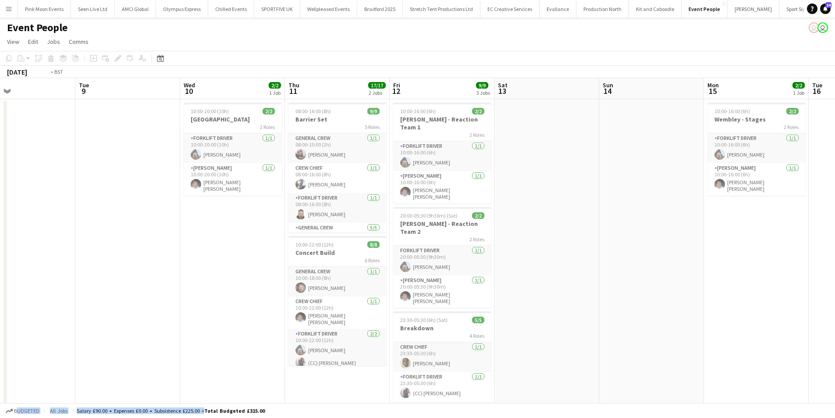
drag, startPoint x: 441, startPoint y: 305, endPoint x: 243, endPoint y: 301, distance: 198.2
click at [221, 308] on app-calendar-viewport "Fri 5 8/8 1 Job Sat 6 10/10 4 Jobs Sun 7 Mon 8 Tue 9 Wed 10 2/2 1 Job Thu 11 17…" at bounding box center [417, 332] width 835 height 509
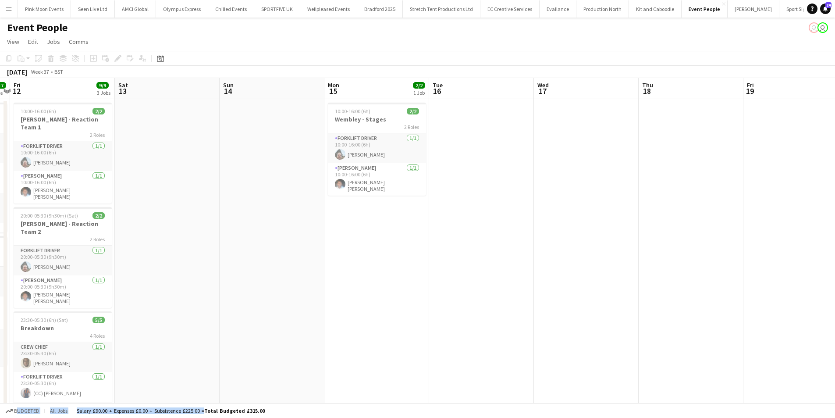
drag, startPoint x: 431, startPoint y: 288, endPoint x: 218, endPoint y: 289, distance: 213.1
click at [218, 288] on app-calendar-viewport "Tue 9 Wed 10 2/2 1 Job Thu 11 17/17 2 Jobs Fri 12 9/9 3 Jobs Sat 13 Sun 14 Mon …" at bounding box center [417, 332] width 835 height 509
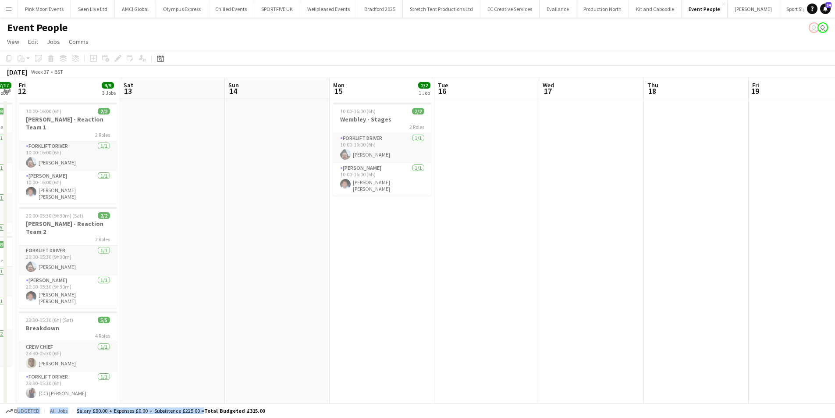
drag, startPoint x: 643, startPoint y: 312, endPoint x: 399, endPoint y: 310, distance: 243.8
click at [395, 311] on app-calendar-viewport "Tue 9 Wed 10 2/2 1 Job Thu 11 17/17 2 Jobs Fri 12 9/9 3 Jobs Sat 13 Sun 14 Mon …" at bounding box center [417, 332] width 835 height 509
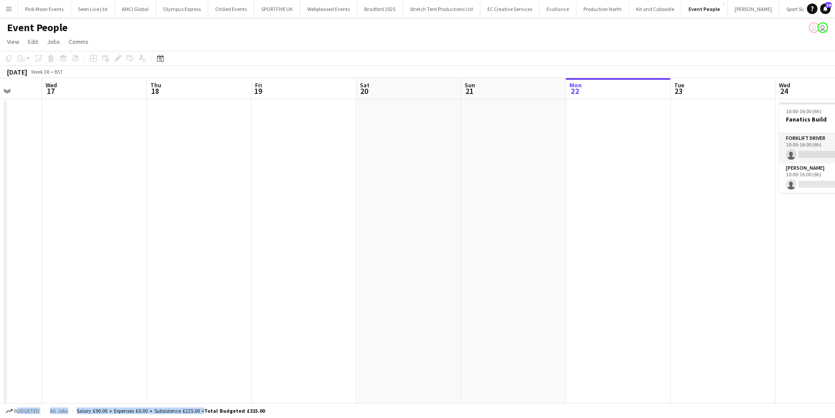
drag, startPoint x: 509, startPoint y: 298, endPoint x: 336, endPoint y: 288, distance: 172.6
click at [105, 295] on app-calendar-viewport "Sat 13 Sun 14 Mon 15 2/2 1 Job Tue 16 Wed 17 Thu 18 Fri 19 Sat 20 Sun 21 Mon 22…" at bounding box center [417, 332] width 835 height 509
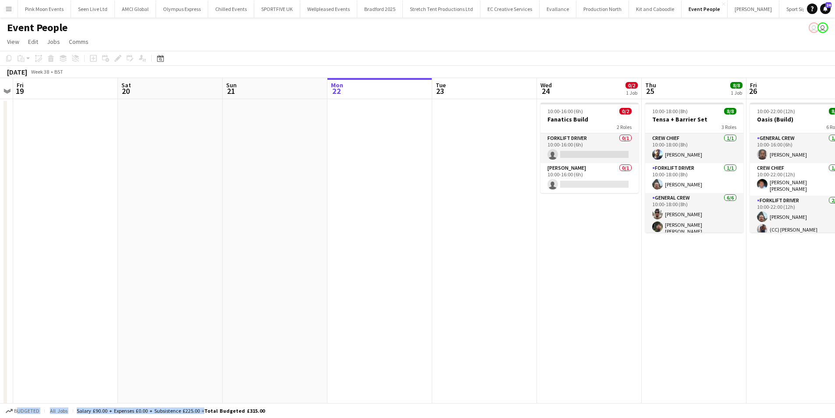
scroll to position [0, 289]
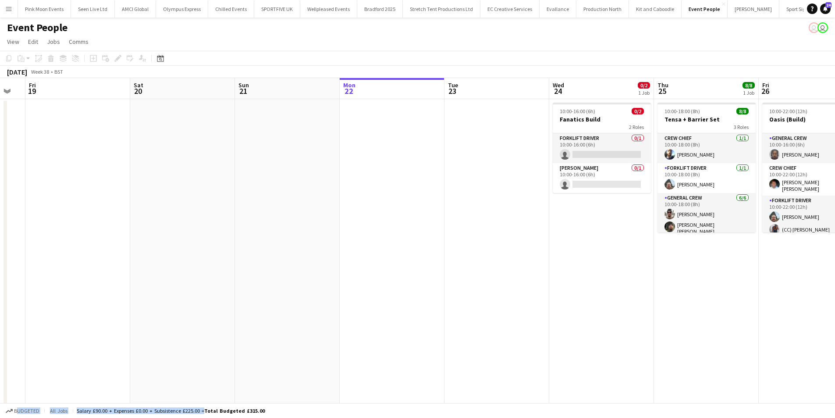
drag, startPoint x: 358, startPoint y: 291, endPoint x: 231, endPoint y: 286, distance: 126.4
click at [223, 291] on app-calendar-viewport "Tue 16 Wed 17 Thu 18 Fri 19 Sat 20 Sun 21 Mon 22 Tue 23 Wed 24 0/2 1 Job Thu 25…" at bounding box center [417, 332] width 835 height 509
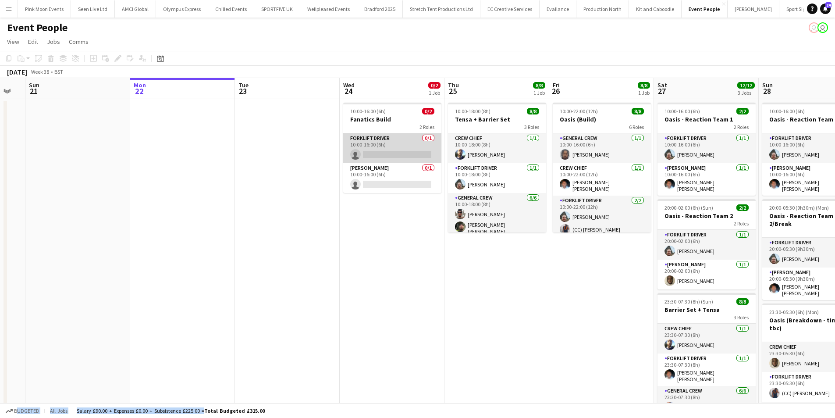
click at [398, 155] on app-card-role "Forklift Driver 0/1 10:00-16:00 (6h) single-neutral-actions" at bounding box center [392, 148] width 98 height 30
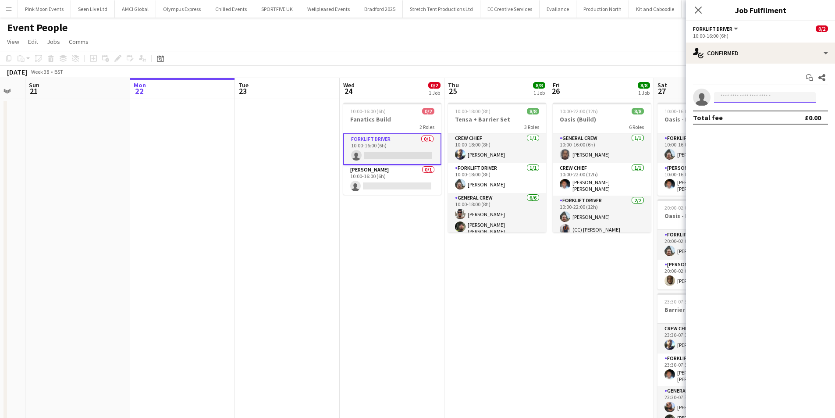
click at [756, 94] on input at bounding box center [765, 97] width 102 height 11
type input "****"
click at [747, 111] on span "[PERSON_NAME] [PERSON_NAME]" at bounding box center [751, 109] width 61 height 7
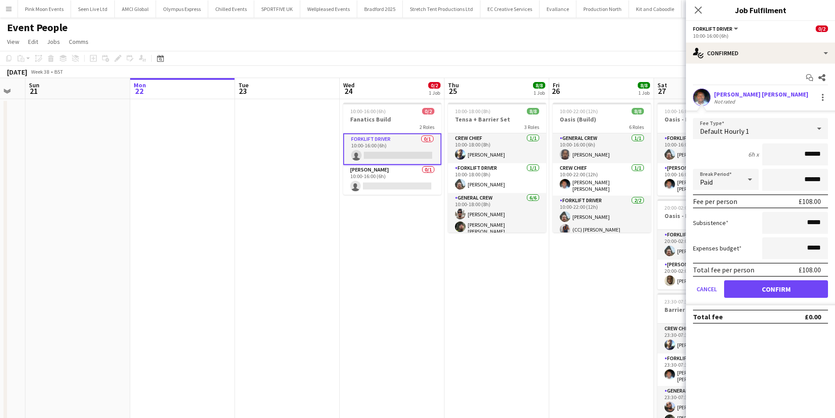
drag, startPoint x: 801, startPoint y: 152, endPoint x: 864, endPoint y: 150, distance: 63.6
click at [835, 150] on html "Menu Boards Boards Boards All jobs Status Workforce Workforce My Workforce Recr…" at bounding box center [417, 301] width 835 height 602
type input "***"
click at [784, 287] on button "Confirm" at bounding box center [776, 289] width 104 height 18
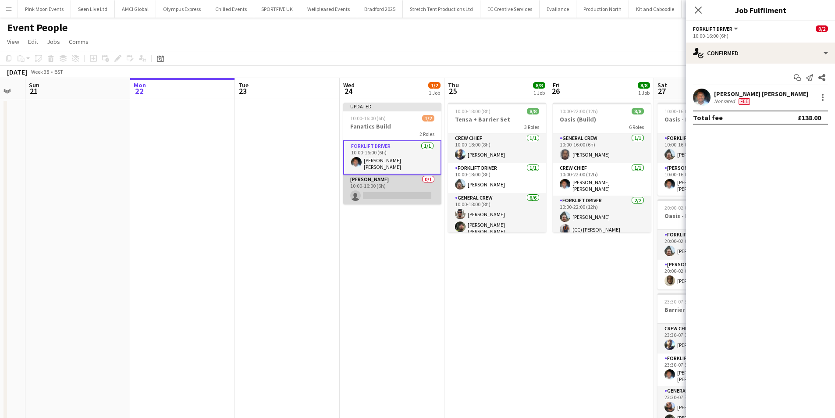
click at [381, 196] on app-card-role "Van Driver 0/1 10:00-16:00 (6h) single-neutral-actions" at bounding box center [392, 189] width 98 height 30
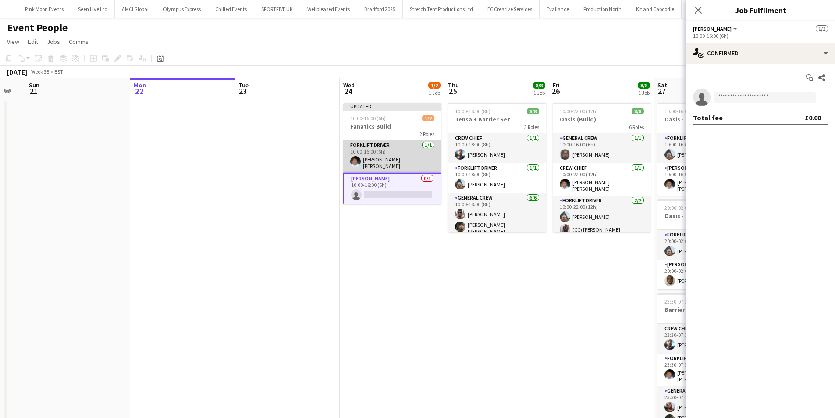
click at [406, 163] on app-card-role "Forklift Driver 1/1 10:00-16:00 (6h) Fitzgerald Williams-Owens" at bounding box center [392, 156] width 98 height 32
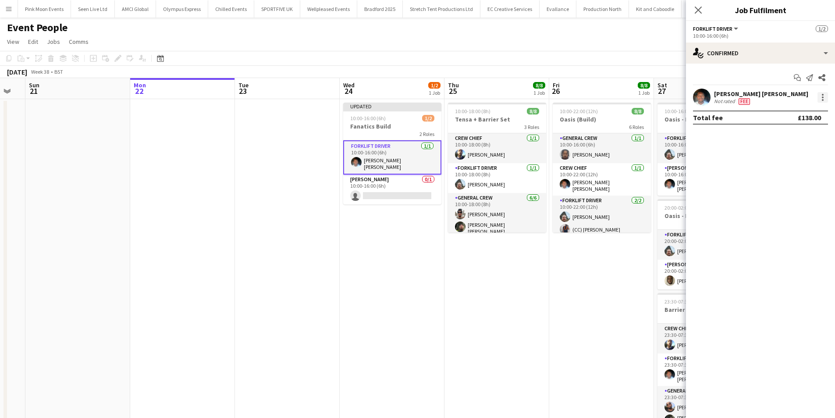
click at [821, 98] on div at bounding box center [823, 97] width 11 height 11
click at [802, 128] on button "Switch crew" at bounding box center [794, 134] width 68 height 21
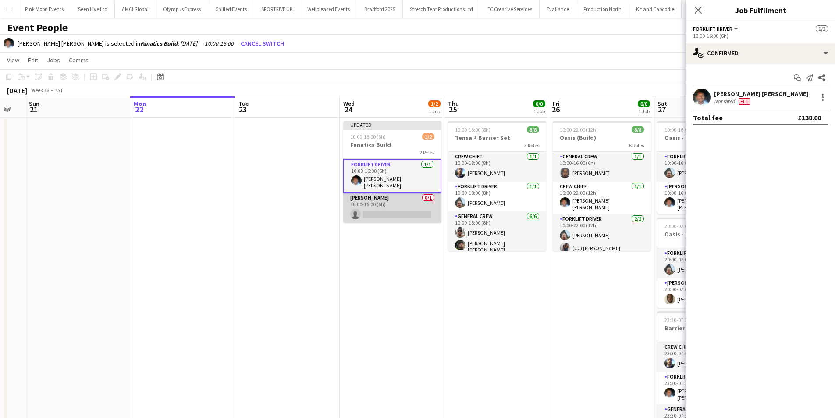
drag, startPoint x: 397, startPoint y: 199, endPoint x: 654, endPoint y: 147, distance: 262.1
click at [398, 199] on app-card-role "Van Driver 0/1 10:00-16:00 (6h) single-neutral-actions" at bounding box center [392, 208] width 98 height 30
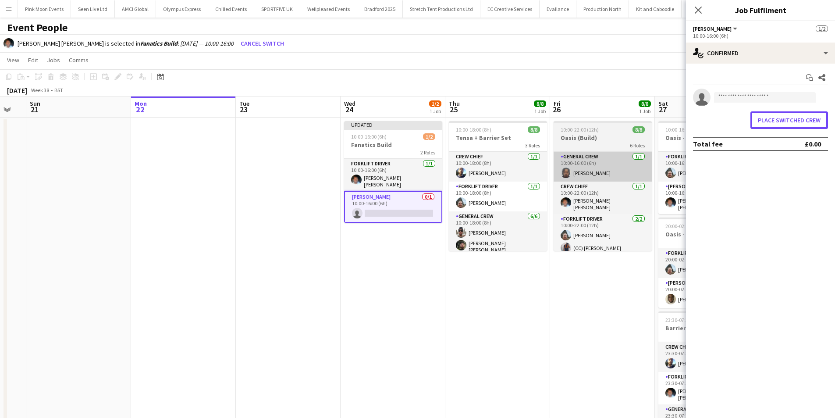
drag, startPoint x: 796, startPoint y: 119, endPoint x: 575, endPoint y: 161, distance: 224.5
click at [790, 121] on button "Place switched crew" at bounding box center [790, 120] width 78 height 18
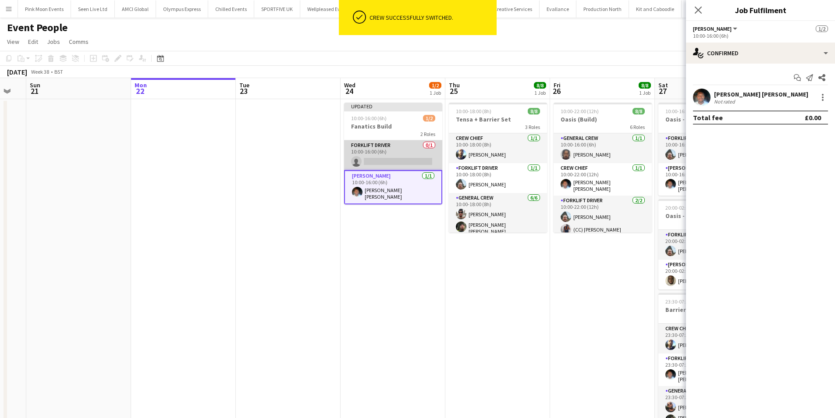
click at [413, 159] on app-card-role "Forklift Driver 0/1 10:00-16:00 (6h) single-neutral-actions" at bounding box center [393, 155] width 98 height 30
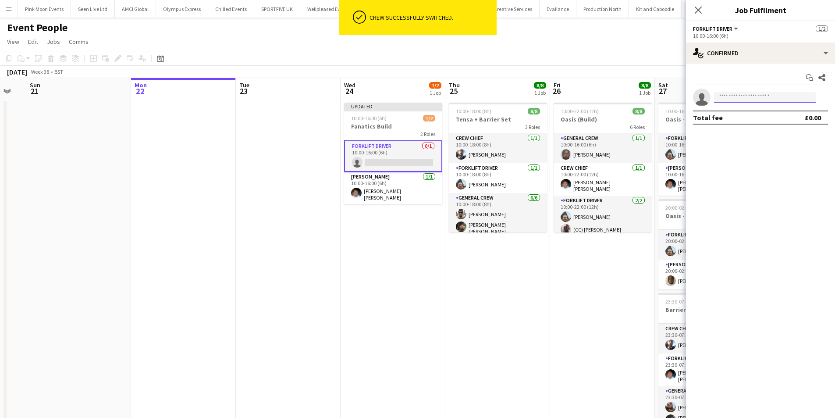
click at [751, 100] on input at bounding box center [765, 97] width 102 height 11
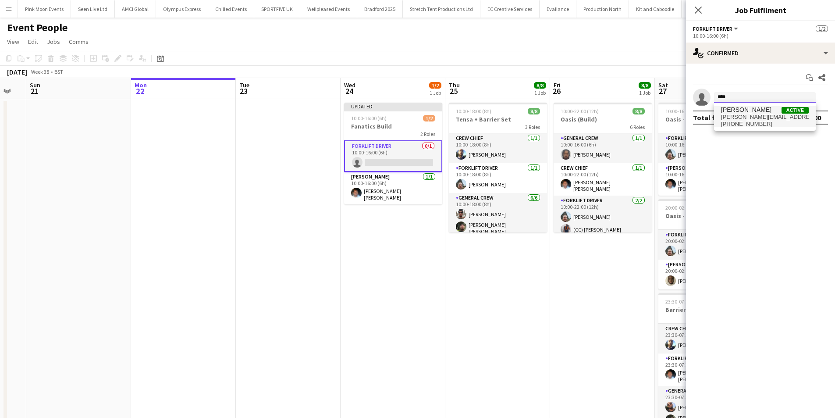
type input "****"
click at [756, 116] on span "algirdas.skendelis@gmail.com" at bounding box center [765, 117] width 88 height 7
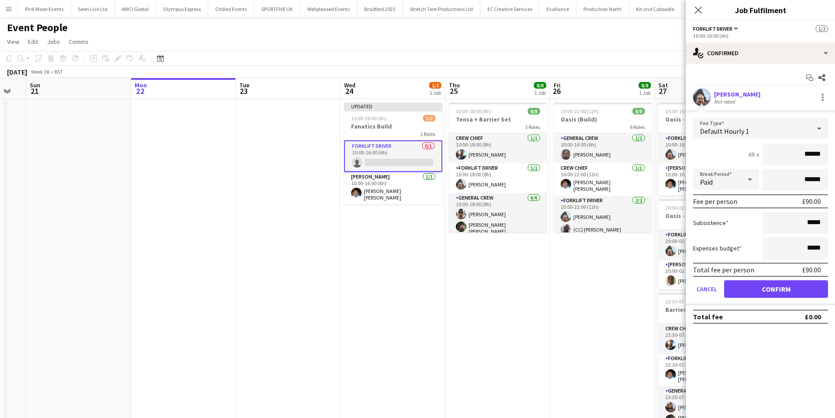
drag, startPoint x: 800, startPoint y: 149, endPoint x: 841, endPoint y: 146, distance: 41.3
click at [835, 146] on html "Menu Boards Boards Boards All jobs Status Workforce Workforce My Workforce Recr…" at bounding box center [417, 301] width 835 height 602
type input "***"
click at [762, 285] on button "Confirm" at bounding box center [776, 289] width 104 height 18
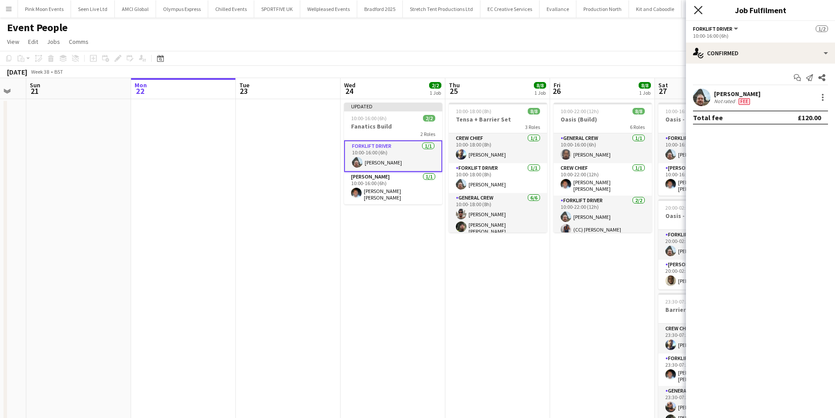
click at [698, 11] on icon at bounding box center [698, 10] width 8 height 8
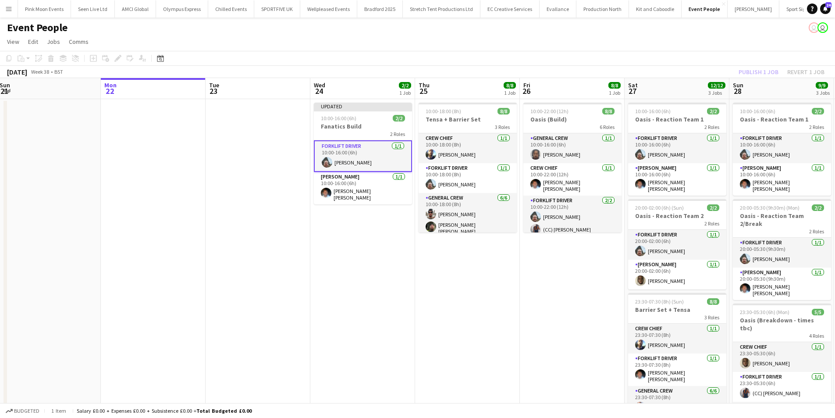
drag, startPoint x: 534, startPoint y: 269, endPoint x: 517, endPoint y: 271, distance: 16.8
click at [517, 271] on app-calendar-viewport "Thu 18 Fri 19 Sat 20 Sun 21 Mon 22 Tue 23 Wed 24 2/2 1 Job Thu 25 8/8 1 Job Fri…" at bounding box center [417, 332] width 835 height 509
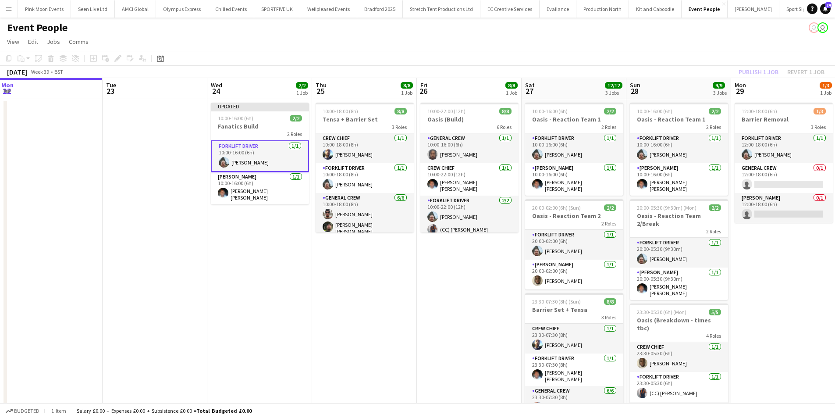
drag, startPoint x: 517, startPoint y: 271, endPoint x: 397, endPoint y: 272, distance: 120.6
click at [397, 272] on app-calendar-viewport "Fri 19 Sat 20 Sun 21 Mon 22 Tue 23 Wed 24 2/2 1 Job Thu 25 8/8 1 Job Fri 26 8/8…" at bounding box center [417, 332] width 835 height 509
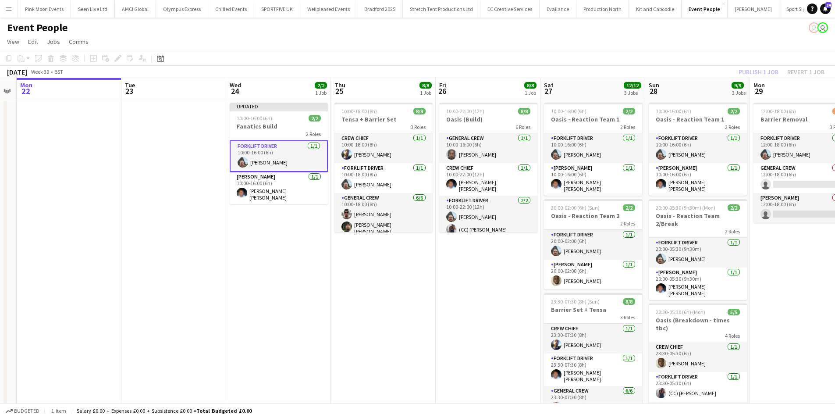
drag, startPoint x: 388, startPoint y: 269, endPoint x: 342, endPoint y: 270, distance: 46.1
click at [342, 270] on app-calendar-viewport "Fri 19 Sat 20 Sun 21 Mon 22 Tue 23 Wed 24 2/2 1 Job Thu 25 8/8 1 Job Fri 26 8/8…" at bounding box center [417, 332] width 835 height 509
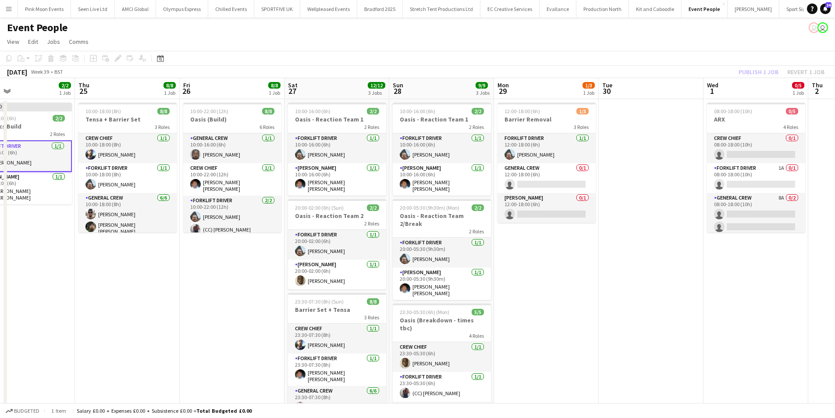
drag, startPoint x: 315, startPoint y: 269, endPoint x: 260, endPoint y: 270, distance: 54.4
click at [260, 270] on app-calendar-viewport "Sun 21 Mon 22 Tue 23 Wed 24 2/2 1 Job Thu 25 8/8 1 Job Fri 26 8/8 1 Job Sat 27 …" at bounding box center [417, 332] width 835 height 509
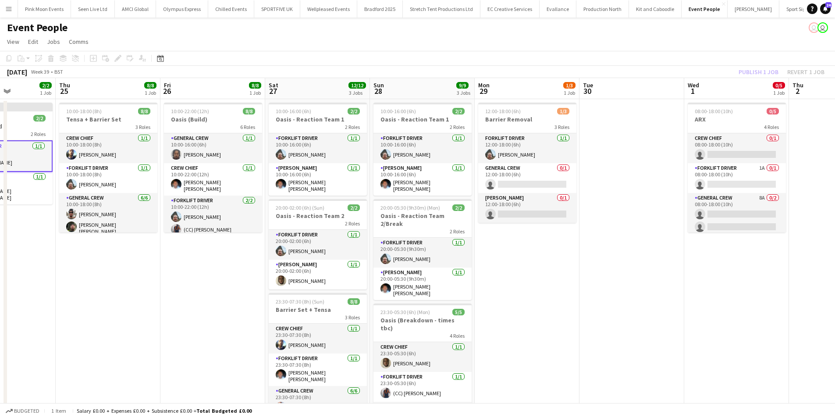
scroll to position [0, 282]
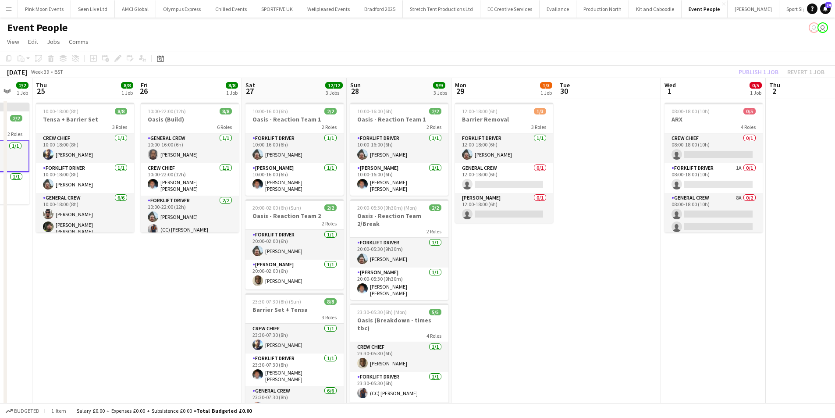
drag, startPoint x: 704, startPoint y: 271, endPoint x: 604, endPoint y: 280, distance: 100.3
click at [604, 280] on app-calendar-viewport "Mon 22 Tue 23 Wed 24 2/2 1 Job Thu 25 8/8 1 Job Fri 26 8/8 1 Job Sat 27 12/12 3…" at bounding box center [417, 332] width 835 height 509
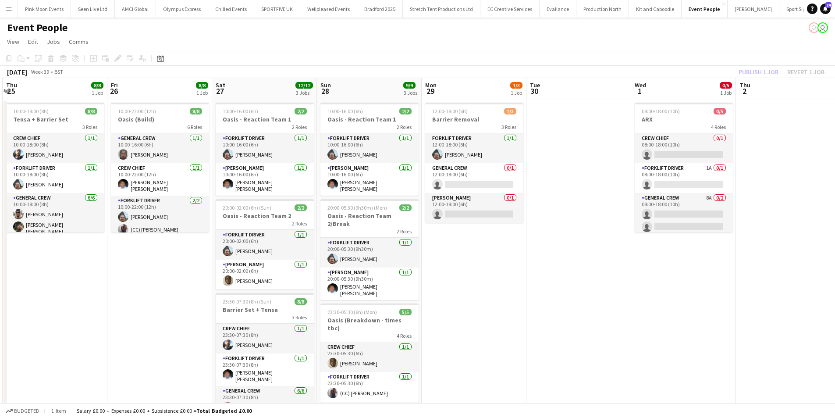
drag, startPoint x: 588, startPoint y: 177, endPoint x: 536, endPoint y: 188, distance: 53.4
click at [540, 187] on app-calendar-viewport "Mon 22 Tue 23 Wed 24 2/2 1 Job Thu 25 8/8 1 Job Fri 26 8/8 1 Job Sat 27 12/12 3…" at bounding box center [417, 332] width 835 height 509
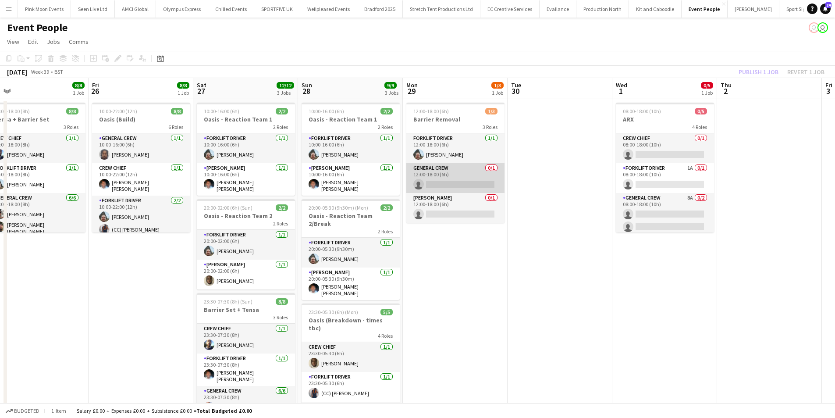
click at [472, 185] on app-card-role "General Crew 0/1 12:00-18:00 (6h) single-neutral-actions" at bounding box center [455, 178] width 98 height 30
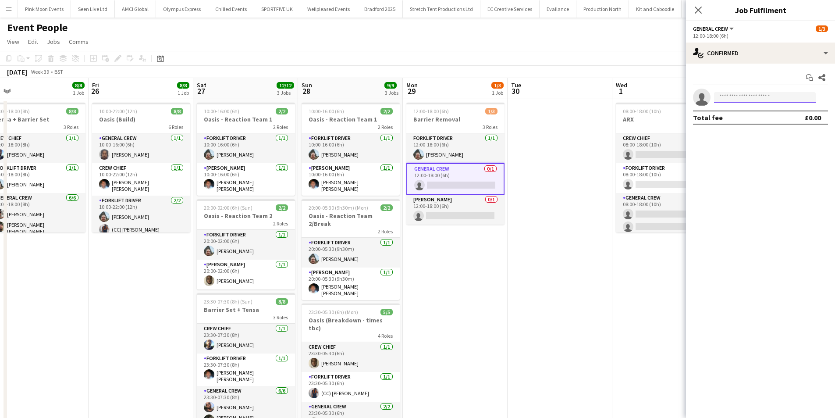
click at [733, 98] on input at bounding box center [765, 97] width 102 height 11
type input "****"
click at [741, 115] on span "kanekane14@hotmail.com" at bounding box center [765, 117] width 88 height 7
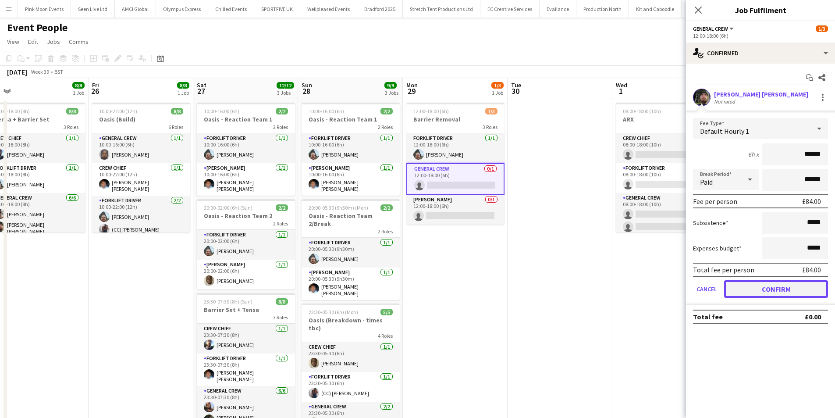
click at [760, 291] on button "Confirm" at bounding box center [776, 289] width 104 height 18
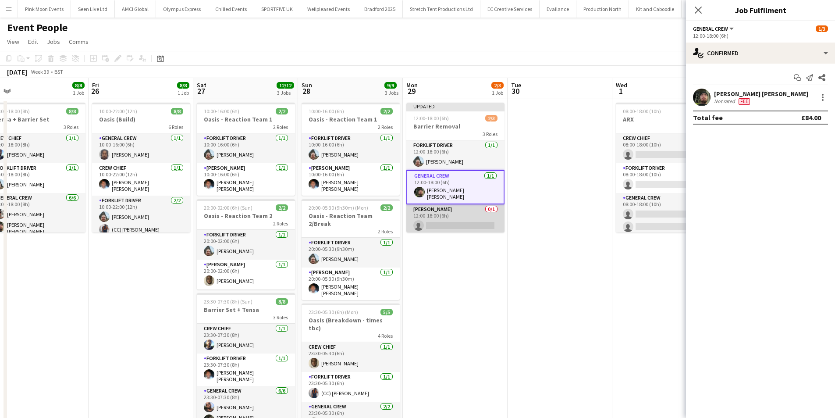
click at [451, 217] on app-card-role "Van Driver 0/1 12:00-18:00 (6h) single-neutral-actions" at bounding box center [455, 219] width 98 height 30
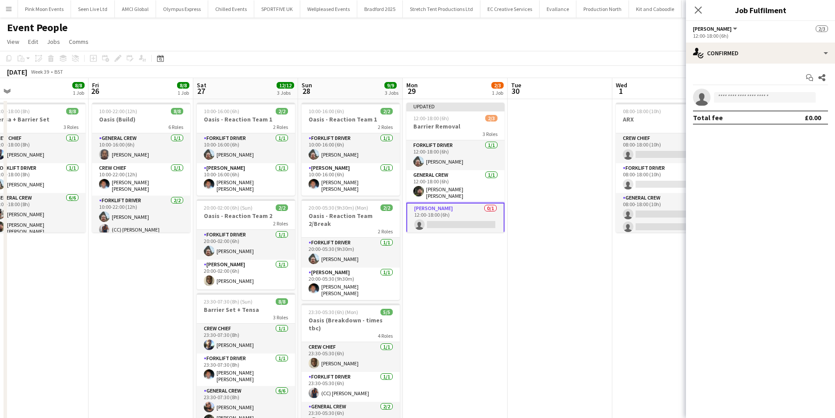
click at [746, 90] on app-invite-slot "single-neutral-actions" at bounding box center [760, 98] width 149 height 18
click at [748, 93] on input at bounding box center [765, 97] width 102 height 11
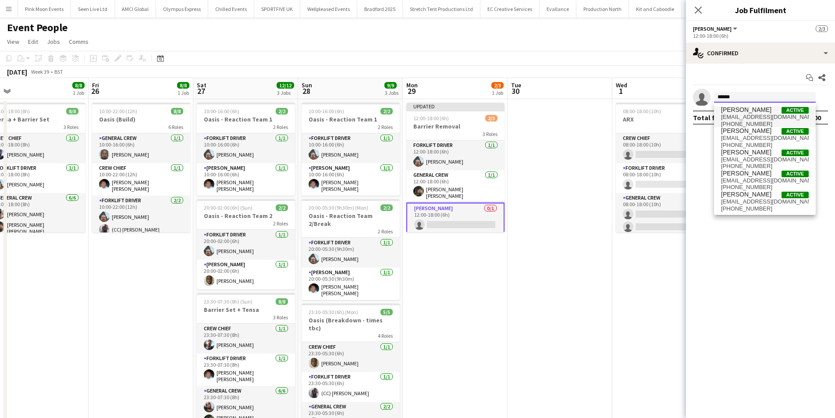
type input "*****"
click at [753, 109] on span "[PERSON_NAME]" at bounding box center [746, 109] width 50 height 7
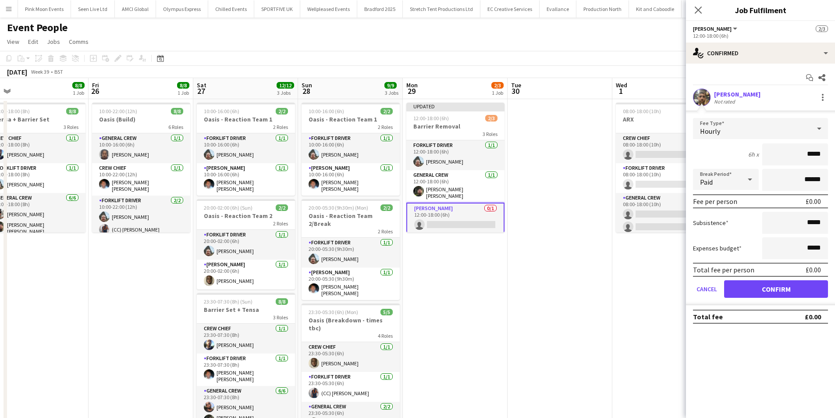
drag, startPoint x: 781, startPoint y: 148, endPoint x: 875, endPoint y: 149, distance: 93.8
click at [835, 149] on html "Menu Boards Boards Boards All jobs Status Workforce Workforce My Workforce Recr…" at bounding box center [417, 301] width 835 height 602
type input "***"
click at [782, 281] on button "Confirm" at bounding box center [776, 289] width 104 height 18
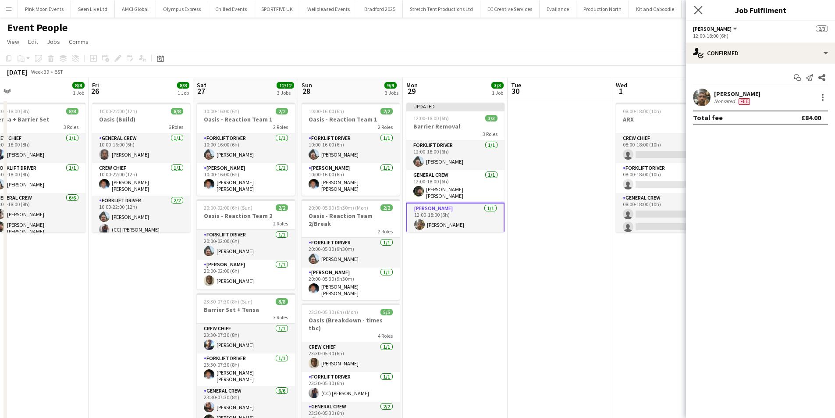
click at [701, 14] on app-icon "Close pop-in" at bounding box center [698, 10] width 13 height 13
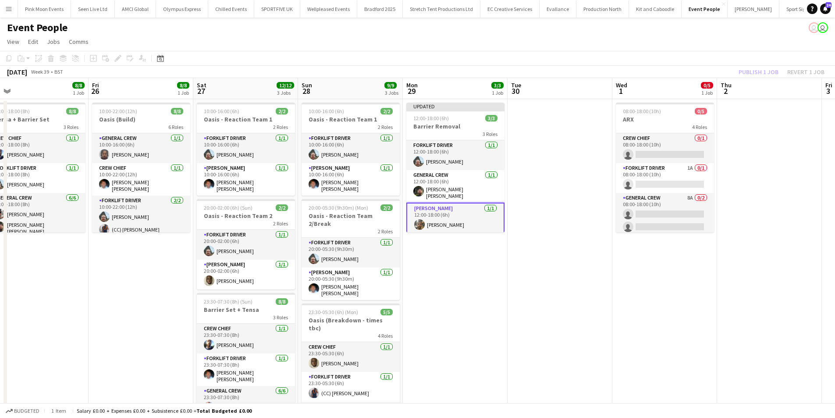
click at [769, 67] on div "Publish 1 job Revert 1 job" at bounding box center [781, 71] width 107 height 11
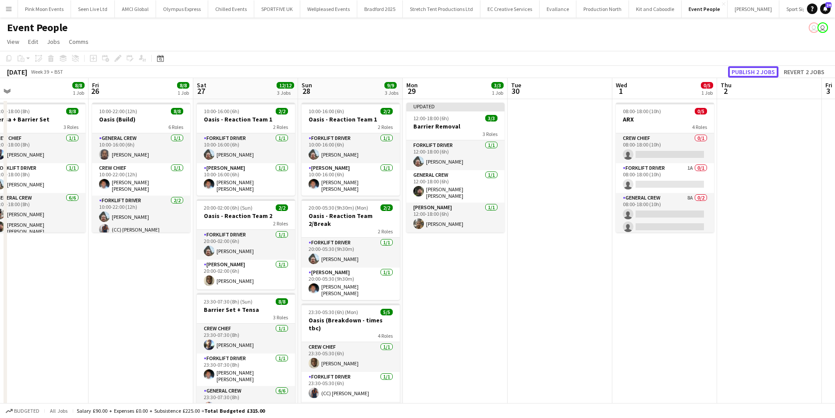
click at [769, 67] on button "Publish 2 jobs" at bounding box center [753, 71] width 50 height 11
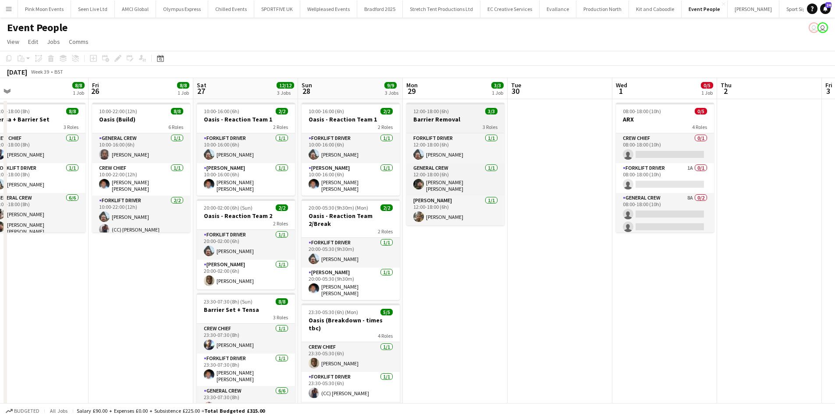
click at [426, 119] on h3 "Barrier Removal" at bounding box center [455, 119] width 98 height 8
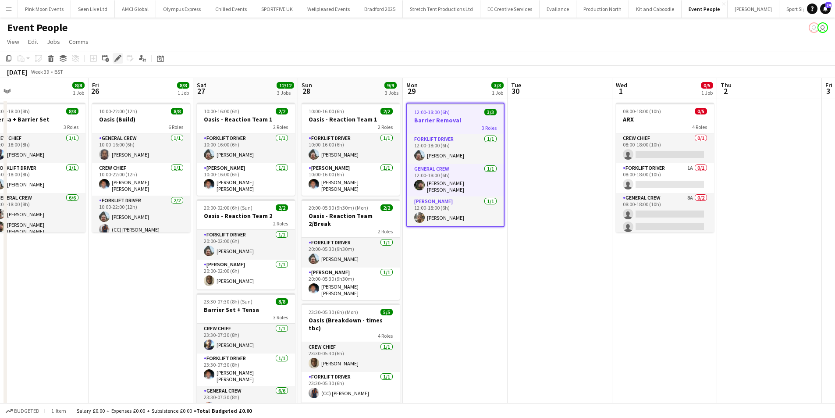
click at [120, 56] on icon at bounding box center [120, 56] width 2 height 2
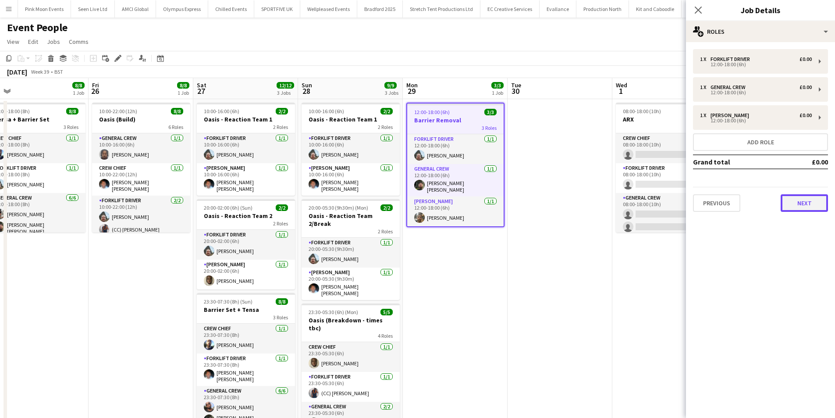
click at [791, 206] on button "Next" at bounding box center [804, 203] width 47 height 18
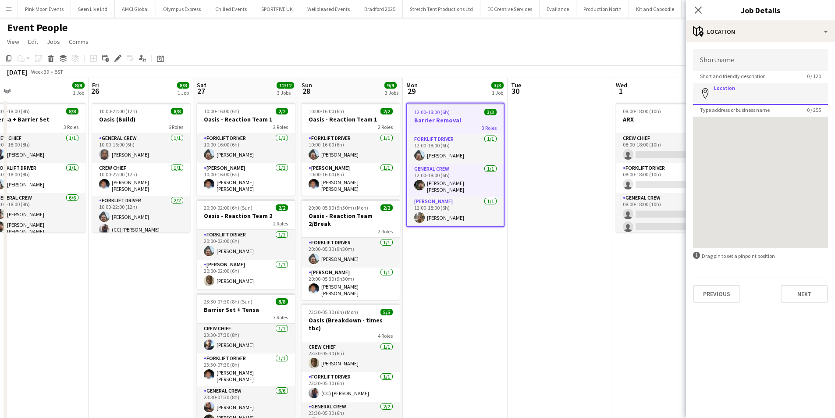
click at [723, 96] on input "Location" at bounding box center [760, 94] width 135 height 22
type input "**********"
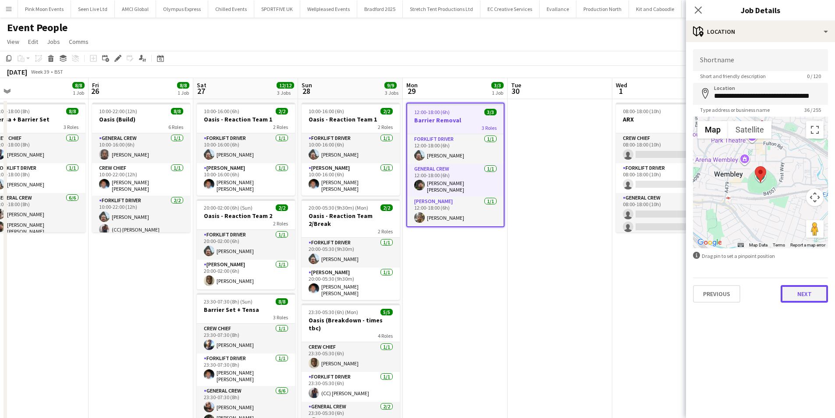
click at [795, 291] on button "Next" at bounding box center [804, 294] width 47 height 18
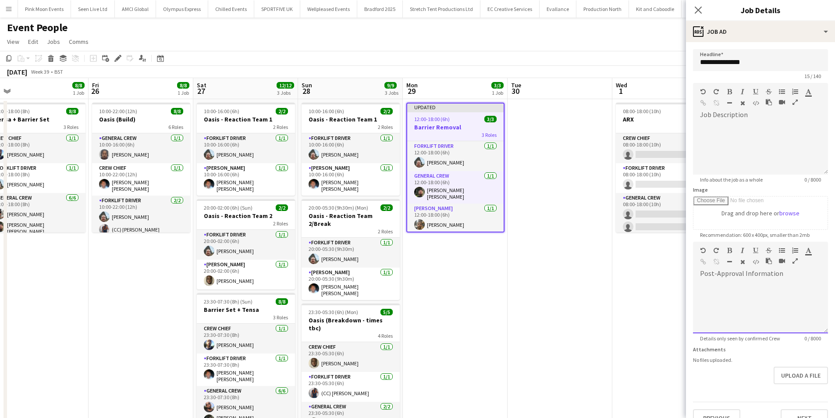
click at [763, 302] on div at bounding box center [760, 307] width 135 height 53
click at [642, 315] on app-date-cell "08:00-18:00 (10h) 0/5 ARX 4 Roles Crew Chief 0/1 08:00-18:00 (10h) single-neutr…" at bounding box center [664, 343] width 105 height 488
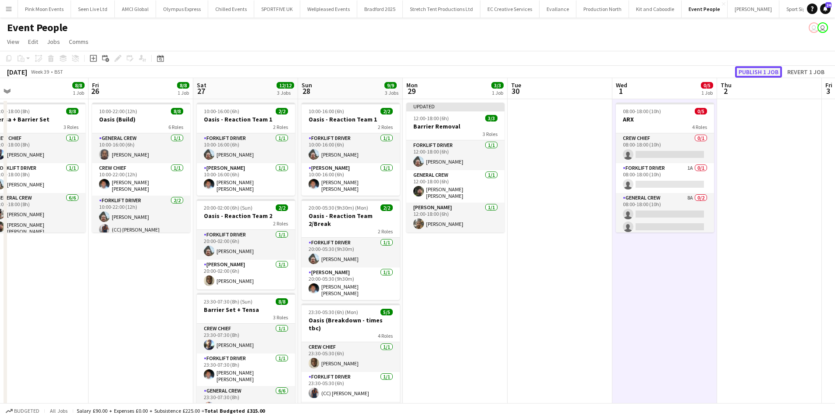
click at [740, 71] on button "Publish 1 job" at bounding box center [758, 71] width 47 height 11
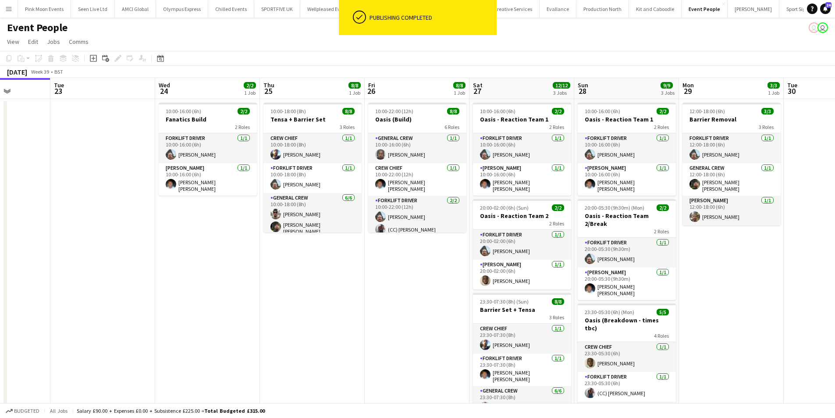
drag, startPoint x: 482, startPoint y: 299, endPoint x: 758, endPoint y: 246, distance: 281.2
click at [758, 246] on app-calendar-viewport "Sat 20 Sun 21 Mon 22 Tue 23 Wed 24 2/2 1 Job Thu 25 8/8 1 Job Fri 26 8/8 1 Job …" at bounding box center [417, 332] width 835 height 509
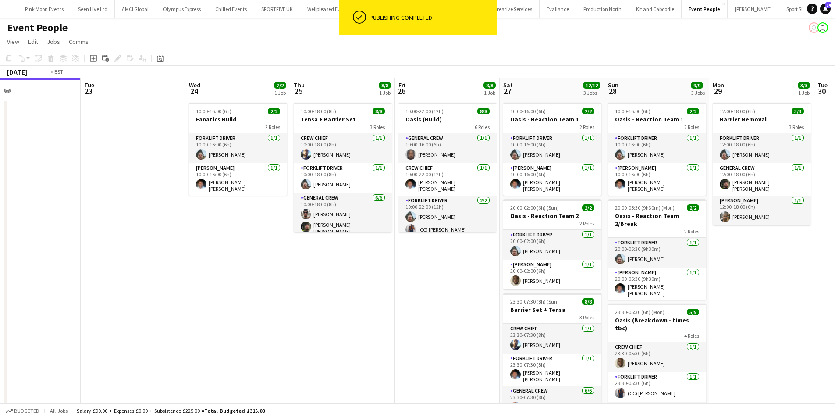
scroll to position [0, 248]
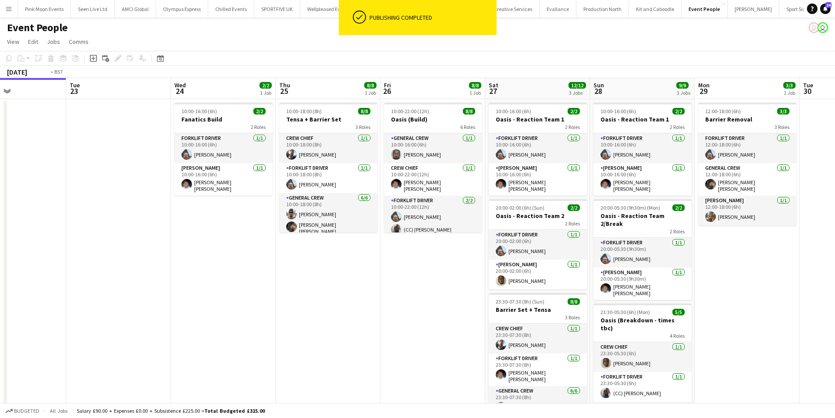
drag, startPoint x: 256, startPoint y: 330, endPoint x: 477, endPoint y: 309, distance: 222.9
click at [477, 309] on app-calendar-viewport "Sat 20 Sun 21 Mon 22 Tue 23 Wed 24 2/2 1 Job Thu 25 8/8 1 Job Fri 26 8/8 1 Job …" at bounding box center [417, 332] width 835 height 509
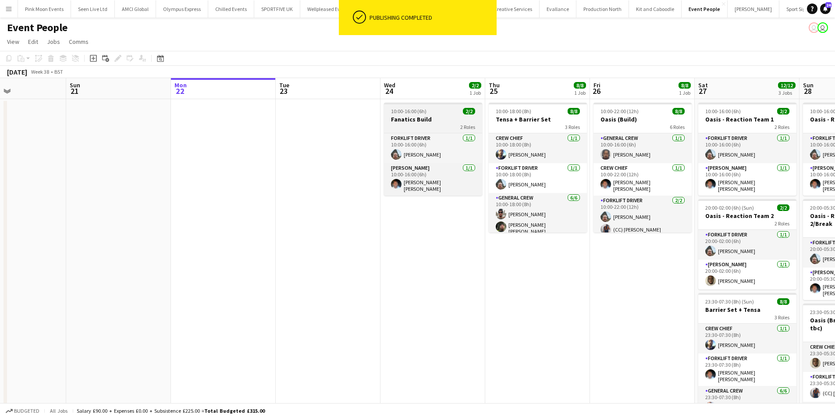
click at [428, 114] on app-job-card "10:00-16:00 (6h) 2/2 Fanatics Build 2 Roles Forklift Driver 1/1 10:00-16:00 (6h…" at bounding box center [433, 149] width 98 height 93
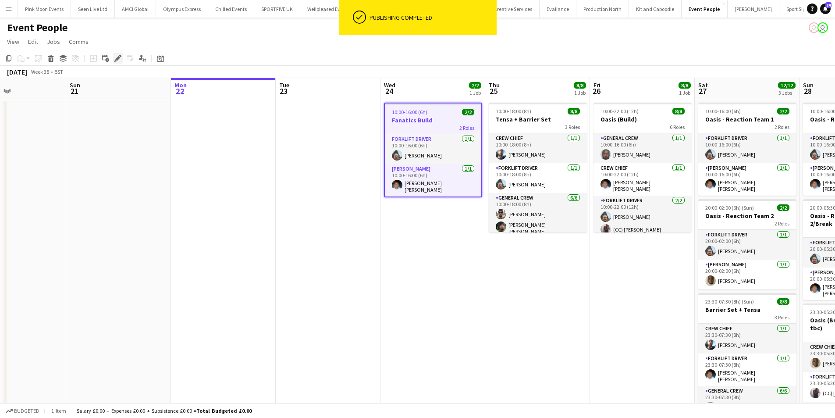
click at [121, 59] on icon "Edit" at bounding box center [117, 58] width 7 height 7
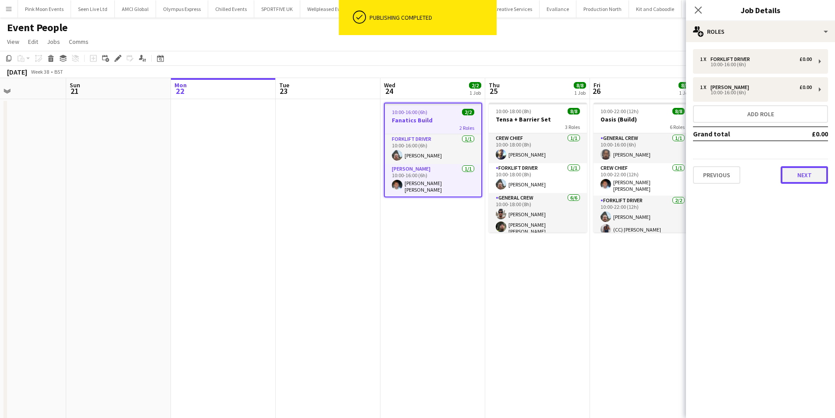
click at [803, 175] on button "Next" at bounding box center [804, 175] width 47 height 18
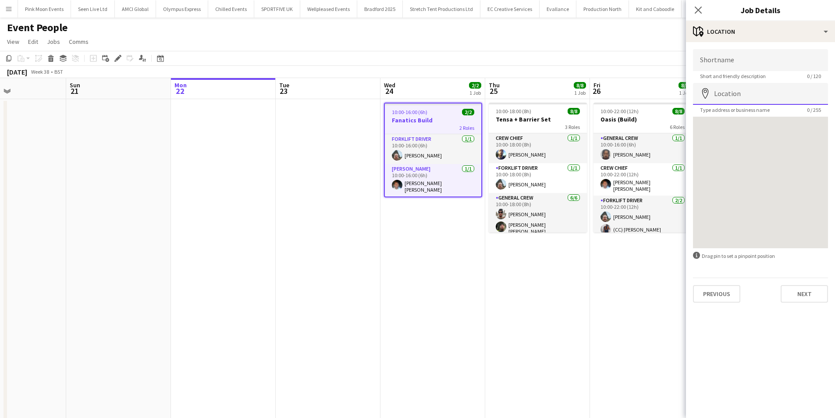
click at [738, 97] on input "Location" at bounding box center [760, 94] width 135 height 22
type input "**********"
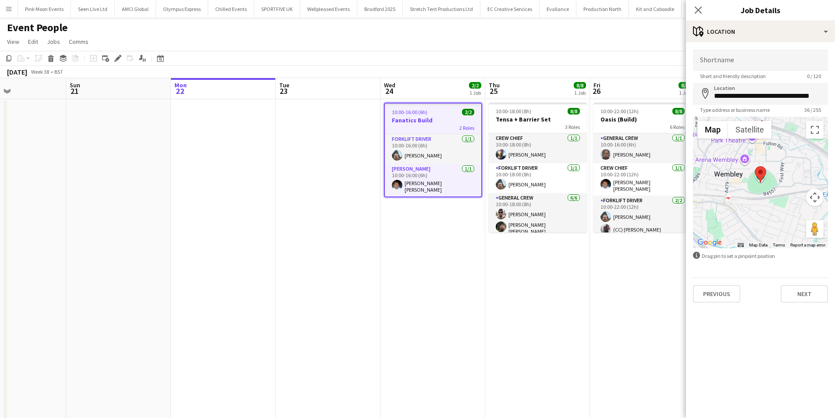
click at [778, 299] on div "Previous Next" at bounding box center [760, 290] width 135 height 25
click at [801, 297] on button "Next" at bounding box center [804, 294] width 47 height 18
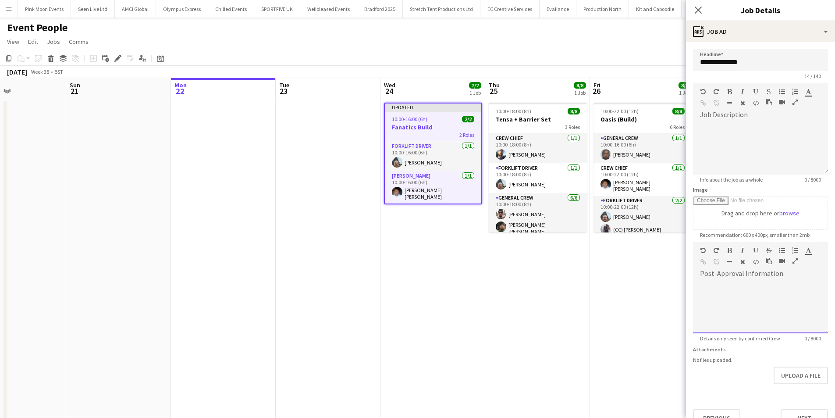
click at [725, 292] on div at bounding box center [760, 307] width 135 height 53
click at [697, 7] on icon "Close pop-in" at bounding box center [698, 10] width 8 height 8
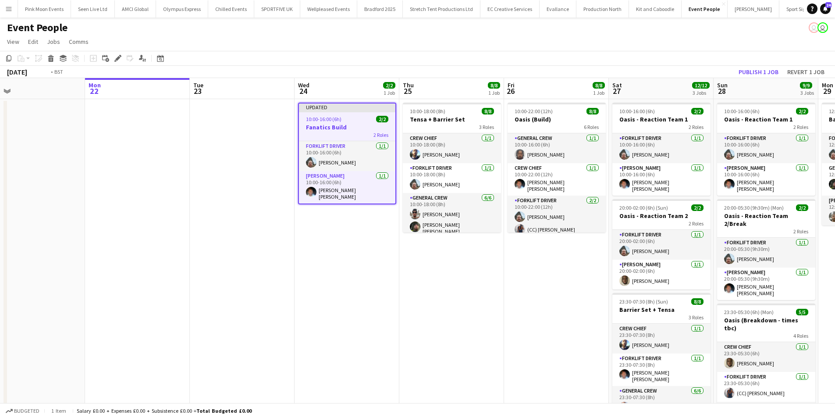
drag, startPoint x: 623, startPoint y: 256, endPoint x: 409, endPoint y: 280, distance: 215.7
click at [417, 277] on app-calendar-viewport "Thu 18 Fri 19 Sat 20 Sun 21 Mon 22 Tue 23 Wed 24 2/2 1 Job Thu 25 8/8 1 Job Fri…" at bounding box center [417, 332] width 835 height 509
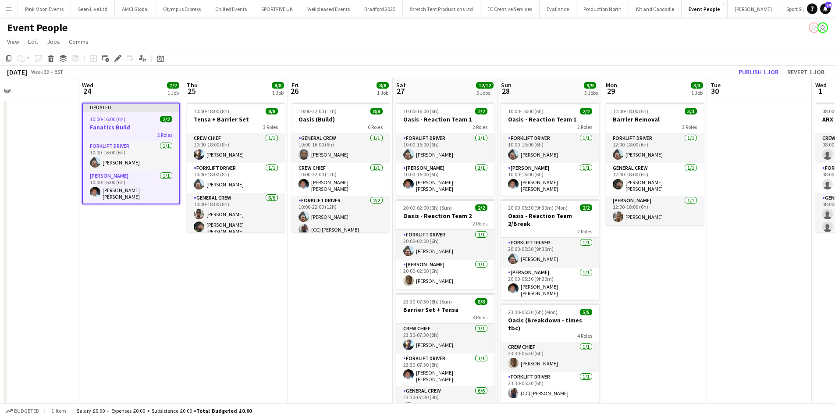
drag, startPoint x: 638, startPoint y: 316, endPoint x: 537, endPoint y: 318, distance: 101.3
click at [537, 318] on app-calendar-viewport "Sat 20 Sun 21 Mon 22 Tue 23 Wed 24 2/2 1 Job Thu 25 8/8 1 Job Fri 26 8/8 1 Job …" at bounding box center [417, 332] width 835 height 509
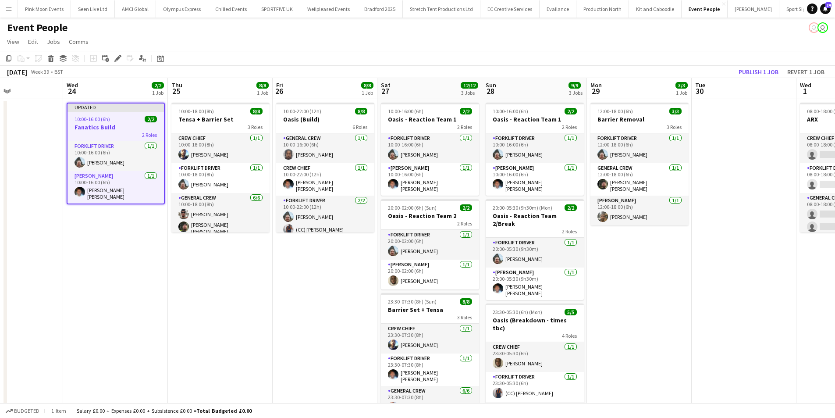
drag, startPoint x: 678, startPoint y: 267, endPoint x: 554, endPoint y: 289, distance: 125.6
click at [557, 288] on app-calendar-viewport "Sat 20 Sun 21 Mon 22 Tue 23 Wed 24 2/2 1 Job Thu 25 8/8 1 Job Fri 26 8/8 1 Job …" at bounding box center [417, 332] width 835 height 509
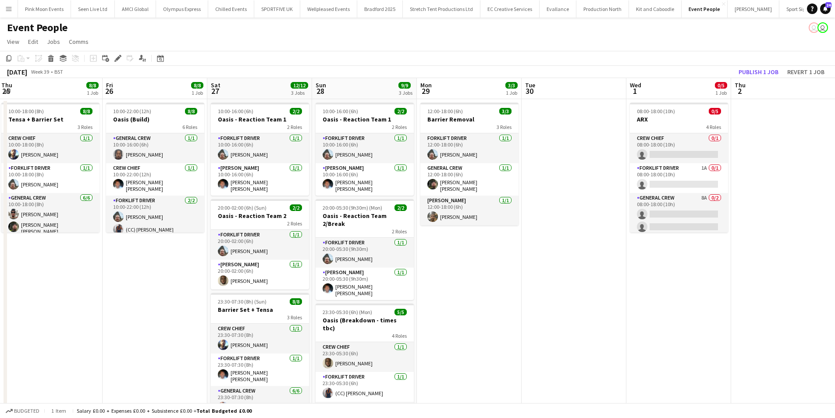
drag, startPoint x: 537, startPoint y: 297, endPoint x: 481, endPoint y: 298, distance: 56.6
click at [481, 298] on app-calendar-viewport "Mon 22 Tue 23 Wed 24 2/2 1 Job Thu 25 8/8 1 Job Fri 26 8/8 1 Job Sat 27 12/12 3…" at bounding box center [417, 332] width 835 height 509
click at [772, 68] on button "Publish 1 job" at bounding box center [758, 71] width 47 height 11
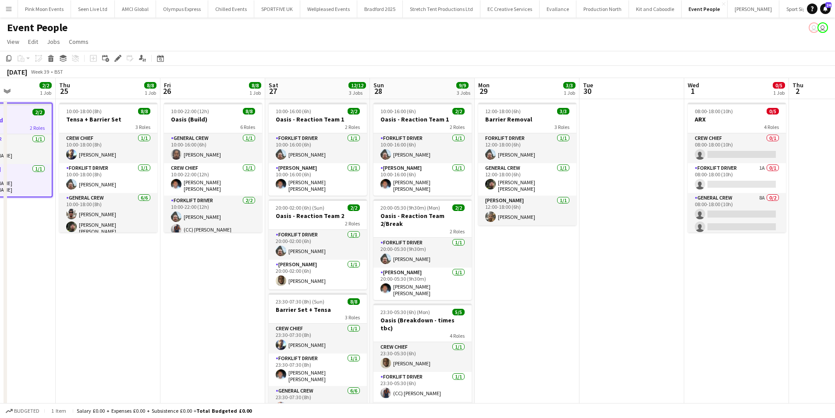
drag, startPoint x: 715, startPoint y: 304, endPoint x: 541, endPoint y: 294, distance: 173.9
click at [544, 308] on app-calendar-viewport "Mon 22 Tue 23 Wed 24 2/2 1 Job Thu 25 8/8 1 Job Fri 26 8/8 1 Job Sat 27 12/12 3…" at bounding box center [417, 332] width 835 height 509
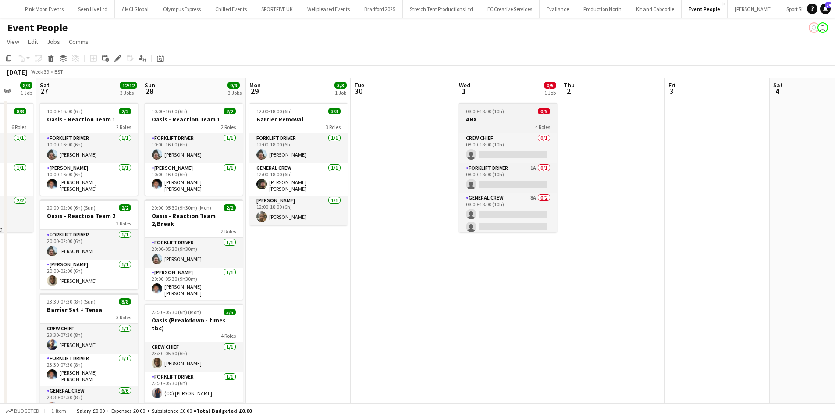
click at [484, 104] on div at bounding box center [508, 104] width 98 height 2
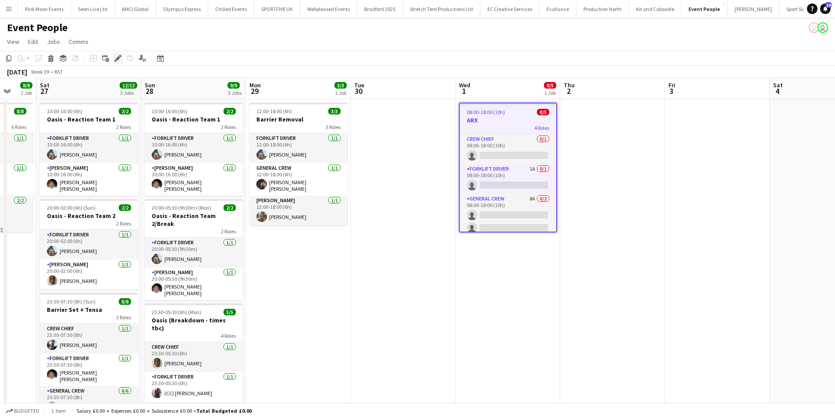
click at [121, 63] on div "Edit" at bounding box center [118, 58] width 11 height 11
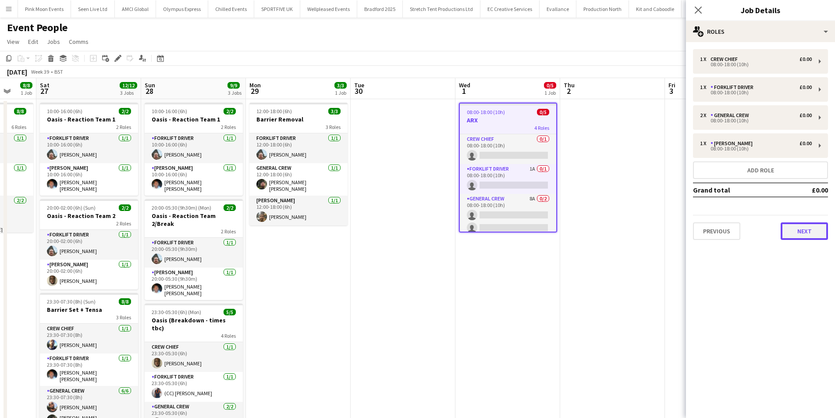
click at [795, 227] on button "Next" at bounding box center [804, 231] width 47 height 18
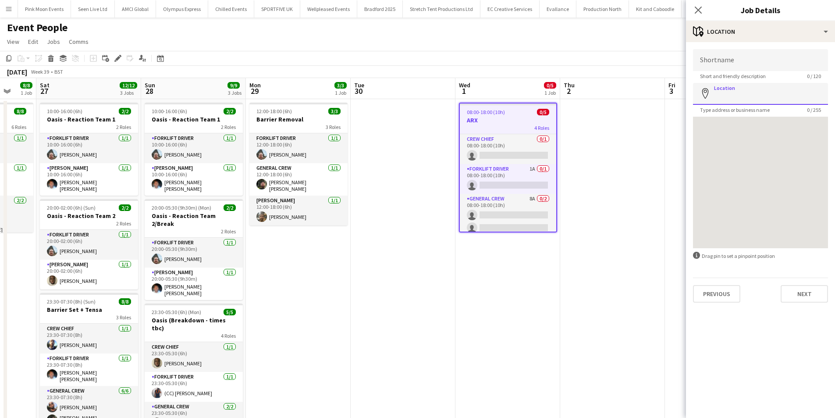
click at [781, 97] on input "Location" at bounding box center [760, 94] width 135 height 22
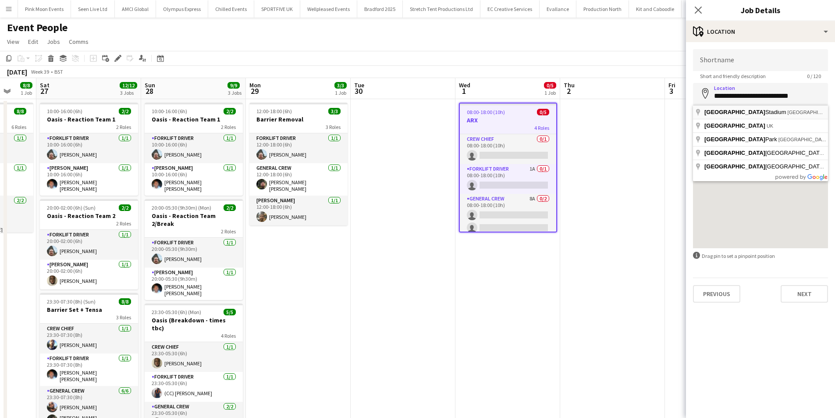
type input "**********"
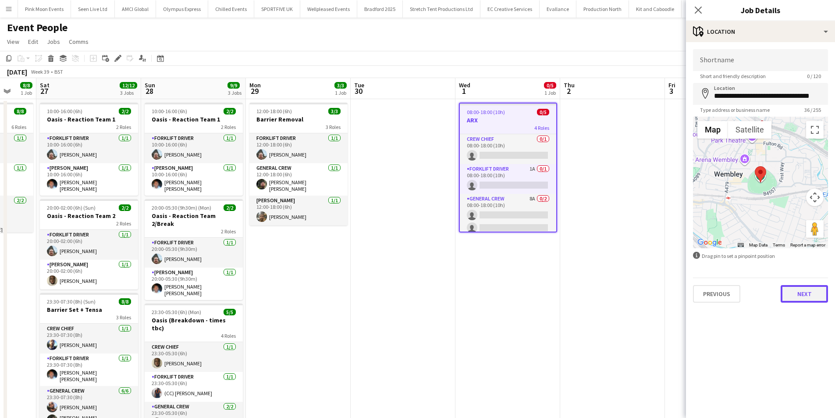
click at [811, 292] on button "Next" at bounding box center [804, 294] width 47 height 18
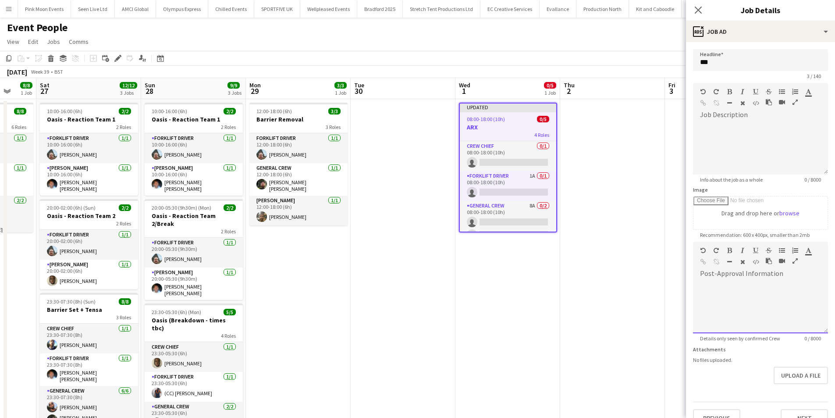
click at [750, 291] on div at bounding box center [760, 307] width 135 height 53
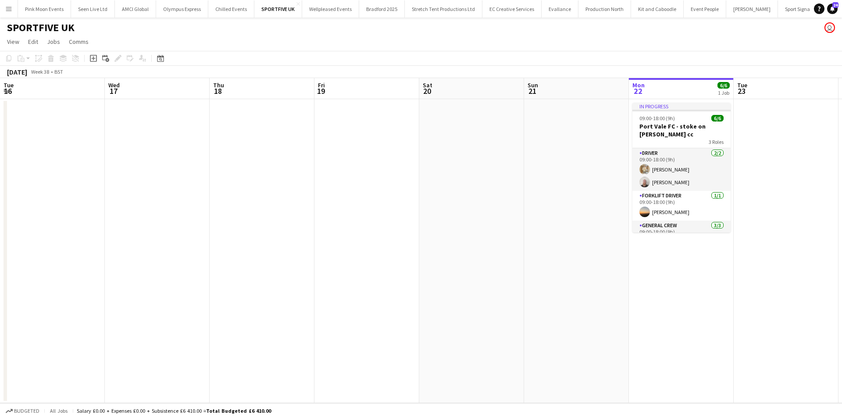
scroll to position [37, 0]
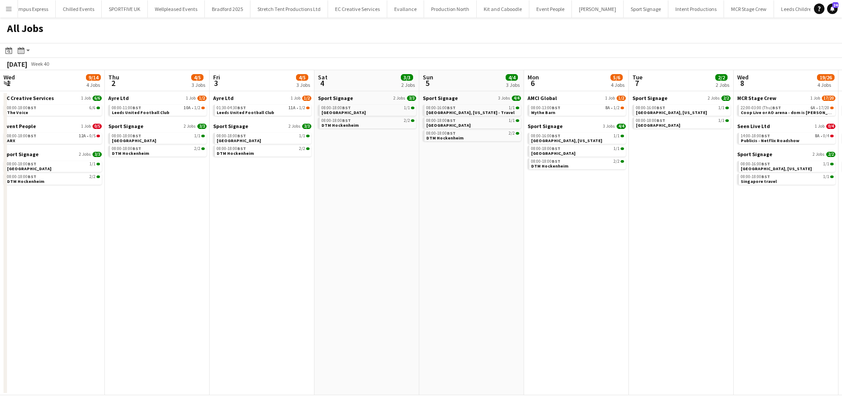
scroll to position [0, 278]
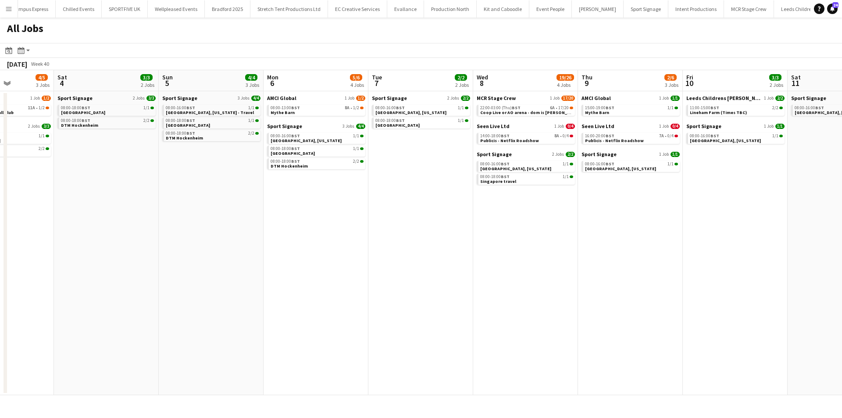
drag, startPoint x: 137, startPoint y: 277, endPoint x: 466, endPoint y: 229, distance: 332.3
click at [468, 228] on app-calendar-viewport "Wed 1 9/14 4 Jobs Thu 2 4/5 3 Jobs Fri 3 4/5 3 Jobs Sat 4 3/3 2 Jobs Sun 5 4/4 …" at bounding box center [421, 232] width 842 height 325
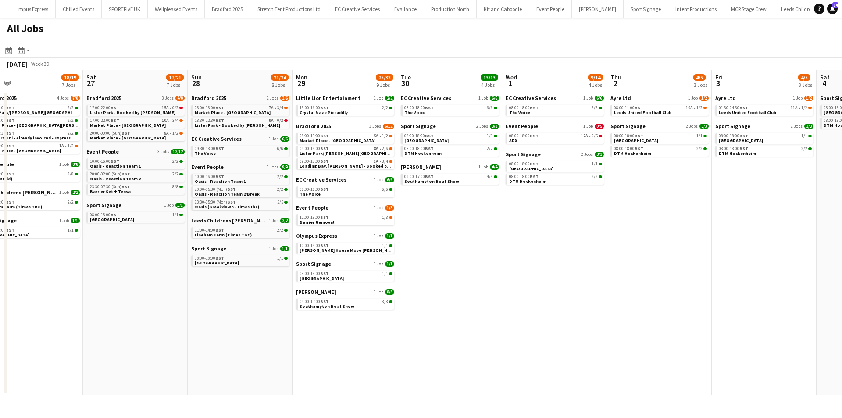
scroll to position [0, 273]
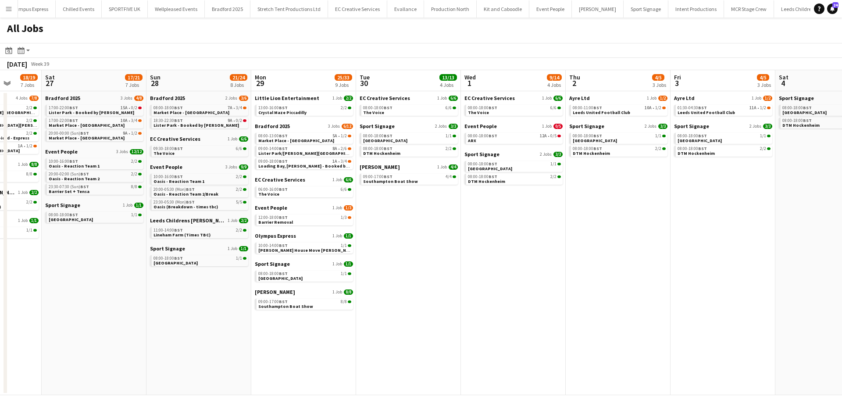
drag, startPoint x: 381, startPoint y: 261, endPoint x: 784, endPoint y: 261, distance: 403.3
click at [784, 261] on app-calendar-viewport "Wed 24 8/13 5 Jobs Thu 25 21/21 6 Jobs Fri 26 18/19 7 Jobs Sat 27 17/21 7 Jobs …" at bounding box center [421, 232] width 842 height 325
click at [277, 300] on span "09:00-17:00 BST" at bounding box center [272, 301] width 29 height 4
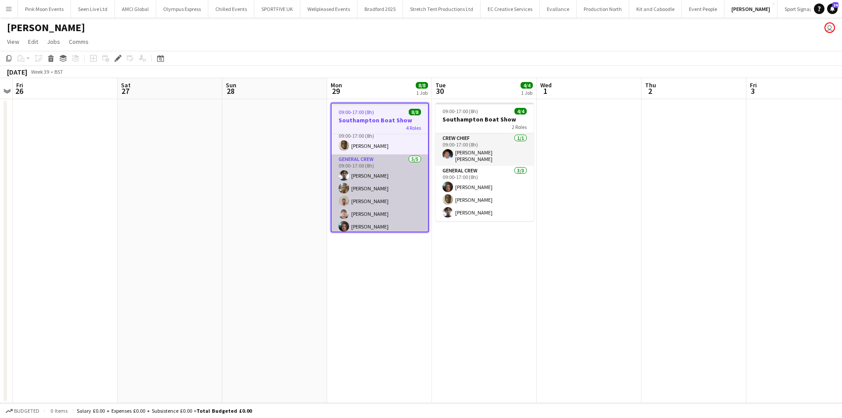
scroll to position [29, 0]
click at [398, 214] on app-card-role "General Crew [DATE] 09:00-17:00 (8h) [PERSON_NAME] [PERSON_NAME] [PERSON_NAME] …" at bounding box center [379, 207] width 96 height 81
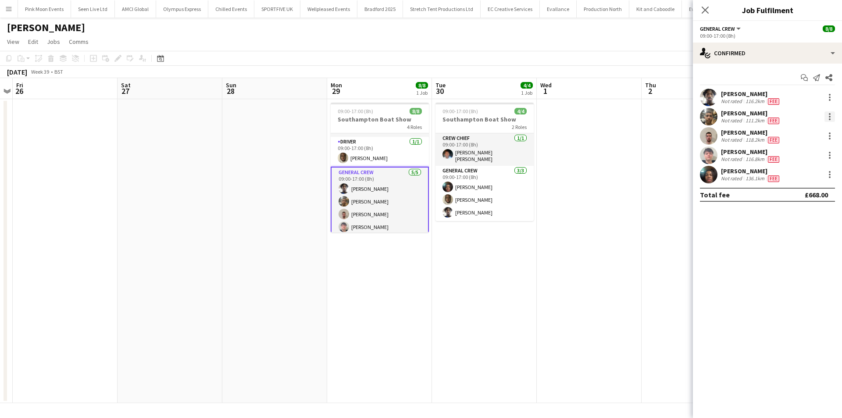
click at [831, 120] on div at bounding box center [829, 116] width 11 height 11
click at [804, 211] on button "Remove" at bounding box center [800, 216] width 68 height 21
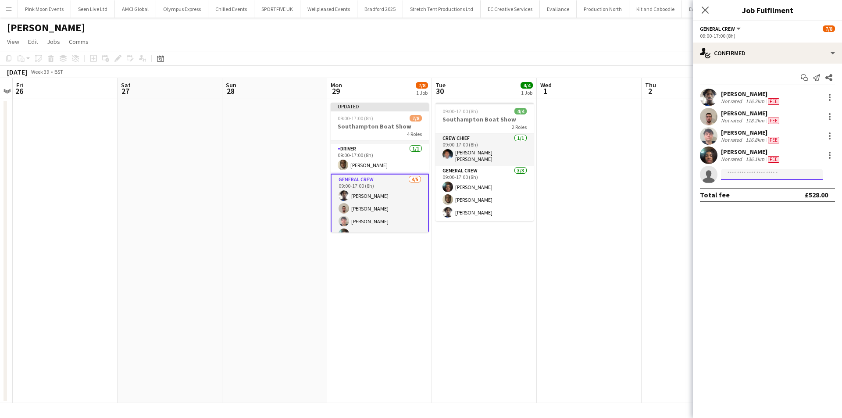
click at [791, 173] on input at bounding box center [772, 174] width 102 height 11
type input "****"
click at [779, 185] on span "[PERSON_NAME] Active" at bounding box center [772, 186] width 88 height 7
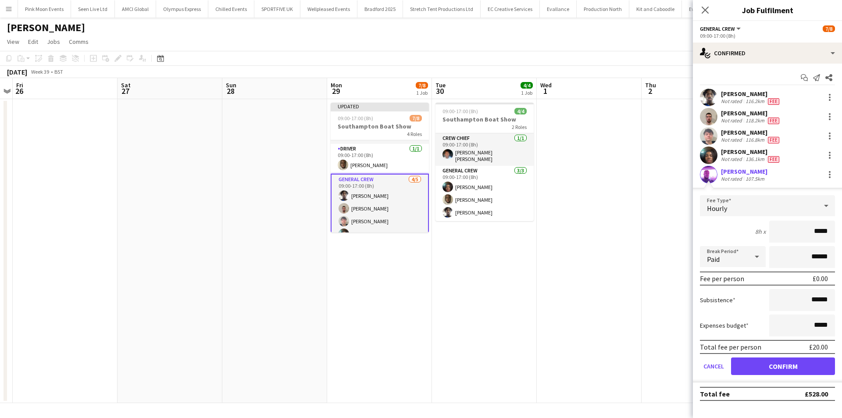
drag, startPoint x: 799, startPoint y: 229, endPoint x: 840, endPoint y: 229, distance: 41.6
click at [840, 229] on form "Fee Type Hourly 8h x ***** Break Period Paid ****** Fee per person £0.00 Subsis…" at bounding box center [767, 288] width 149 height 187
type input "***"
click at [782, 367] on button "Confirm" at bounding box center [783, 366] width 104 height 18
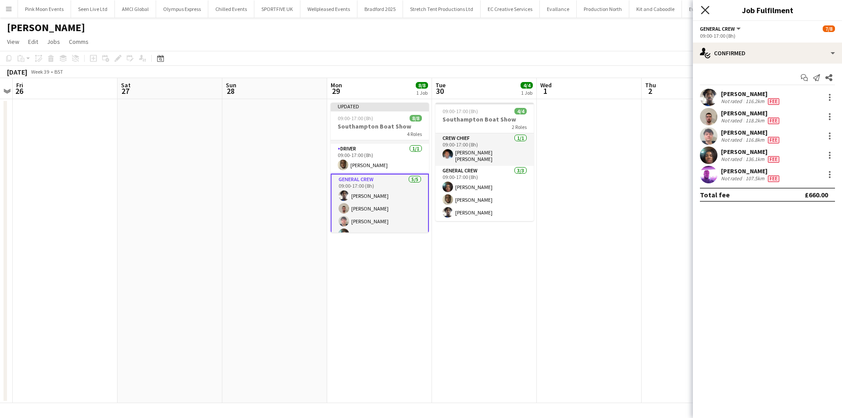
click at [701, 9] on icon "Close pop-in" at bounding box center [705, 10] width 8 height 8
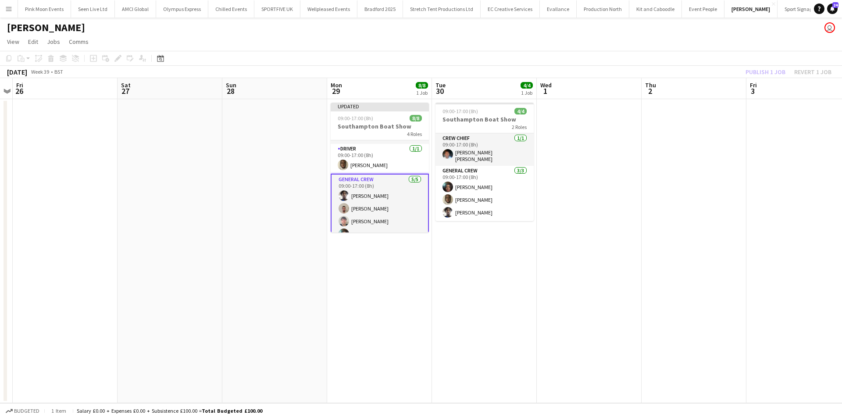
click at [757, 70] on div "Publish 1 job Revert 1 job" at bounding box center [788, 71] width 107 height 11
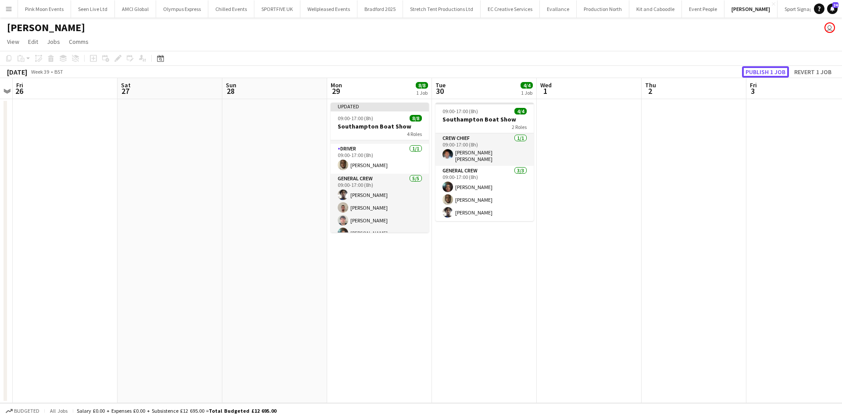
click at [757, 70] on button "Publish 1 job" at bounding box center [765, 71] width 47 height 11
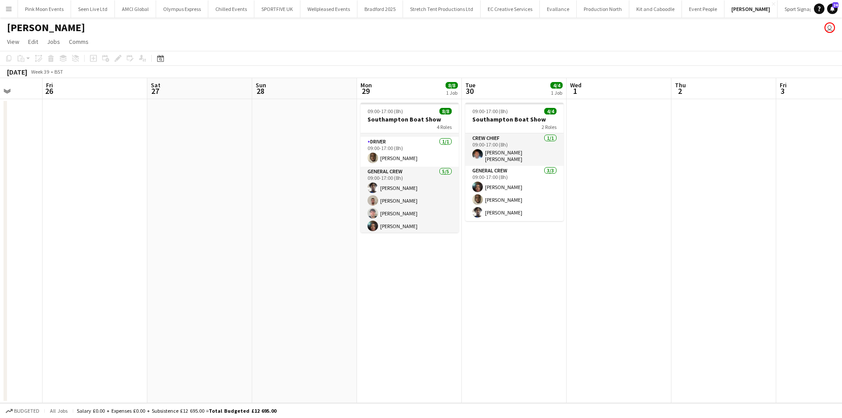
drag, startPoint x: 414, startPoint y: 291, endPoint x: 612, endPoint y: 274, distance: 198.4
click at [612, 274] on app-calendar-viewport "Tue 23 Wed 24 Thu 25 Fri 26 Sat 27 Sun 28 Mon 29 8/8 1 Job Tue 30 4/4 1 Job Wed…" at bounding box center [421, 240] width 842 height 325
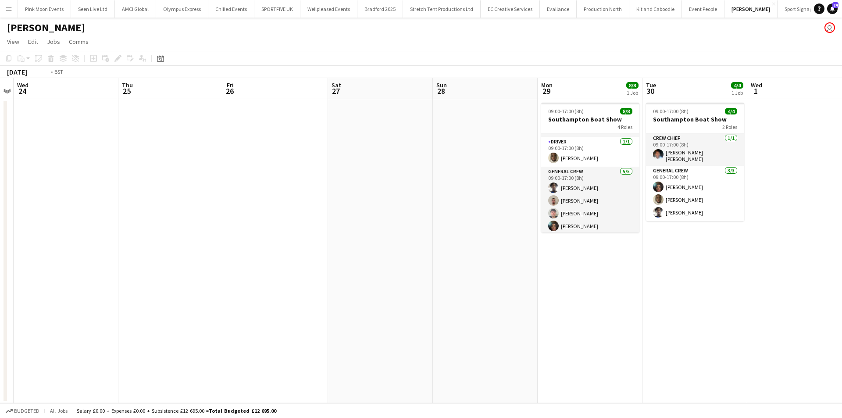
drag, startPoint x: 261, startPoint y: 319, endPoint x: 650, endPoint y: 293, distance: 389.3
click at [651, 292] on app-calendar-viewport "Sun 21 2/2 1 Job Mon 22 Tue 23 Wed 24 Thu 25 Fri 26 Sat 27 Sun 28 Mon 29 8/8 1 …" at bounding box center [421, 240] width 842 height 325
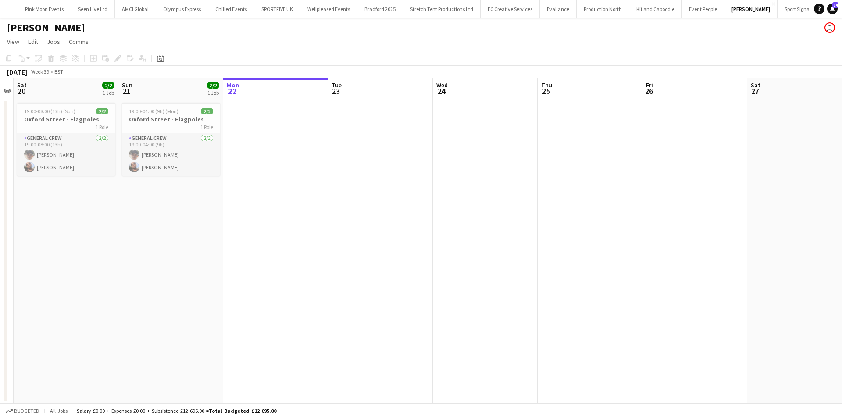
drag, startPoint x: 439, startPoint y: 329, endPoint x: 654, endPoint y: 303, distance: 216.3
click at [648, 304] on app-calendar-viewport "Wed 17 6/6 1 Job Thu 18 2/2 1 Job Fri 19 Sat 20 2/2 1 Job Sun 21 2/2 1 Job Mon …" at bounding box center [421, 240] width 842 height 325
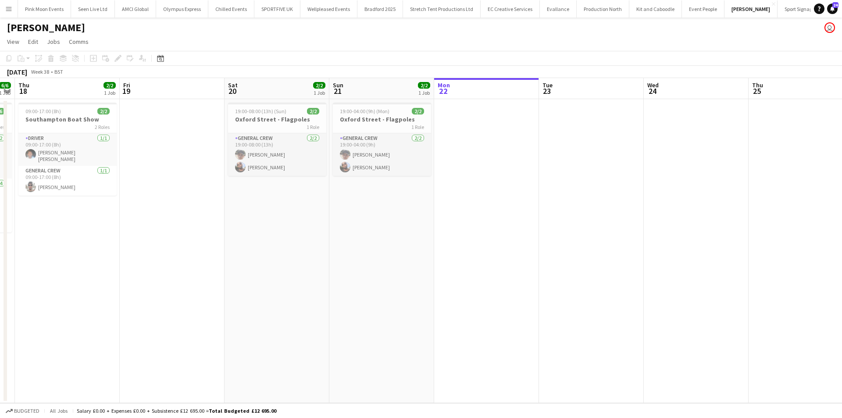
scroll to position [0, 210]
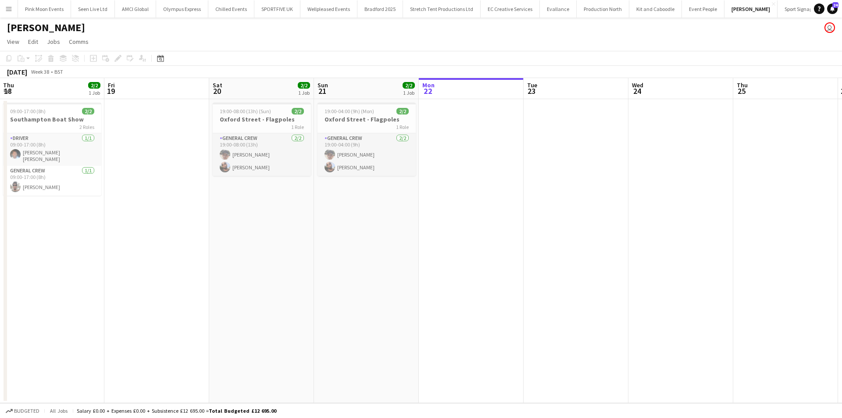
click at [479, 281] on app-calendar-viewport "Tue 16 6/6 1 Job Wed 17 6/6 1 Job Thu 18 2/2 1 Job Fri 19 Sat 20 2/2 1 Job Sun …" at bounding box center [421, 240] width 842 height 325
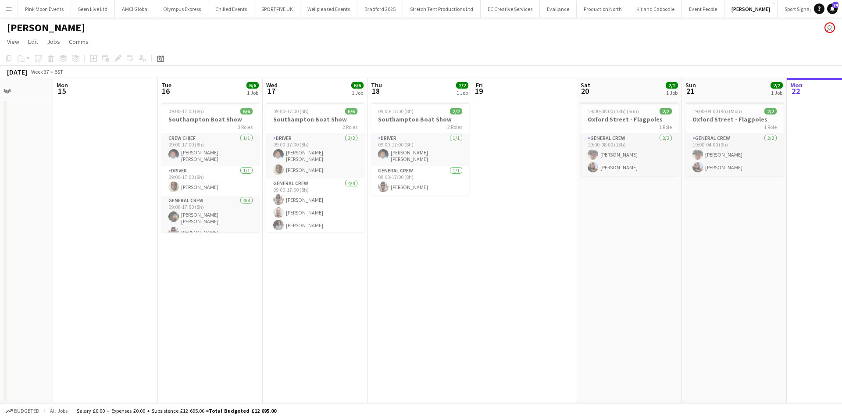
drag, startPoint x: 414, startPoint y: 289, endPoint x: 678, endPoint y: 263, distance: 265.3
click at [678, 263] on app-calendar-viewport "Fri 12 Sat 13 Sun 14 Mon 15 Tue 16 6/6 1 Job Wed 17 6/6 1 Job Thu 18 2/2 1 Job …" at bounding box center [421, 240] width 842 height 325
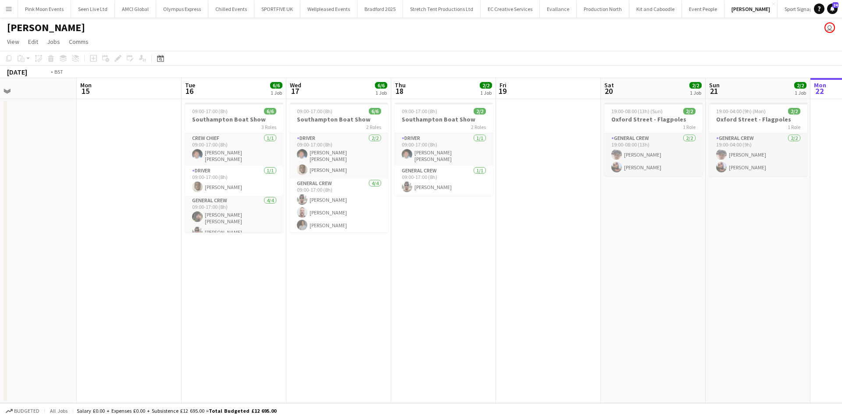
drag, startPoint x: 374, startPoint y: 263, endPoint x: 360, endPoint y: 263, distance: 14.5
click at [360, 263] on app-calendar-viewport "Thu 11 Fri 12 Sat 13 Sun 14 Mon 15 Tue 16 6/6 1 Job Wed 17 6/6 1 Job Thu 18 2/2…" at bounding box center [421, 240] width 842 height 325
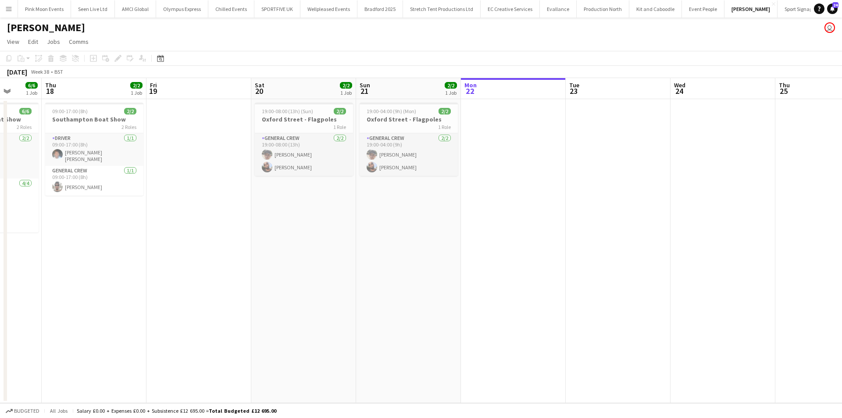
drag, startPoint x: 396, startPoint y: 266, endPoint x: 536, endPoint y: 255, distance: 140.7
click at [211, 274] on app-calendar-viewport "Mon 15 Tue 16 6/6 1 Job Wed 17 6/6 1 Job Thu 18 2/2 1 Job Fri 19 Sat 20 2/2 1 J…" at bounding box center [421, 240] width 842 height 325
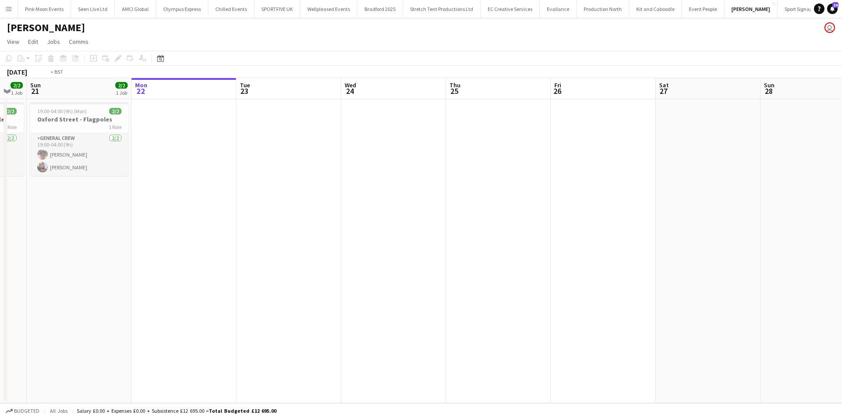
drag, startPoint x: 59, startPoint y: 255, endPoint x: 216, endPoint y: 248, distance: 157.1
click at [0, 255] on app-calendar-viewport "Wed 17 6/6 1 Job Thu 18 2/2 1 Job Fri 19 Sat 20 2/2 1 Job Sun 21 2/2 1 Job Mon …" at bounding box center [421, 240] width 842 height 325
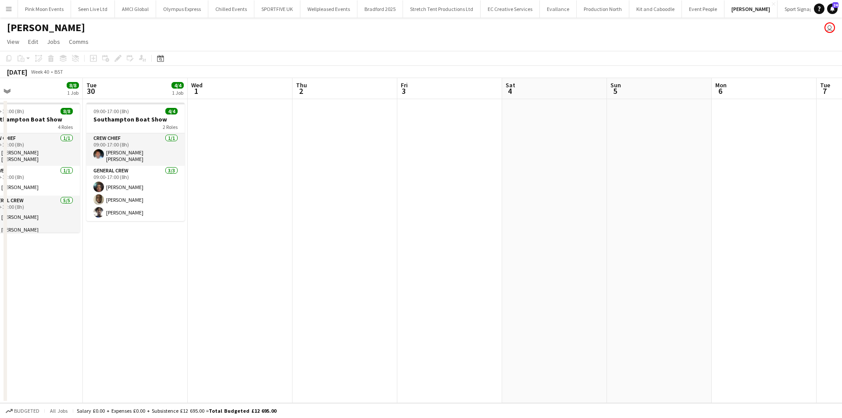
drag, startPoint x: 405, startPoint y: 281, endPoint x: 324, endPoint y: 270, distance: 81.9
click at [166, 291] on app-calendar-viewport "Sat 27 Sun 28 Mon 29 8/8 1 Job Tue 30 4/4 1 Job Wed 1 Thu 2 Fri 3 Sat 4 Sun 5 M…" at bounding box center [421, 240] width 842 height 325
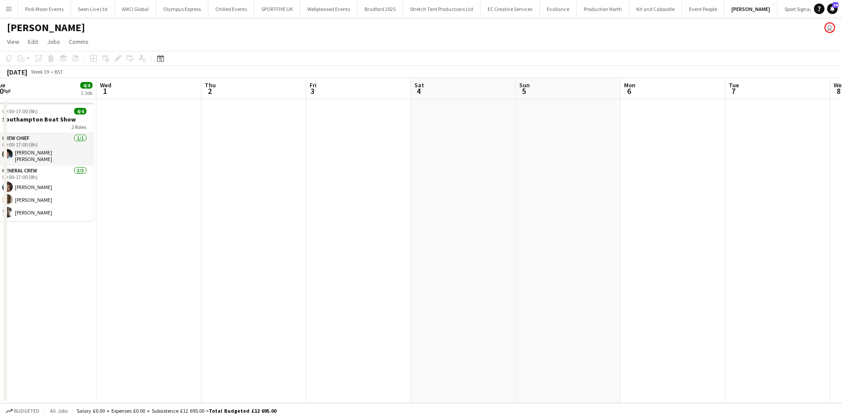
drag, startPoint x: 792, startPoint y: 291, endPoint x: 310, endPoint y: 287, distance: 482.7
click at [355, 288] on app-calendar-viewport "Sat 27 Sun 28 Mon 29 8/8 1 Job Tue 30 4/4 1 Job Wed 1 Thu 2 Fri 3 Sat 4 Sun 5 M…" at bounding box center [421, 240] width 842 height 325
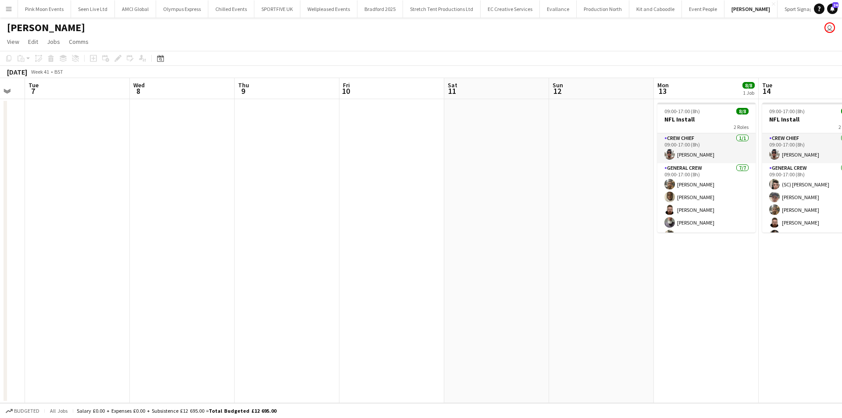
click at [190, 280] on app-calendar-viewport "Sat 4 Sun 5 Mon 6 Tue 7 Wed 8 Thu 9 Fri 10 Sat 11 Sun 12 Mon 13 8/8 1 Job Tue 1…" at bounding box center [421, 240] width 842 height 325
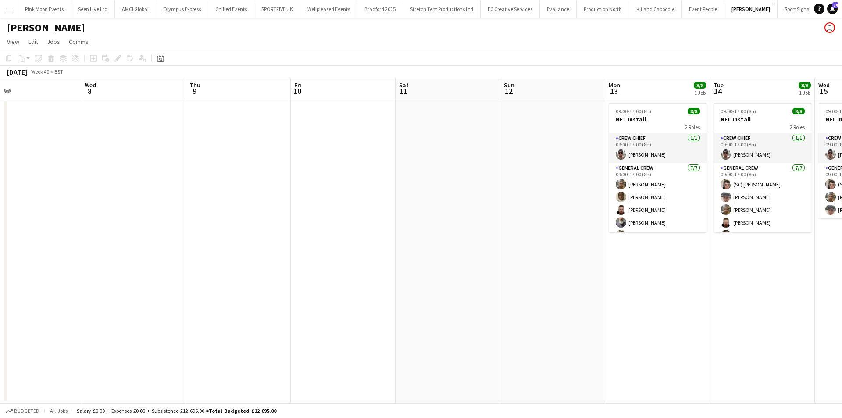
drag, startPoint x: 386, startPoint y: 294, endPoint x: 133, endPoint y: 294, distance: 253.0
click at [132, 294] on app-calendar-viewport "Sat 4 Sun 5 Mon 6 Tue 7 Wed 8 Thu 9 Fri 10 Sat 11 Sun 12 Mon 13 8/8 1 Job Tue 1…" at bounding box center [421, 240] width 842 height 325
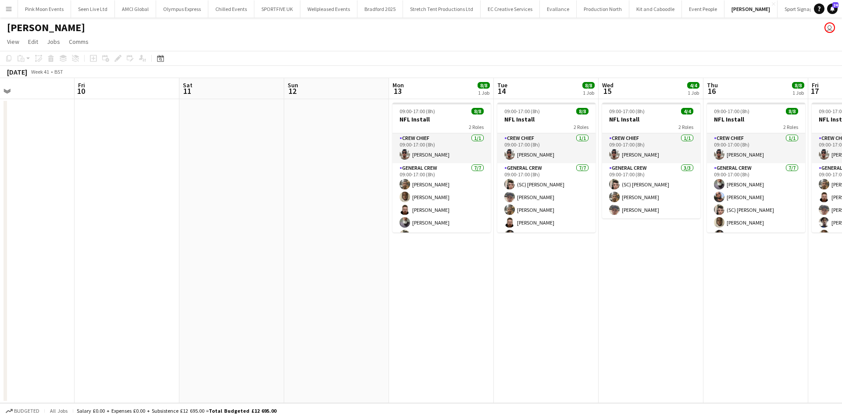
drag, startPoint x: 468, startPoint y: 298, endPoint x: 342, endPoint y: 297, distance: 125.8
click at [340, 298] on app-calendar-viewport "Mon 6 Tue 7 Wed 8 Thu 9 Fri 10 Sat 11 Sun 12 Mon 13 8/8 1 Job Tue 14 8/8 1 Job …" at bounding box center [421, 240] width 842 height 325
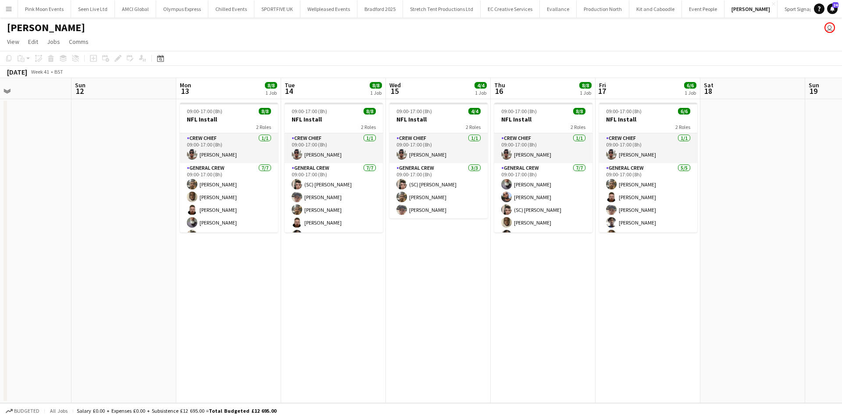
drag, startPoint x: 506, startPoint y: 301, endPoint x: 500, endPoint y: 301, distance: 6.6
click at [500, 301] on app-calendar-viewport "Wed 8 Thu 9 Fri 10 Sat 11 Sun 12 Mon 13 8/8 1 Job Tue 14 8/8 1 Job Wed 15 4/4 1…" at bounding box center [421, 240] width 842 height 325
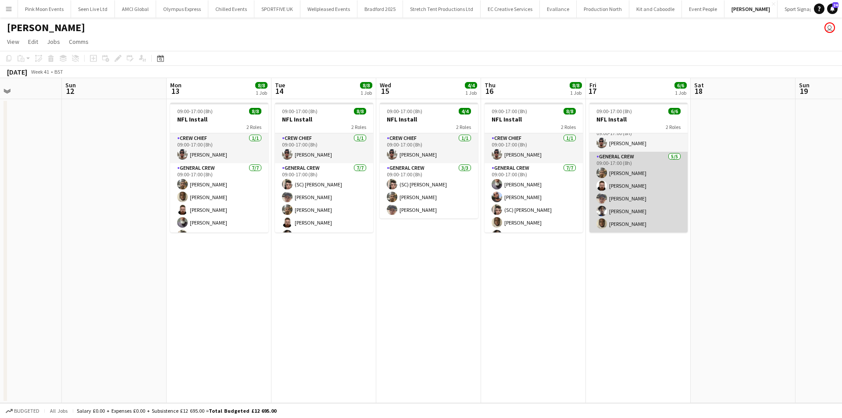
scroll to position [0, 0]
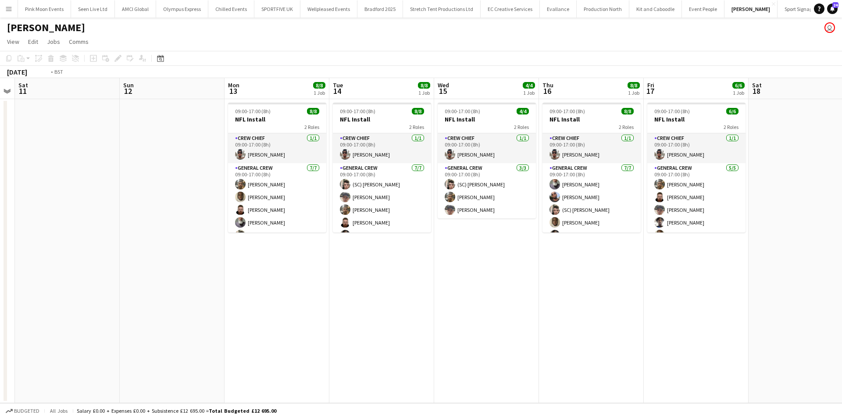
drag, startPoint x: 715, startPoint y: 317, endPoint x: 238, endPoint y: 322, distance: 476.1
click at [238, 322] on app-calendar-viewport "Wed 8 Thu 9 Fri 10 Sat 11 Sun 12 Mon 13 8/8 1 Job Tue 14 8/8 1 Job Wed 15 4/4 1…" at bounding box center [421, 240] width 842 height 325
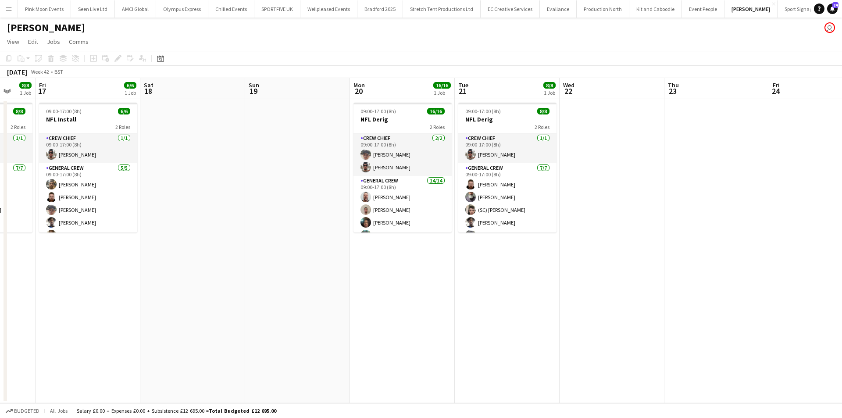
drag, startPoint x: 447, startPoint y: 303, endPoint x: 372, endPoint y: 306, distance: 74.6
click at [372, 306] on app-calendar-viewport "Mon 13 8/8 1 Job Tue 14 8/8 1 Job Wed 15 4/4 1 Job Thu 16 8/8 1 Job Fri 17 6/6 …" at bounding box center [421, 240] width 842 height 325
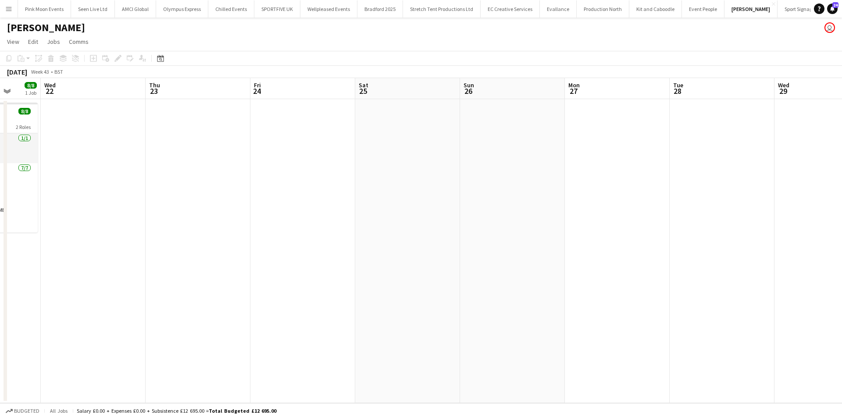
drag, startPoint x: 139, startPoint y: 301, endPoint x: 18, endPoint y: 299, distance: 120.6
click at [12, 303] on app-calendar-viewport "Sat 18 Sun 19 Mon 20 16/16 1 Job Tue 21 8/8 1 Job Wed 22 Thu 23 Fri 24 Sat 25 S…" at bounding box center [421, 240] width 842 height 325
